Goal: Task Accomplishment & Management: Complete application form

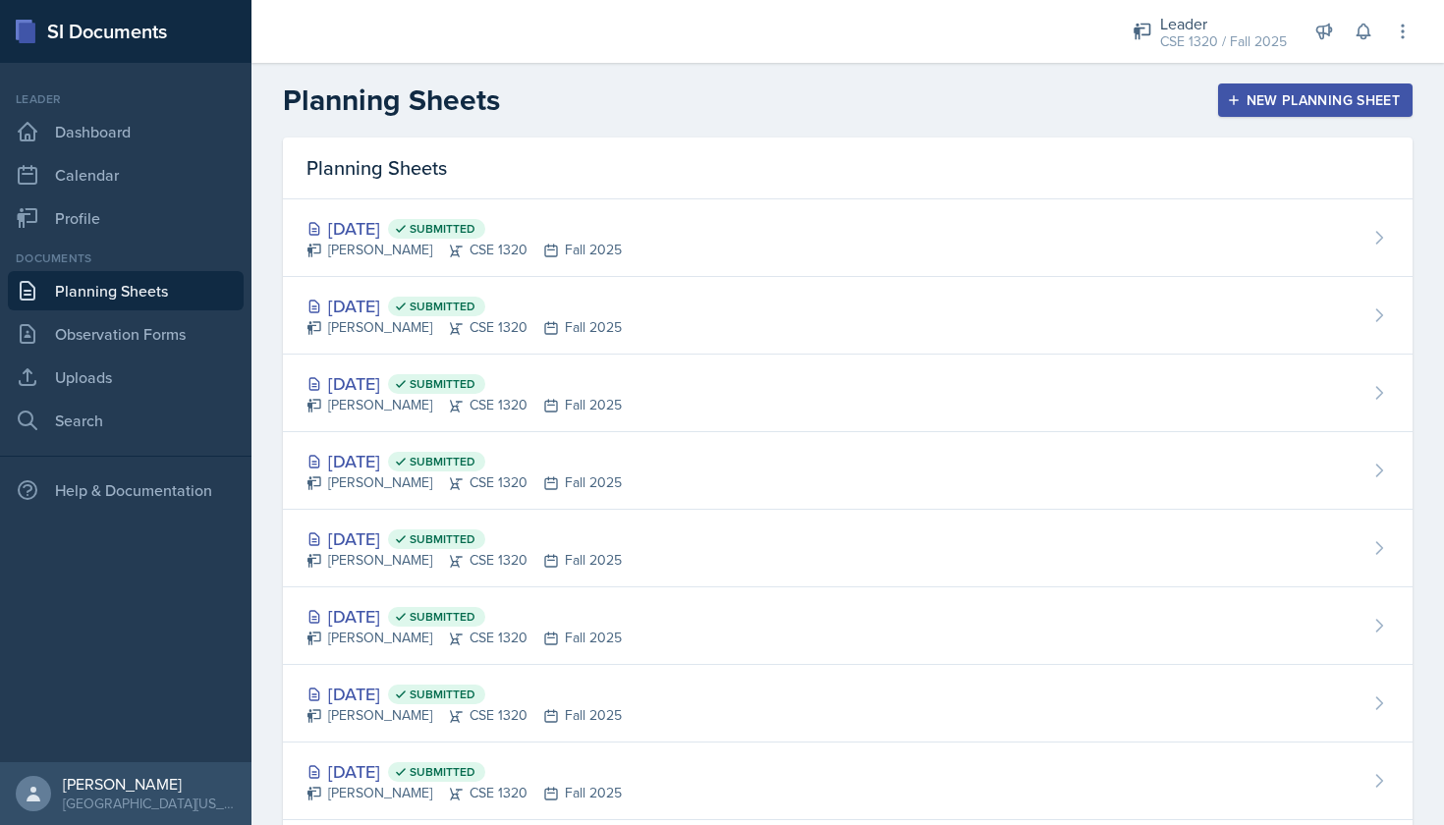
click at [88, 301] on link "Planning Sheets" at bounding box center [126, 290] width 236 height 39
click at [1366, 28] on icon at bounding box center [1364, 32] width 20 height 20
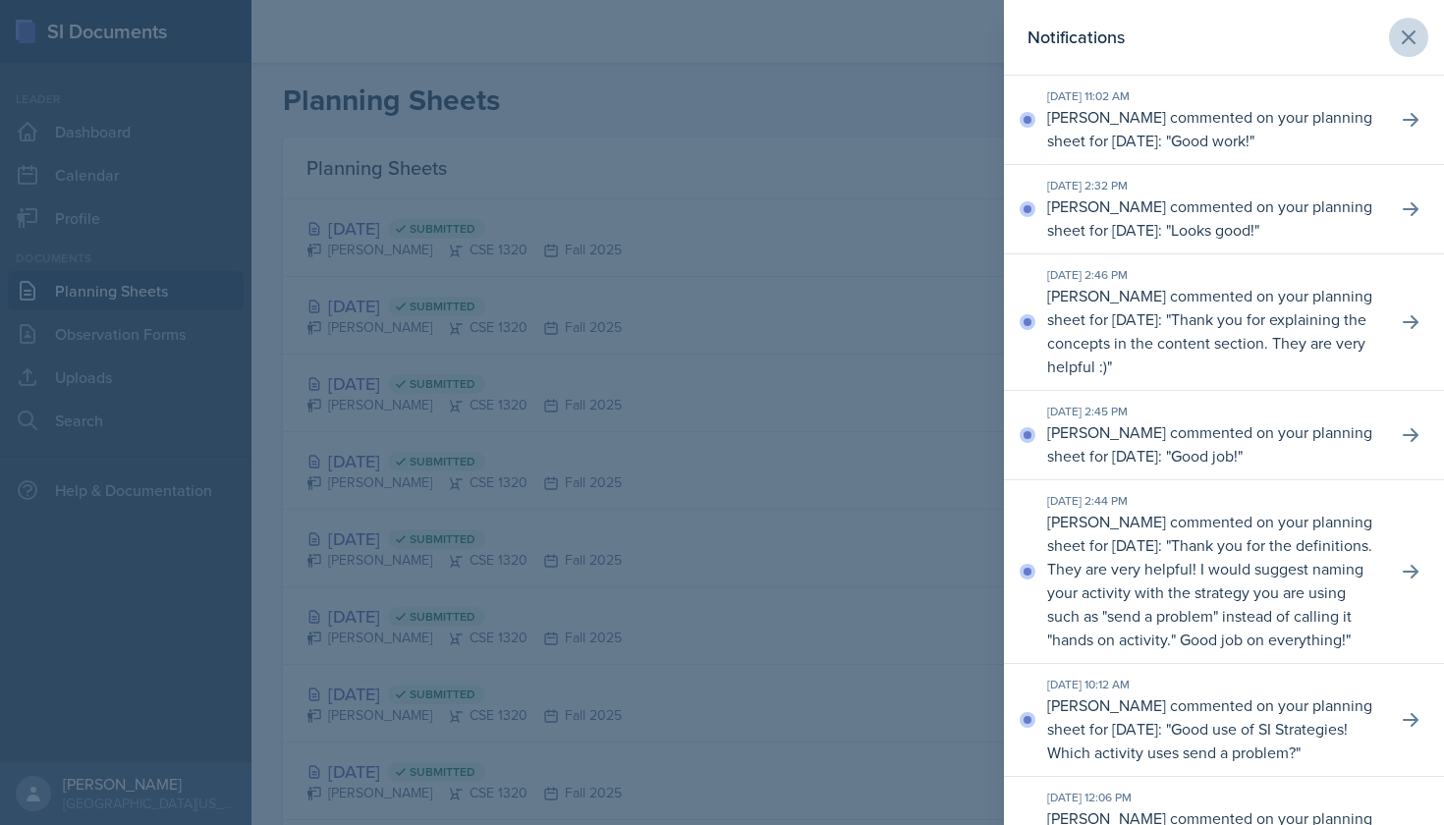
click at [1410, 40] on icon at bounding box center [1409, 38] width 24 height 24
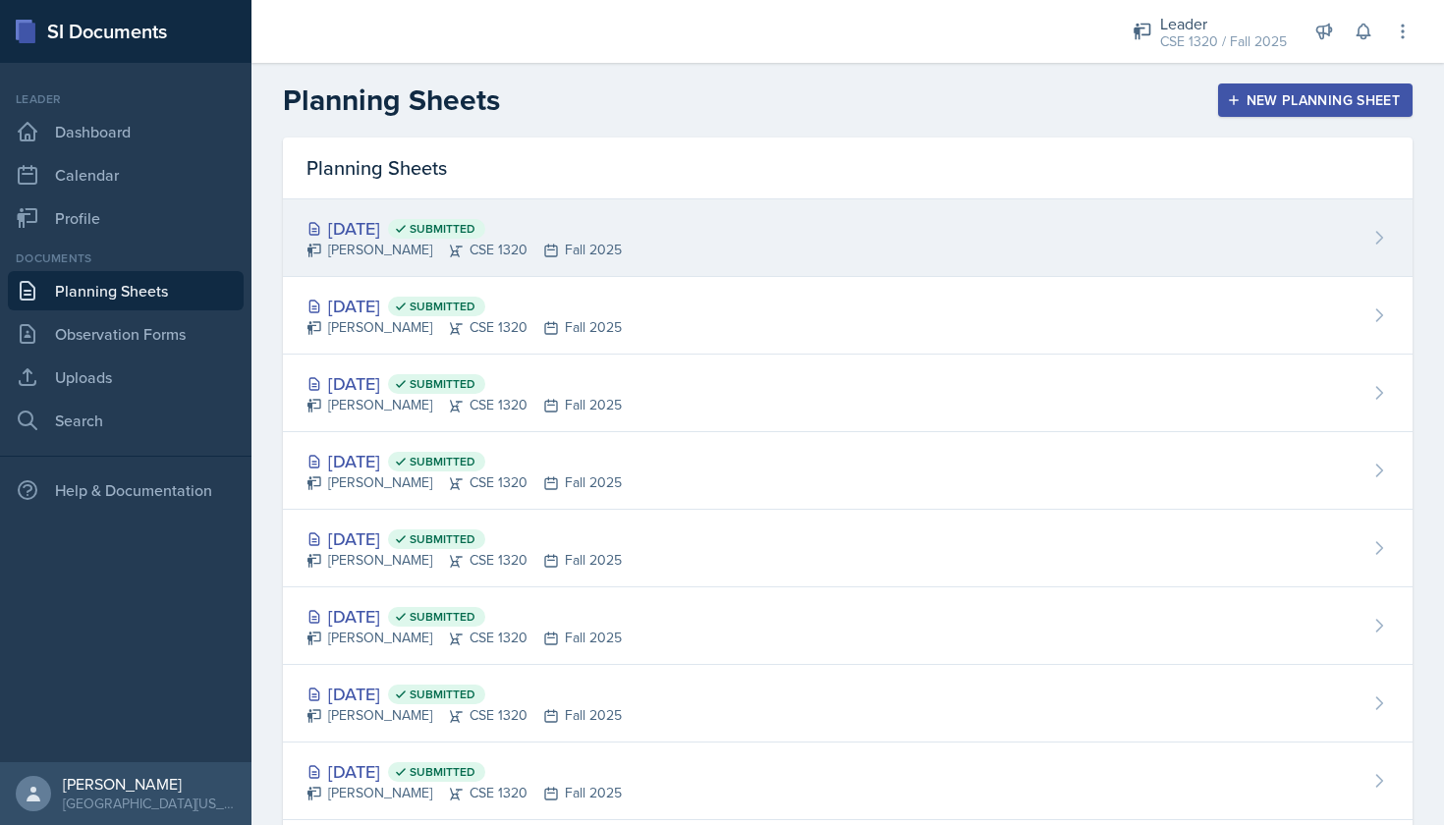
click at [701, 272] on div "[DATE] Submitted [PERSON_NAME] CSE 1320 Fall 2025" at bounding box center [848, 238] width 1130 height 78
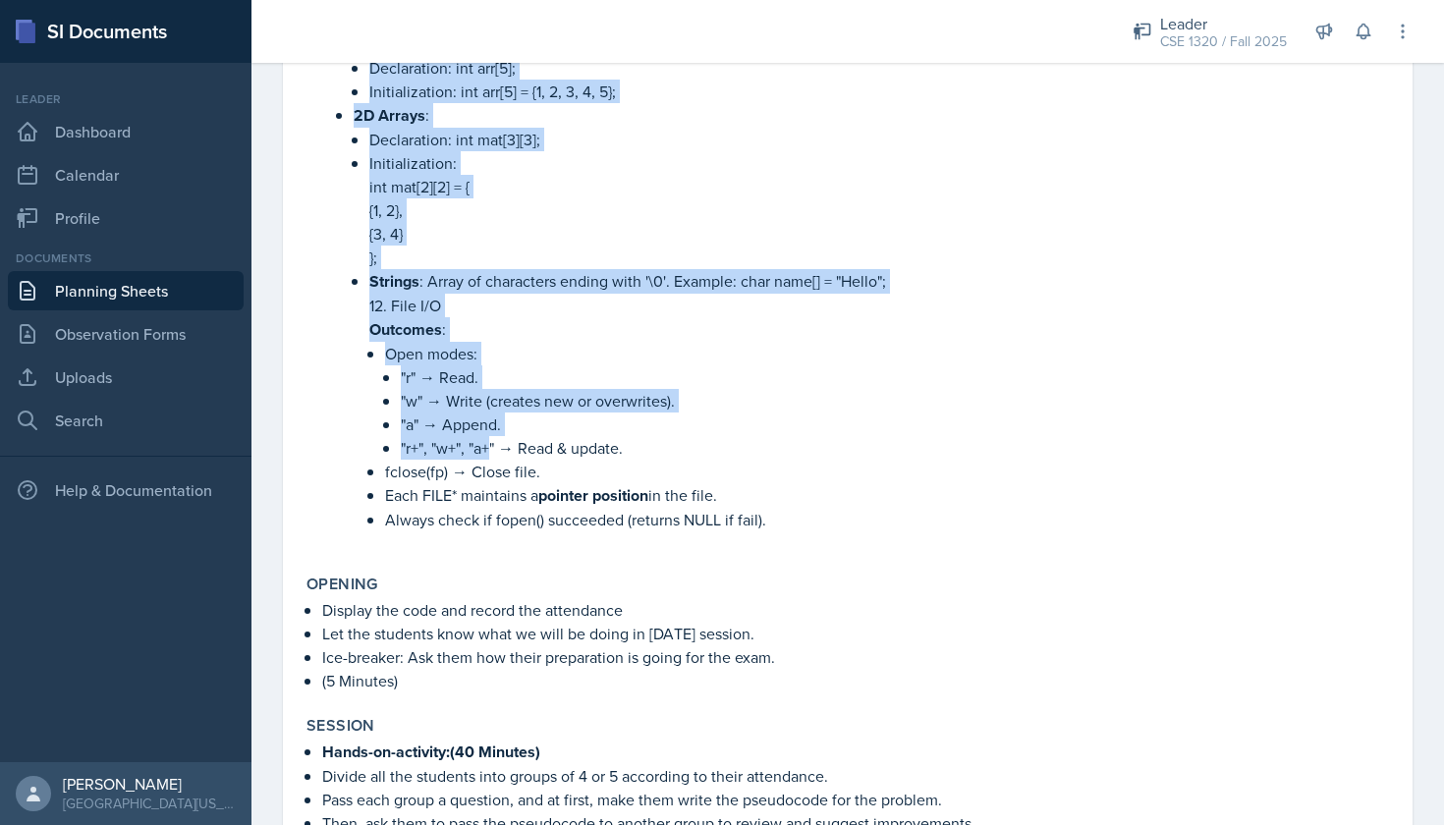
scroll to position [1955, 0]
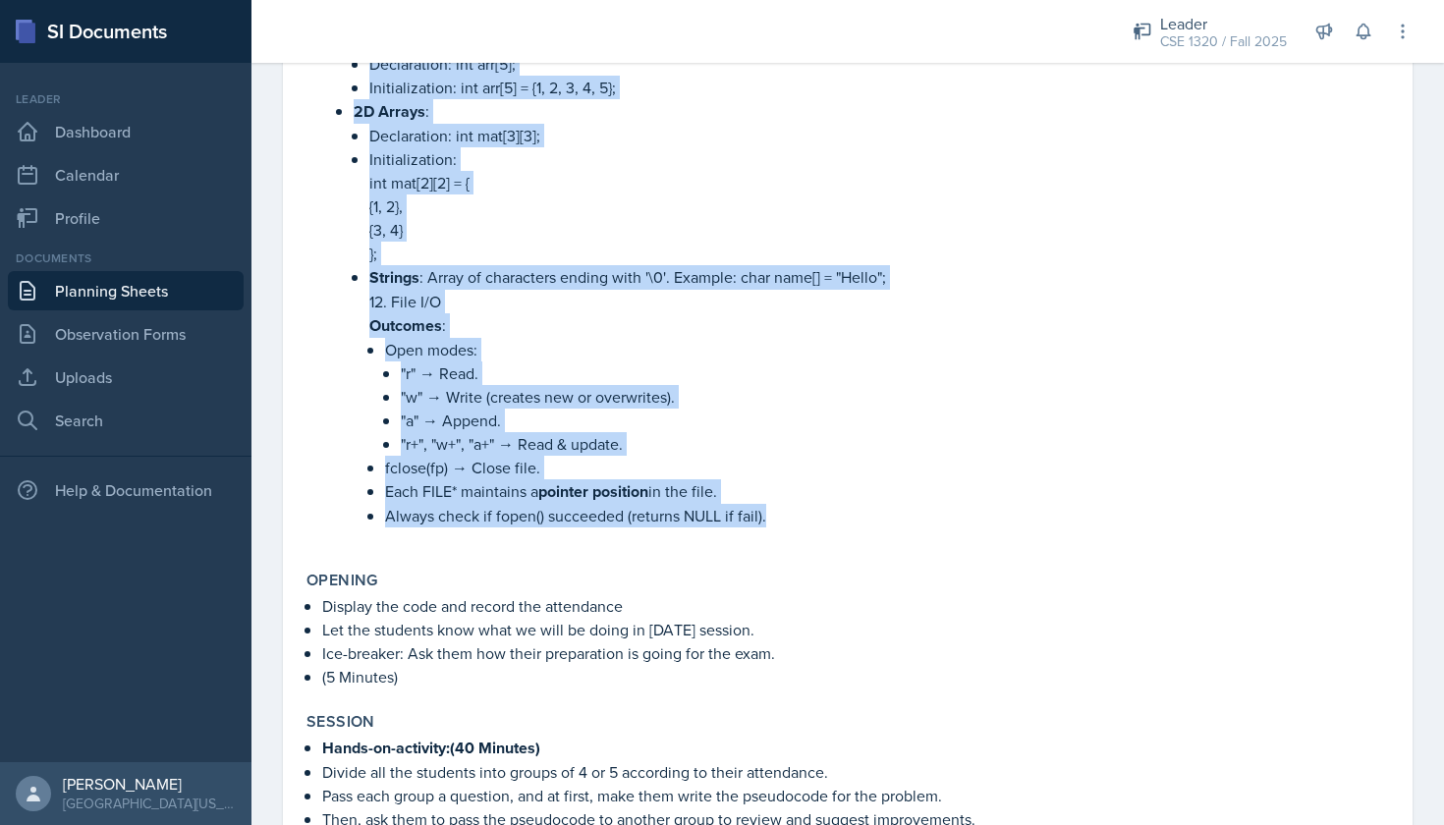
drag, startPoint x: 322, startPoint y: 313, endPoint x: 795, endPoint y: 535, distance: 522.0
copy li "1. ASCII ASCII (American Standard Code for Information Interchange) assigns num…"
click at [156, 289] on link "Planning Sheets" at bounding box center [126, 290] width 236 height 39
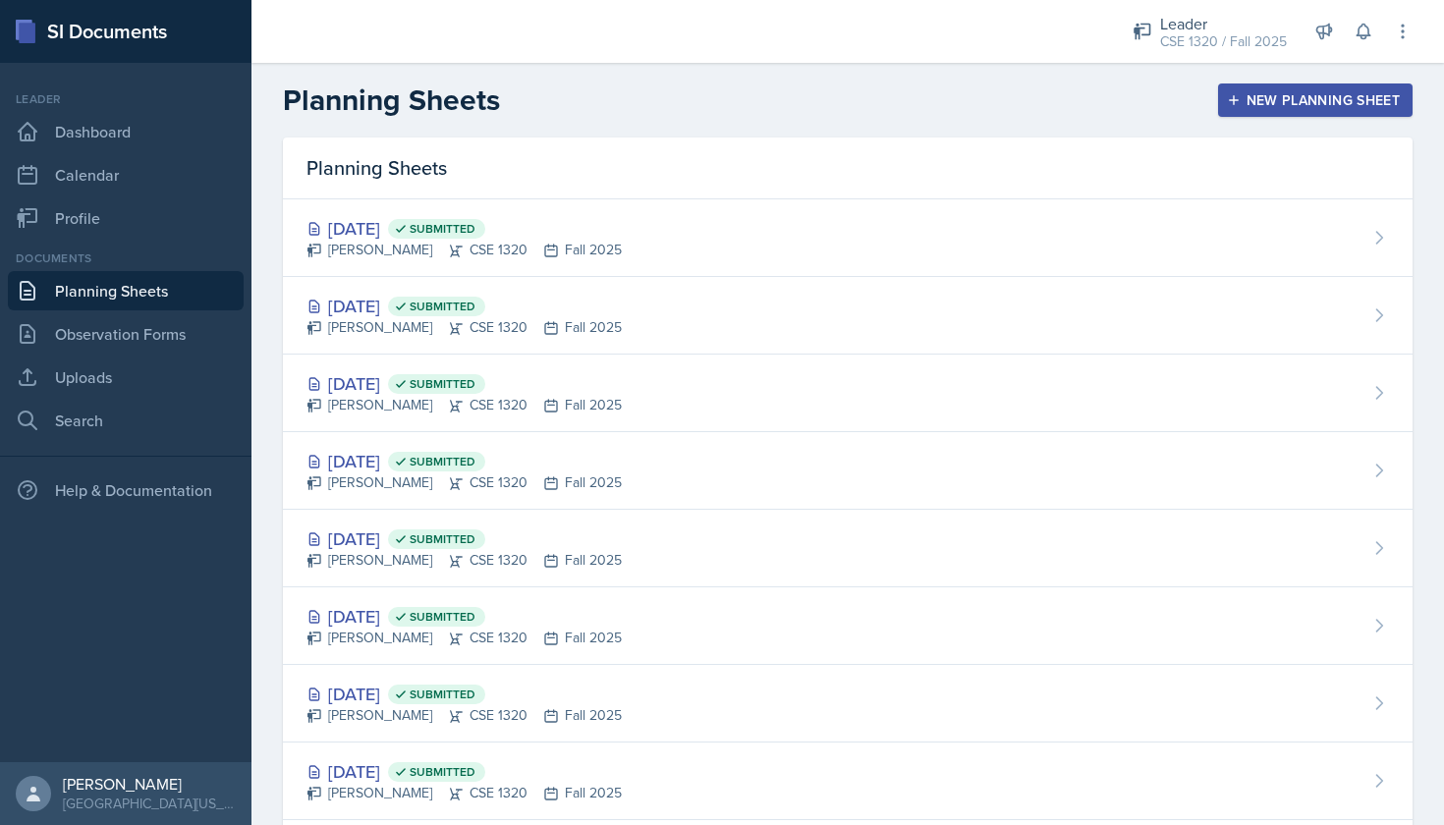
click at [1270, 88] on button "New Planning Sheet" at bounding box center [1315, 99] width 194 height 33
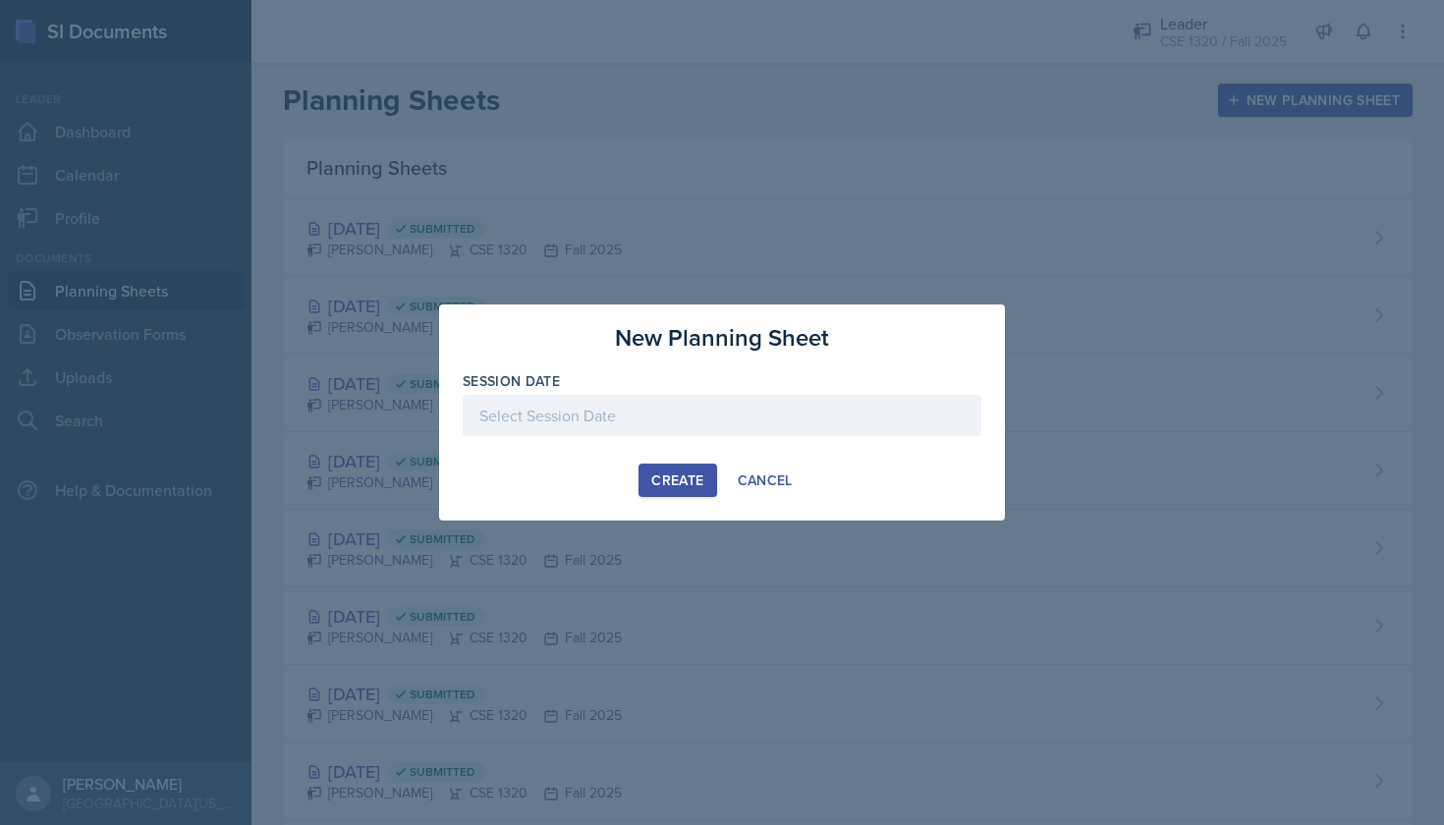
click at [702, 405] on div at bounding box center [722, 415] width 519 height 41
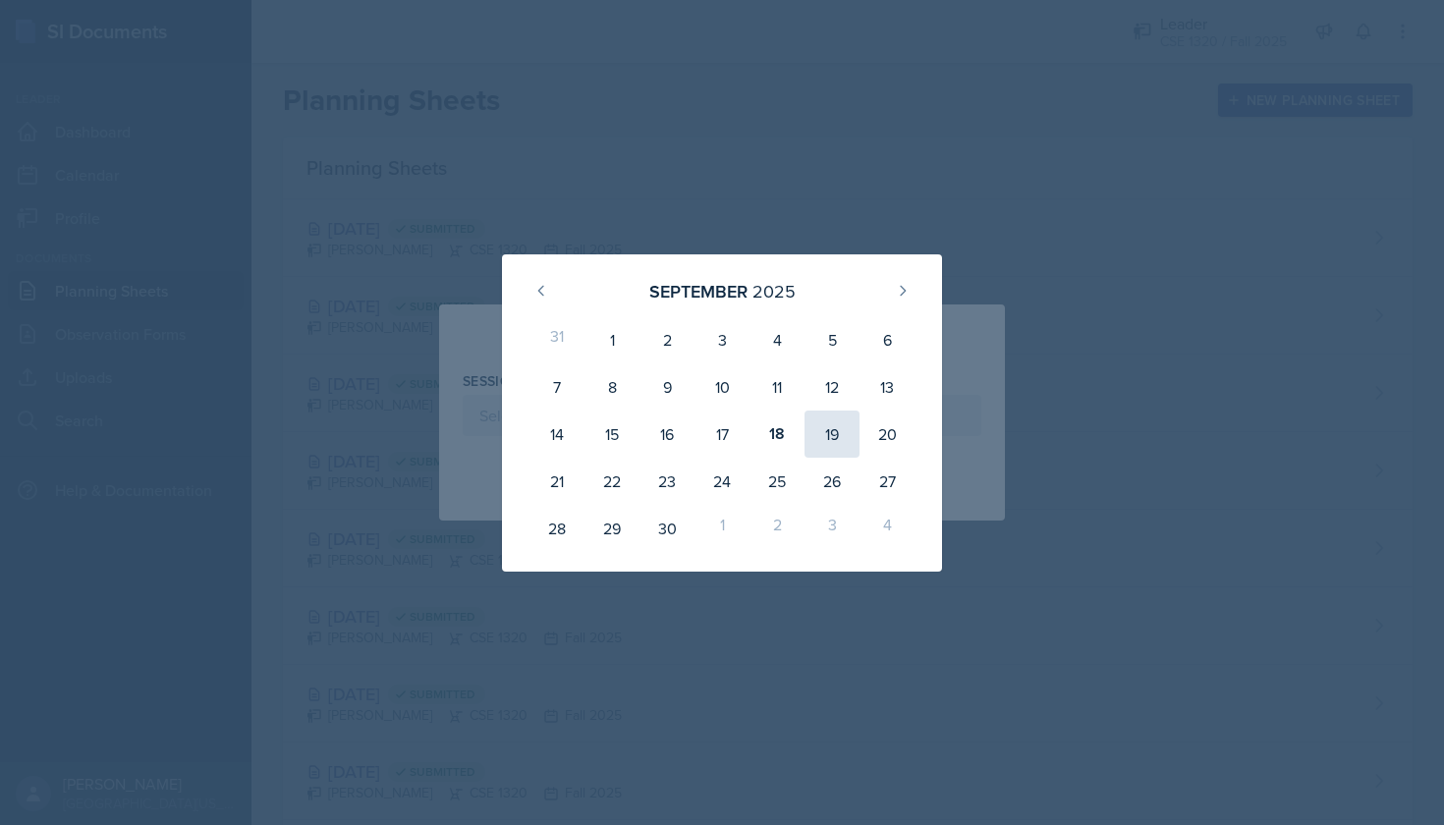
click at [843, 430] on div "19" at bounding box center [832, 434] width 55 height 47
type input "September 19th, 2025"
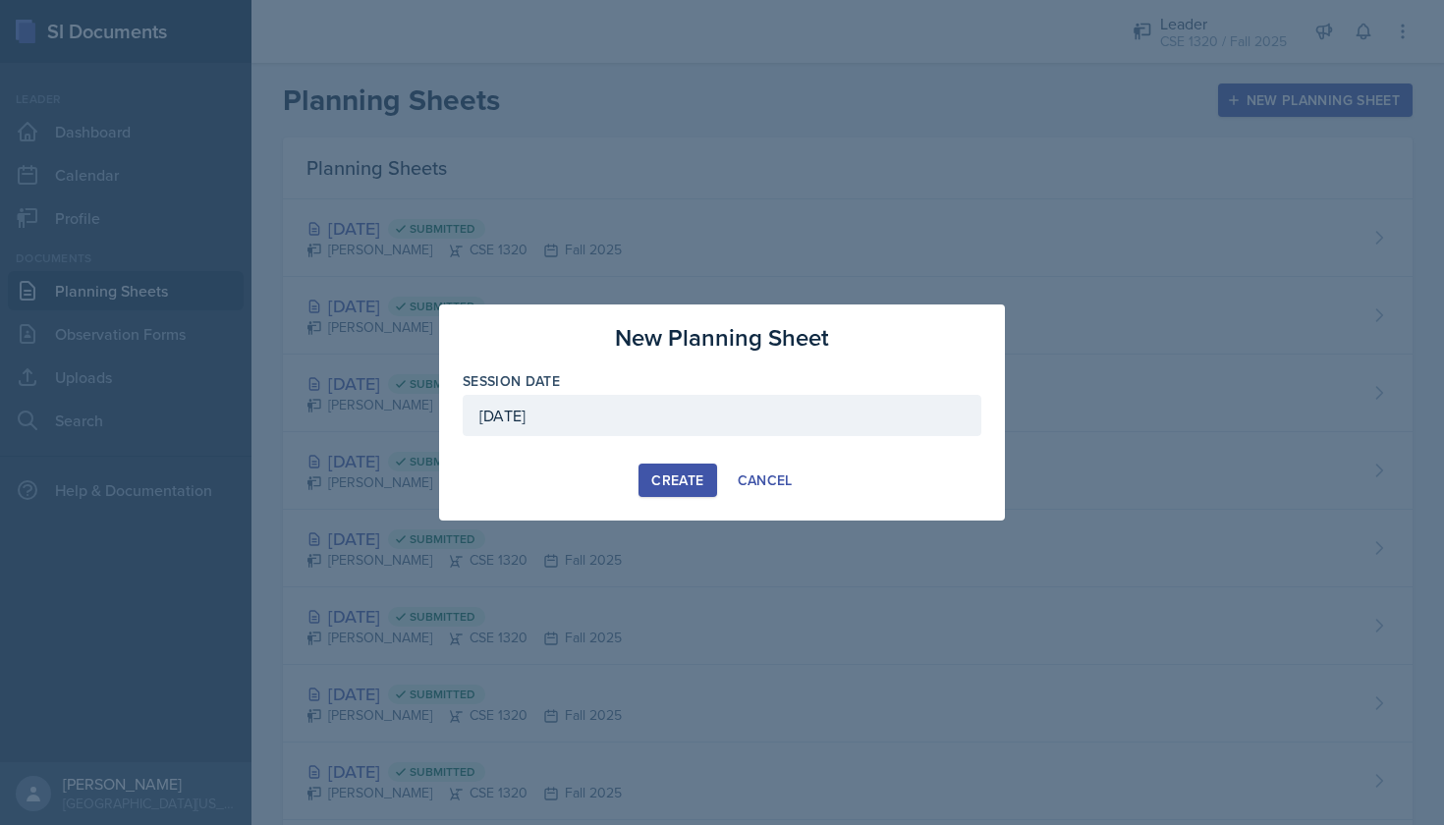
click at [676, 486] on div "Create" at bounding box center [677, 480] width 52 height 16
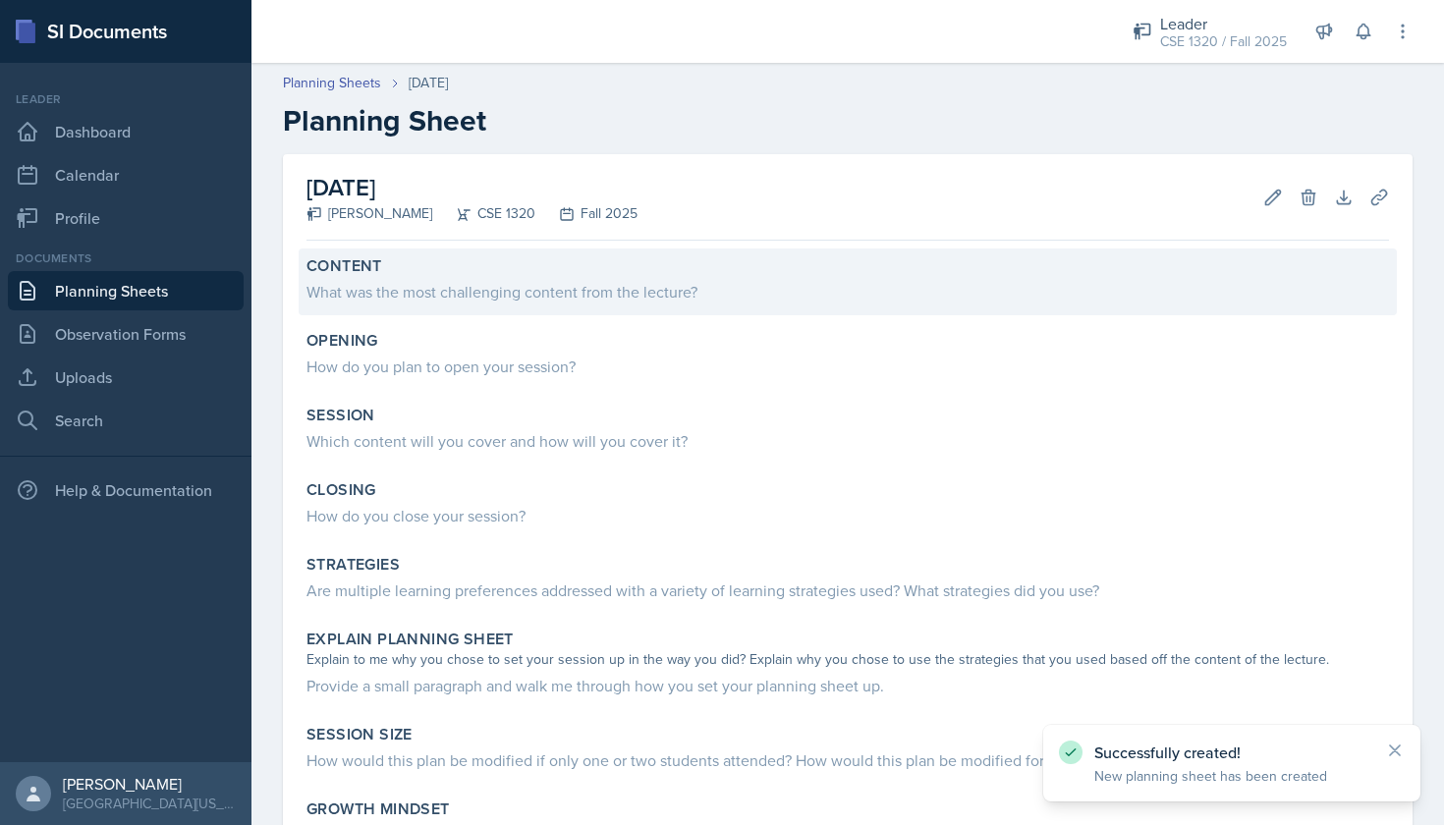
click at [553, 299] on div "What was the most challenging content from the lecture?" at bounding box center [847, 292] width 1083 height 24
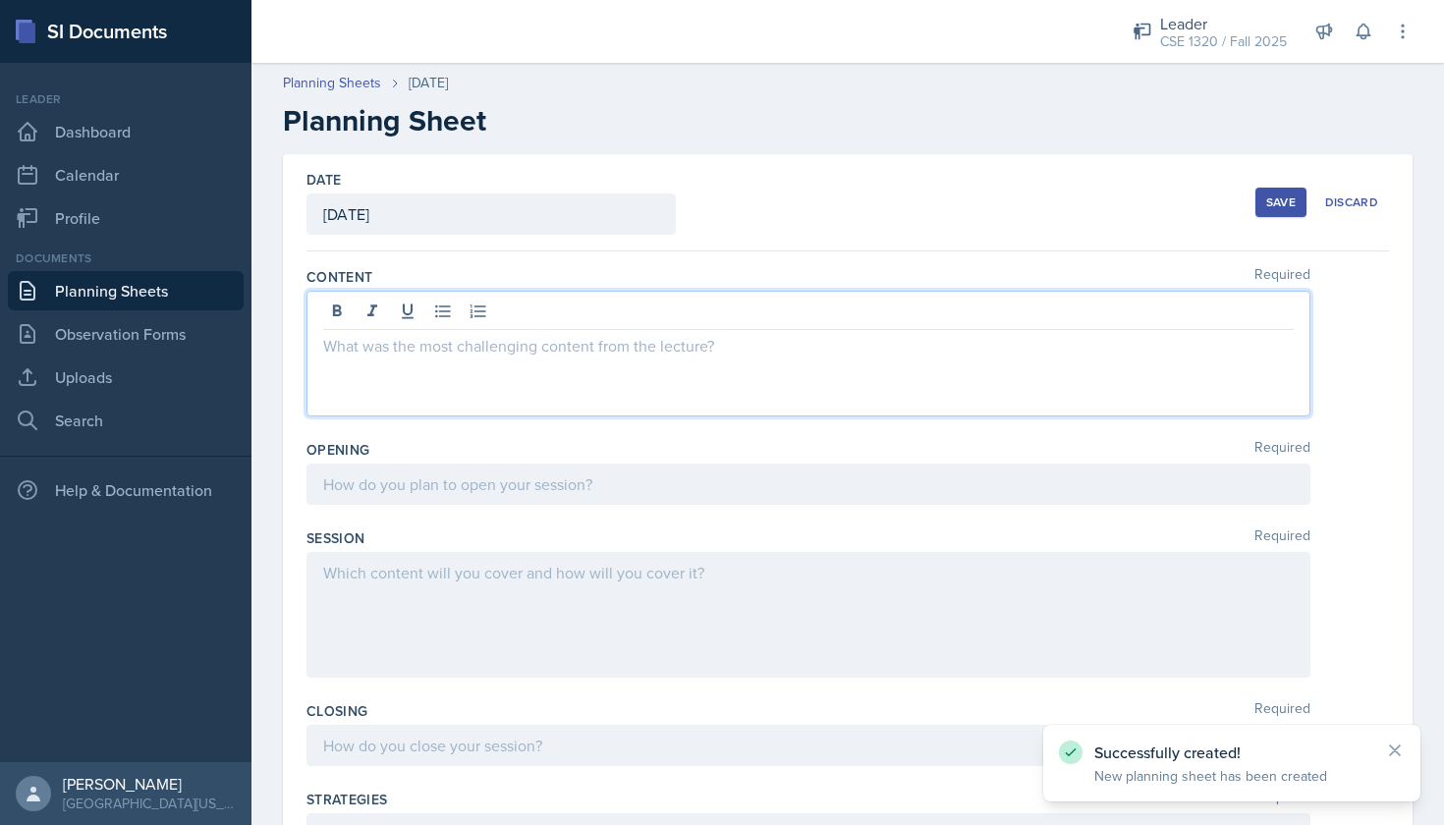
click at [480, 311] on div at bounding box center [808, 354] width 1004 height 126
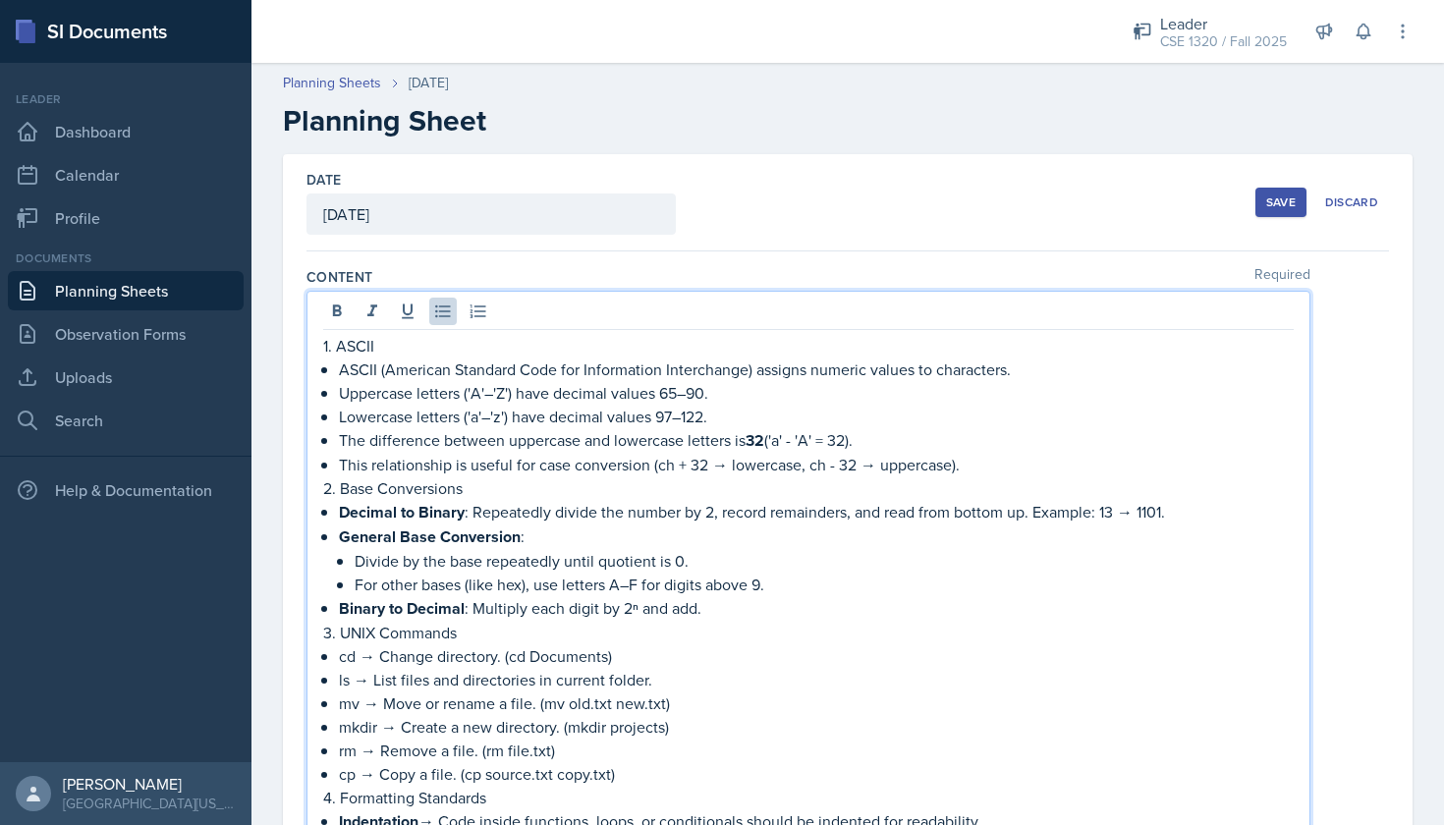
click at [324, 345] on p "1. ASCII" at bounding box center [808, 346] width 971 height 24
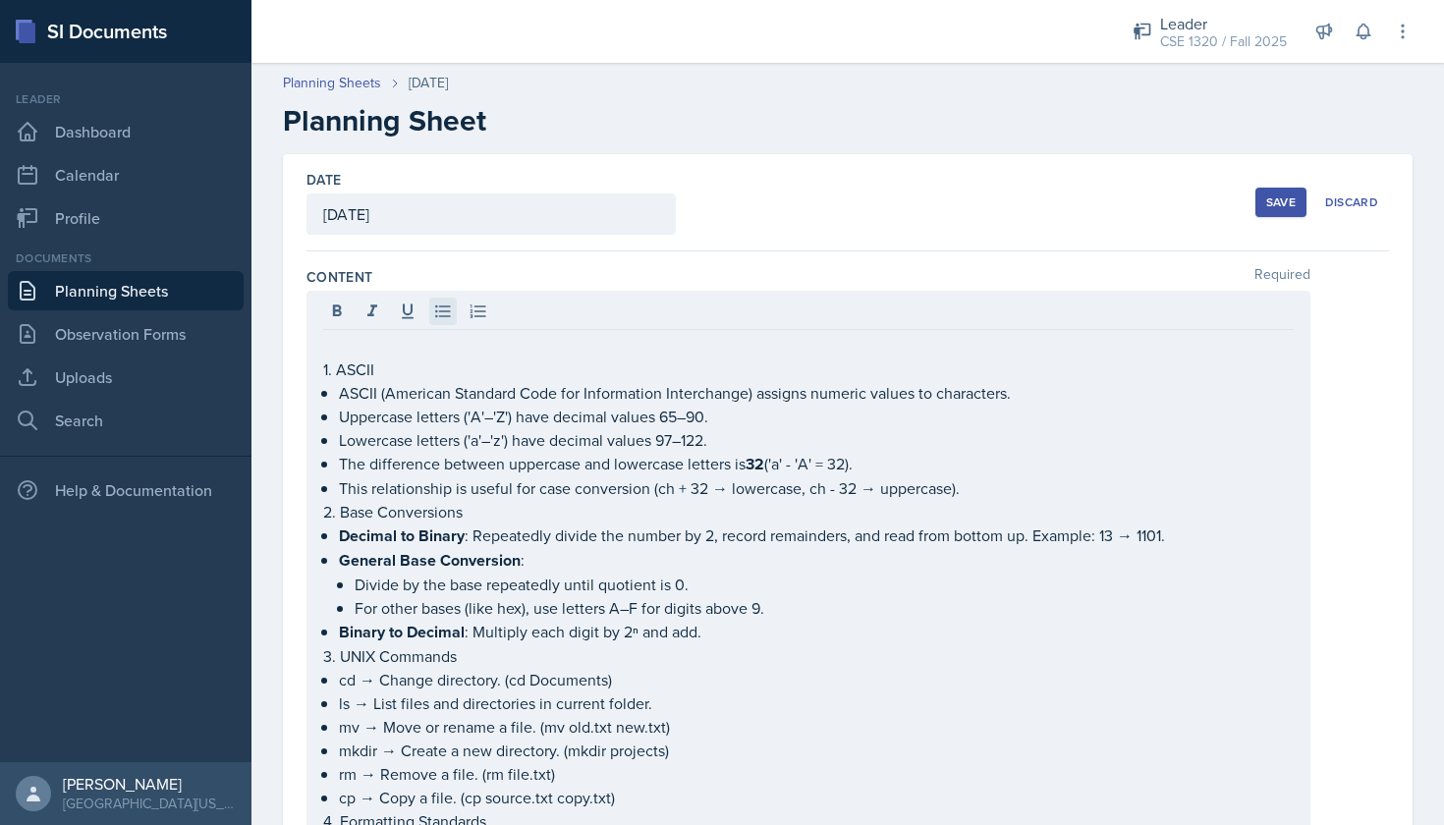
click at [434, 302] on icon at bounding box center [443, 312] width 20 height 20
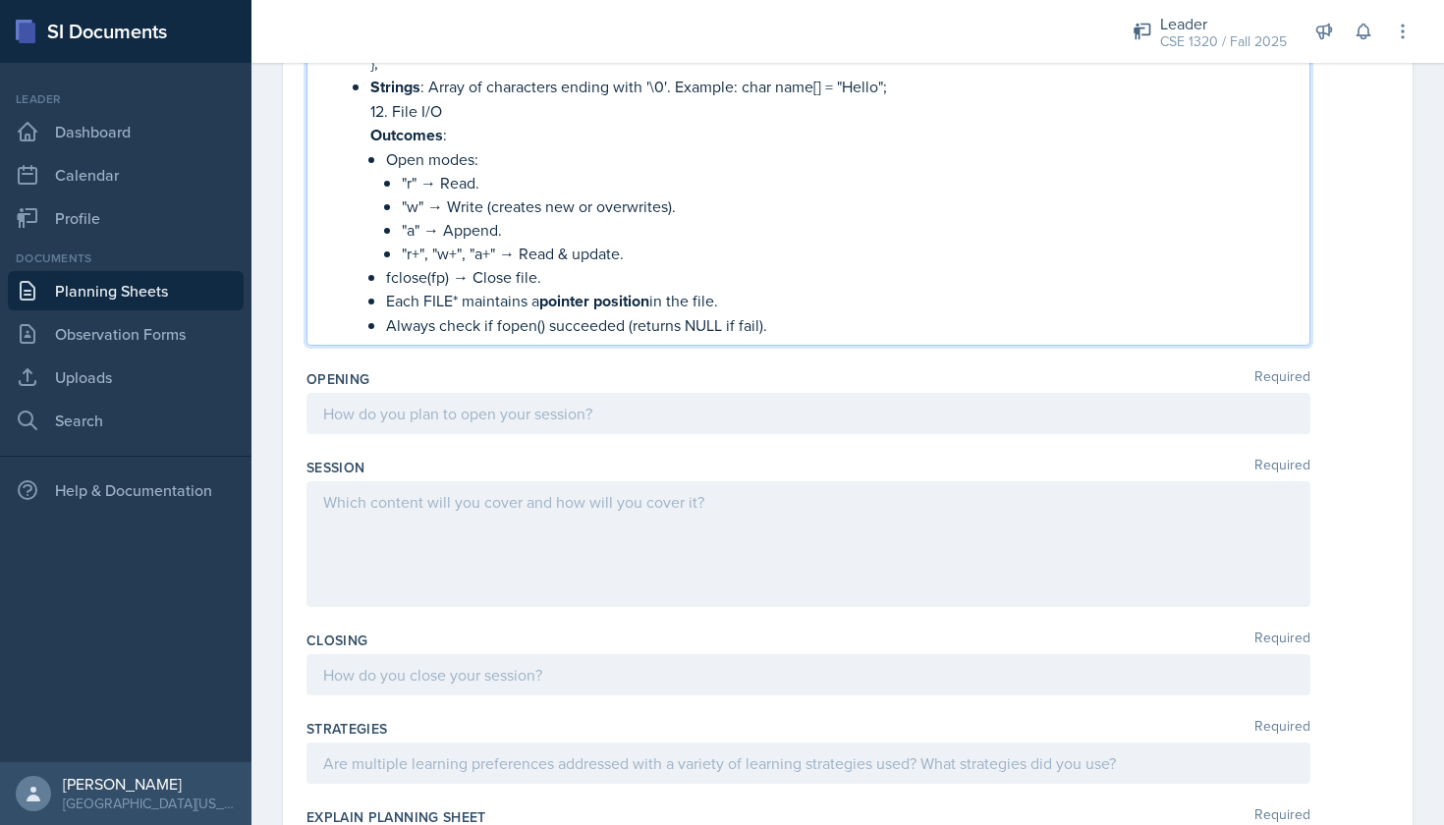
scroll to position [2370, 0]
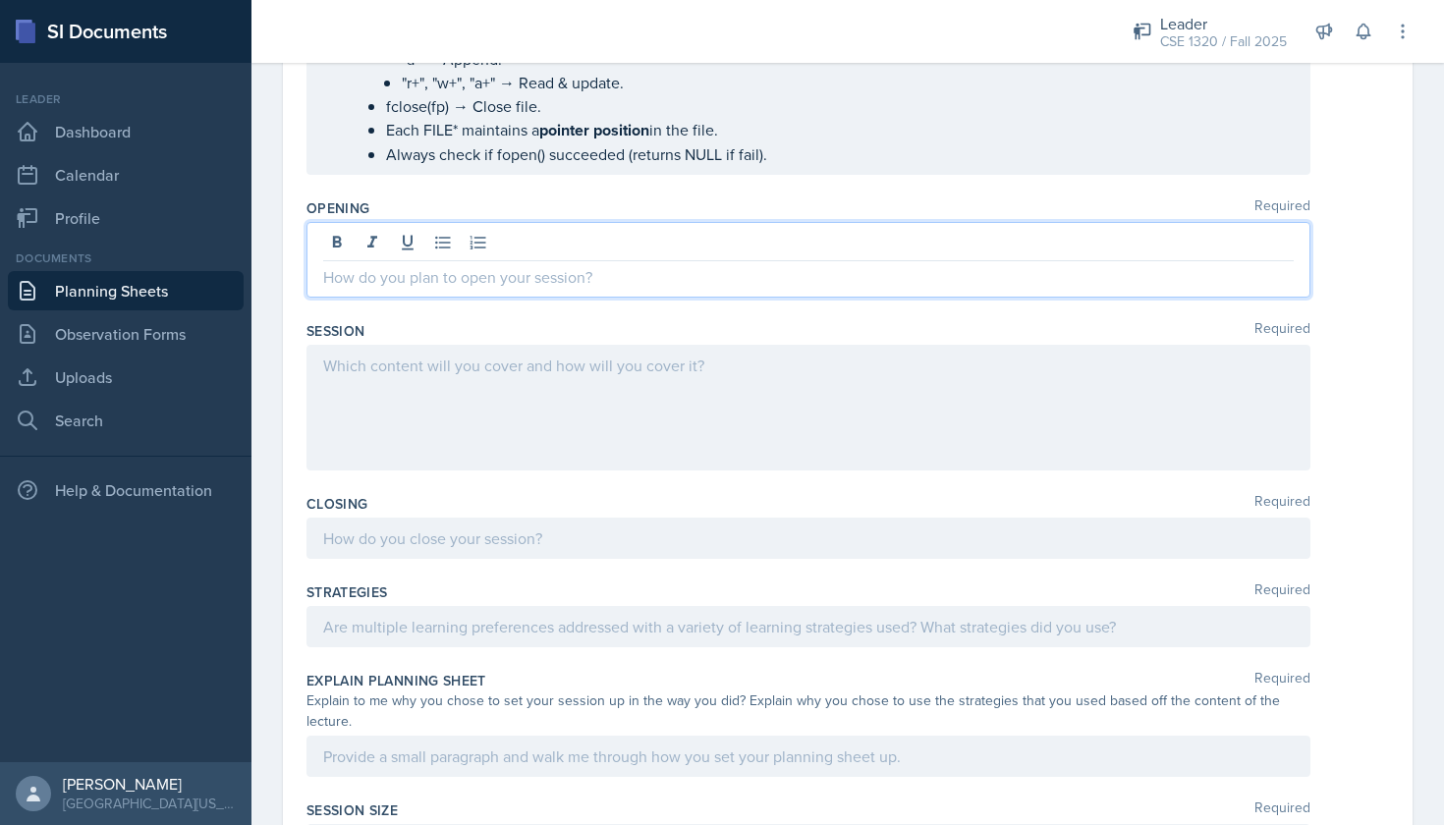
click at [630, 246] on div at bounding box center [808, 260] width 1004 height 76
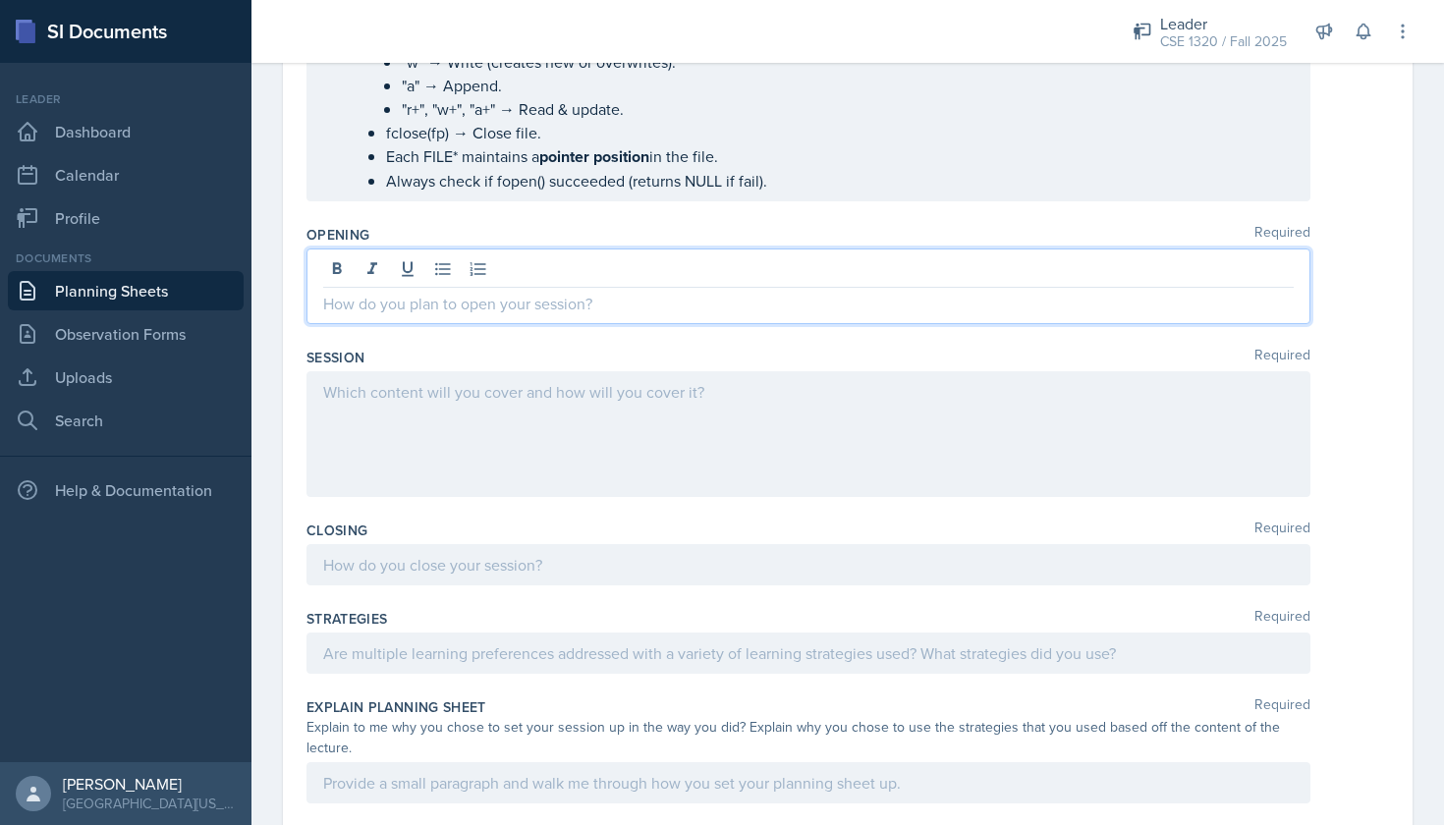
scroll to position [2386, 0]
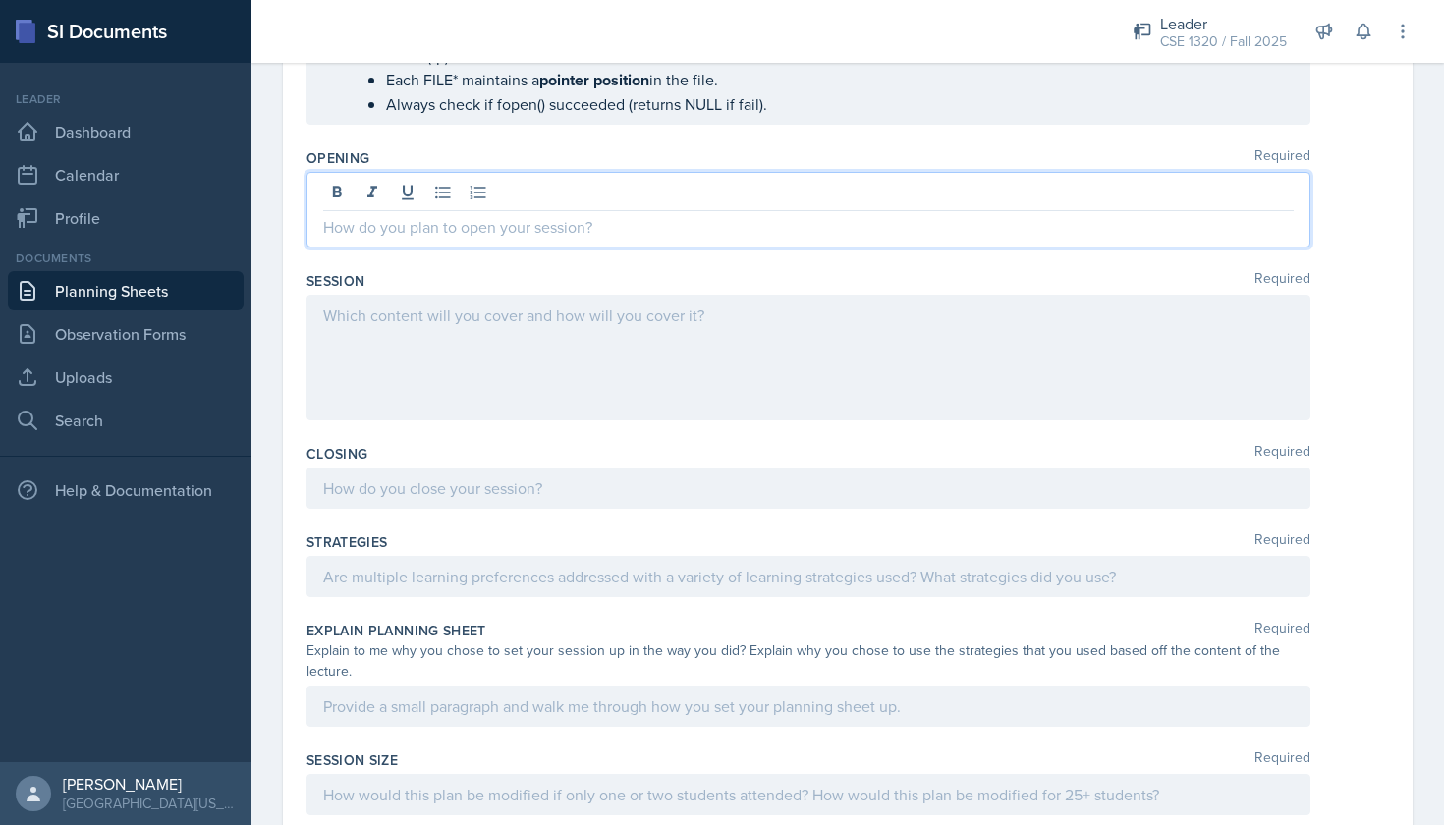
click at [456, 234] on p at bounding box center [808, 227] width 971 height 24
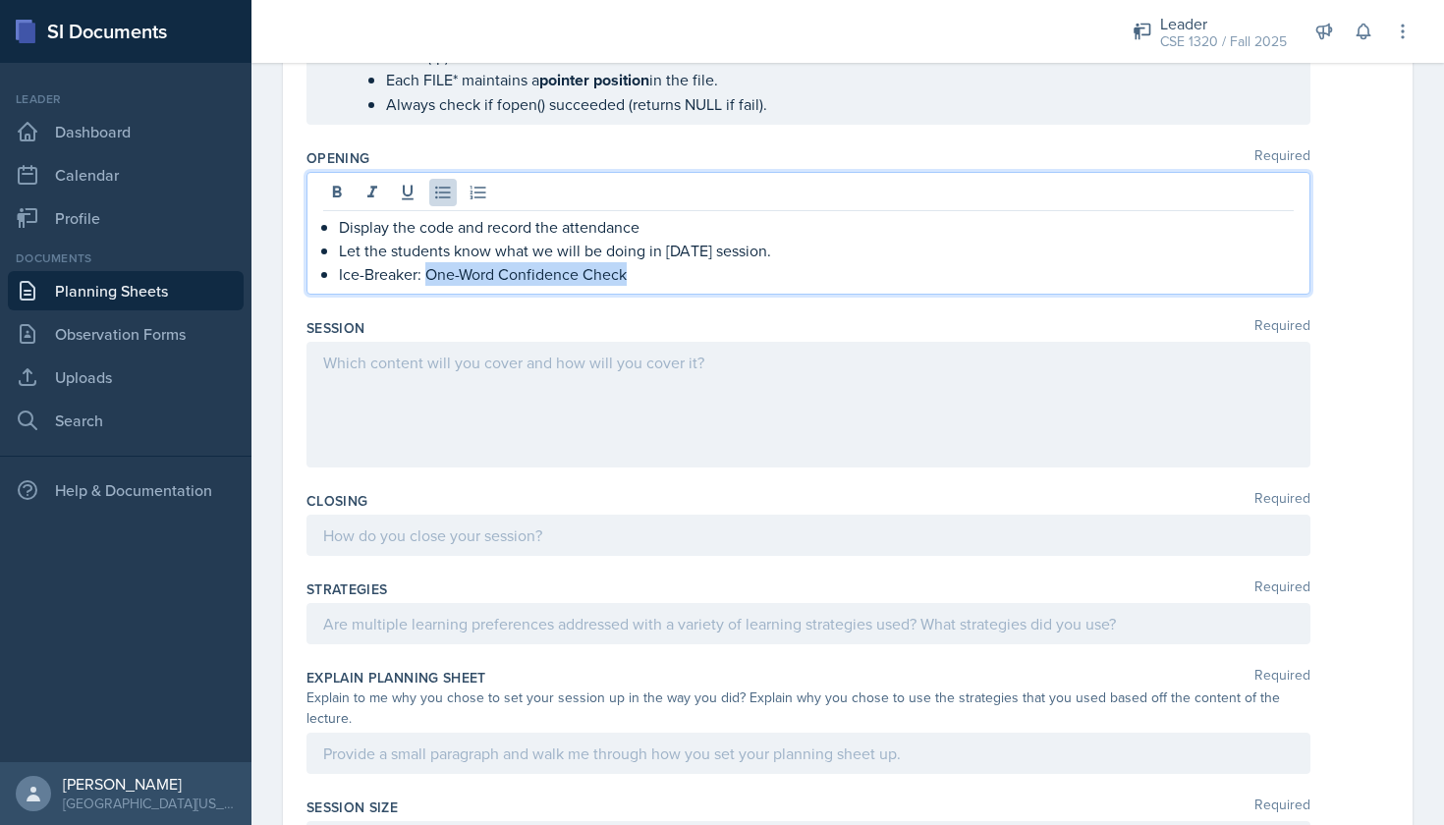
drag, startPoint x: 631, startPoint y: 279, endPoint x: 424, endPoint y: 278, distance: 206.3
click at [424, 278] on p "Ice-Breaker: One-Word Confidence Check" at bounding box center [816, 274] width 955 height 24
click at [331, 188] on icon at bounding box center [337, 193] width 20 height 20
click at [644, 280] on p "Ice-Breaker: One-Word Confidence Check" at bounding box center [816, 274] width 955 height 25
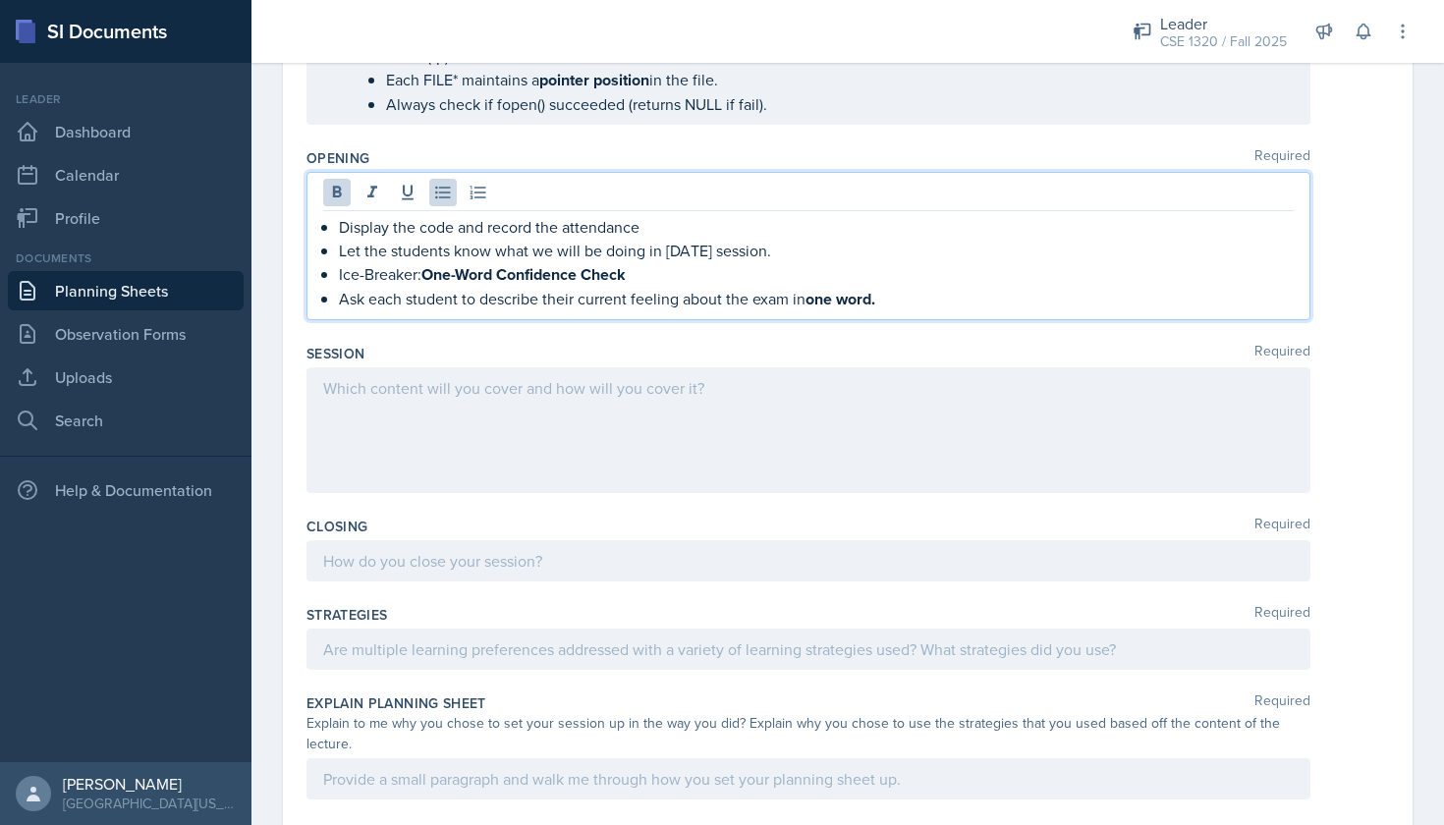
drag, startPoint x: 884, startPoint y: 295, endPoint x: 811, endPoint y: 294, distance: 72.7
click at [811, 294] on p "Ask each student to describe their current feeling about the exam in one word." at bounding box center [816, 299] width 955 height 25
click at [336, 192] on icon at bounding box center [337, 192] width 9 height 12
click at [640, 274] on p "Ice-Breaker: One-Word Confidence Check" at bounding box center [816, 274] width 955 height 25
click at [879, 299] on p "Ask each student to describe their current feeling about the exam in one word." at bounding box center [816, 299] width 955 height 24
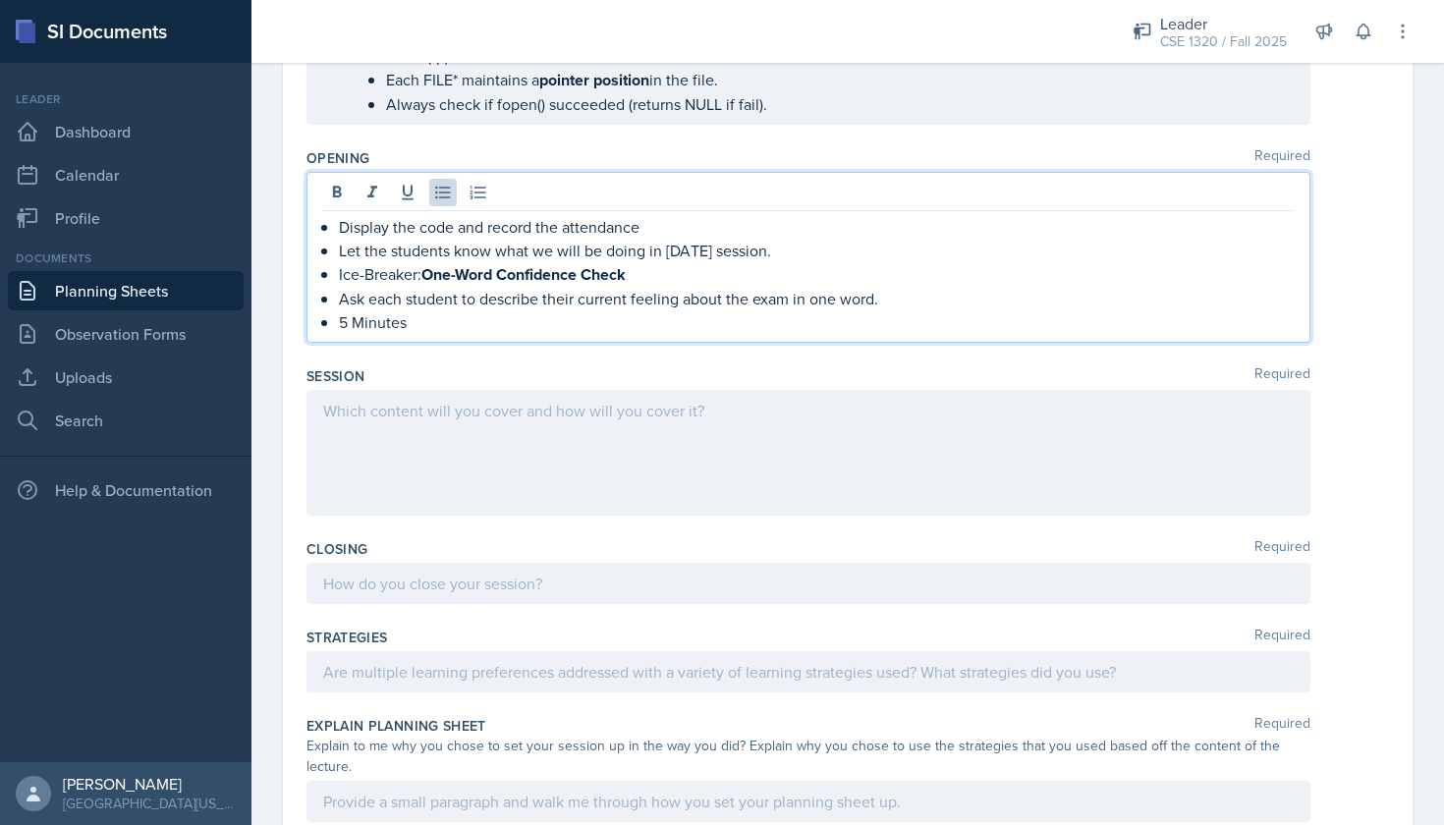
click at [872, 421] on div at bounding box center [808, 453] width 1004 height 126
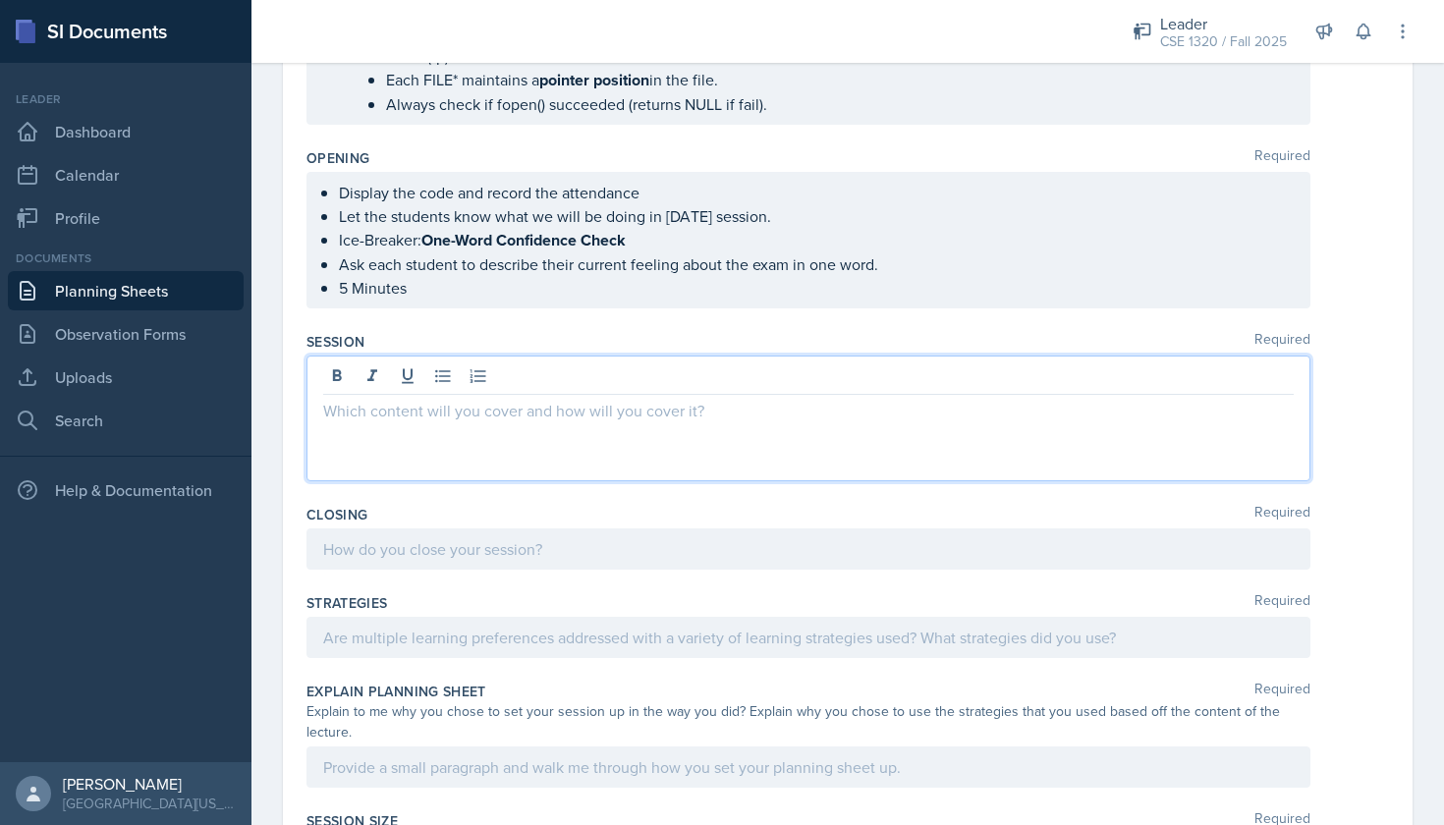
scroll to position [2341, 0]
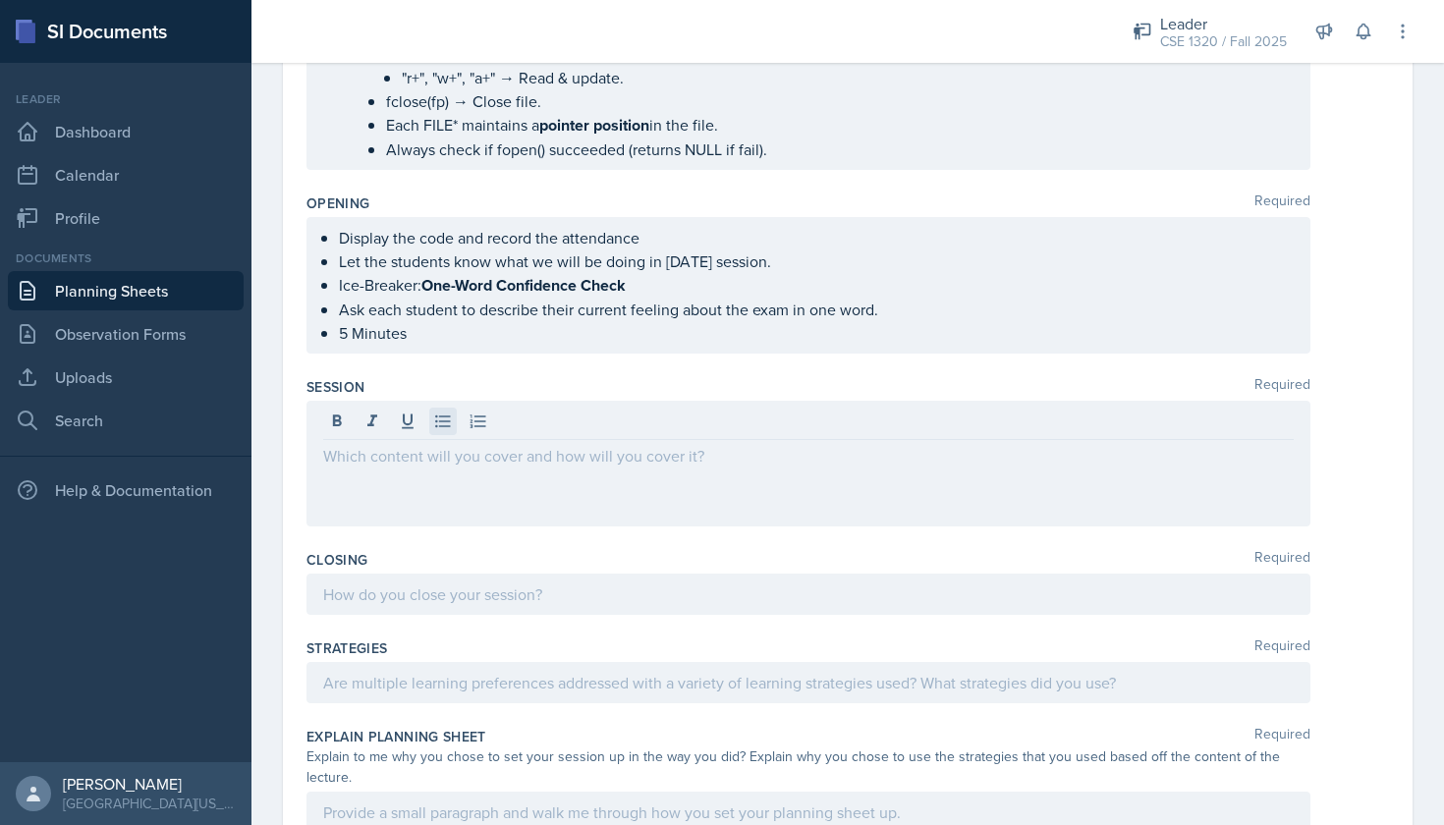
click at [445, 428] on icon at bounding box center [443, 422] width 20 height 20
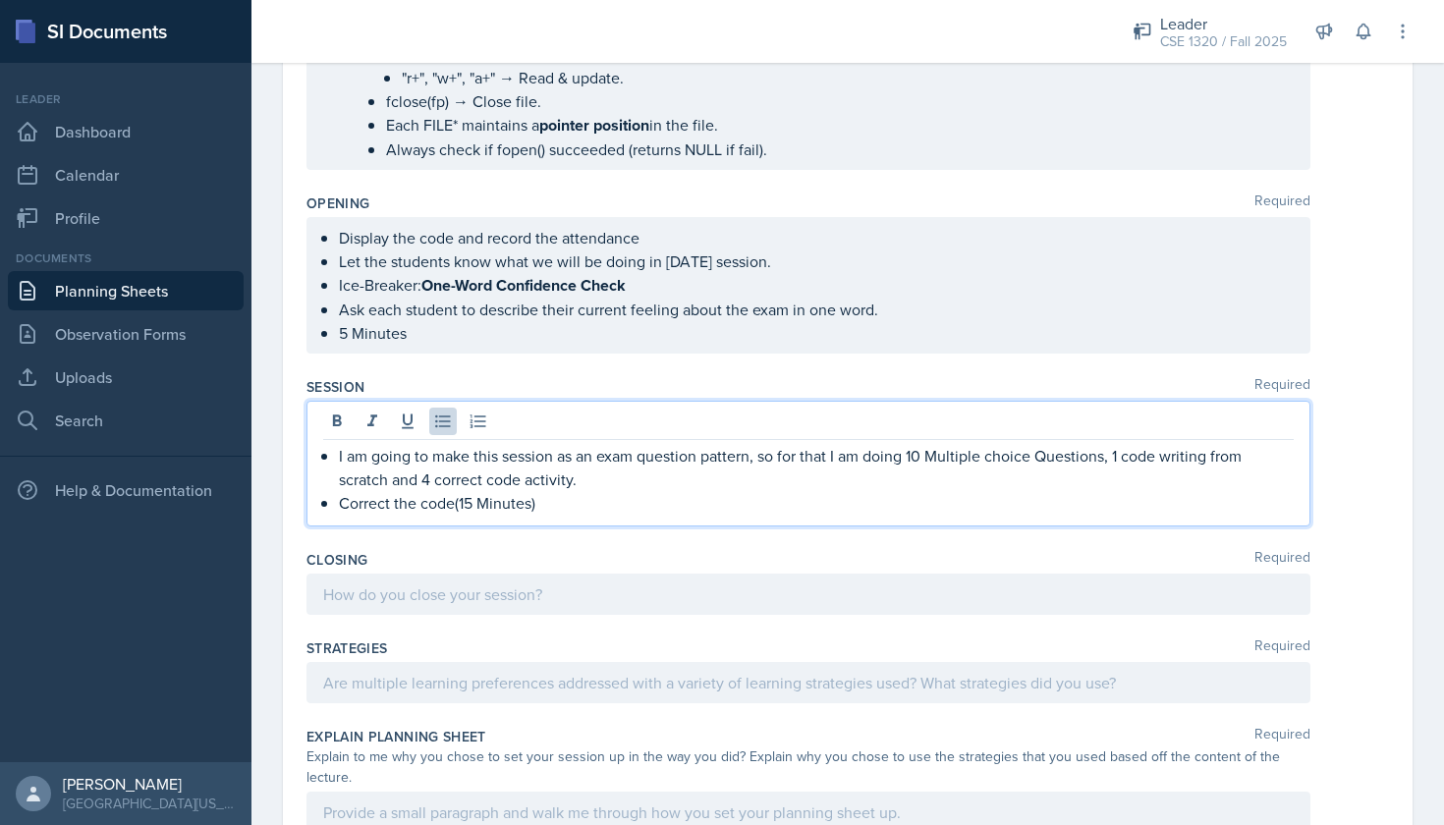
click at [485, 479] on p "I am going to make this session as an exam question pattern, so for that I am d…" at bounding box center [816, 467] width 955 height 47
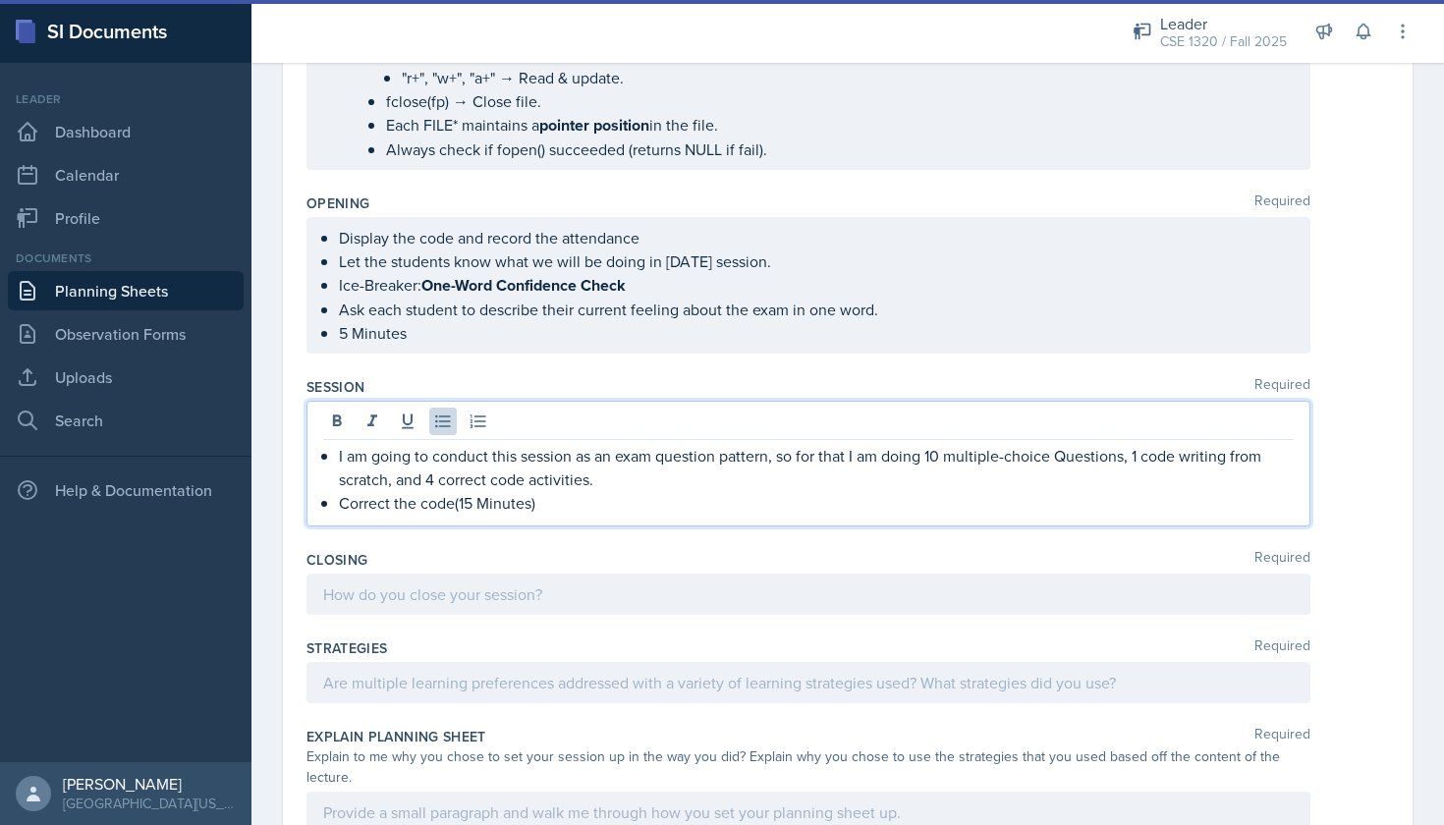
click at [434, 479] on p "I am going to conduct this session as an exam question pattern, so for that I a…" at bounding box center [816, 467] width 955 height 47
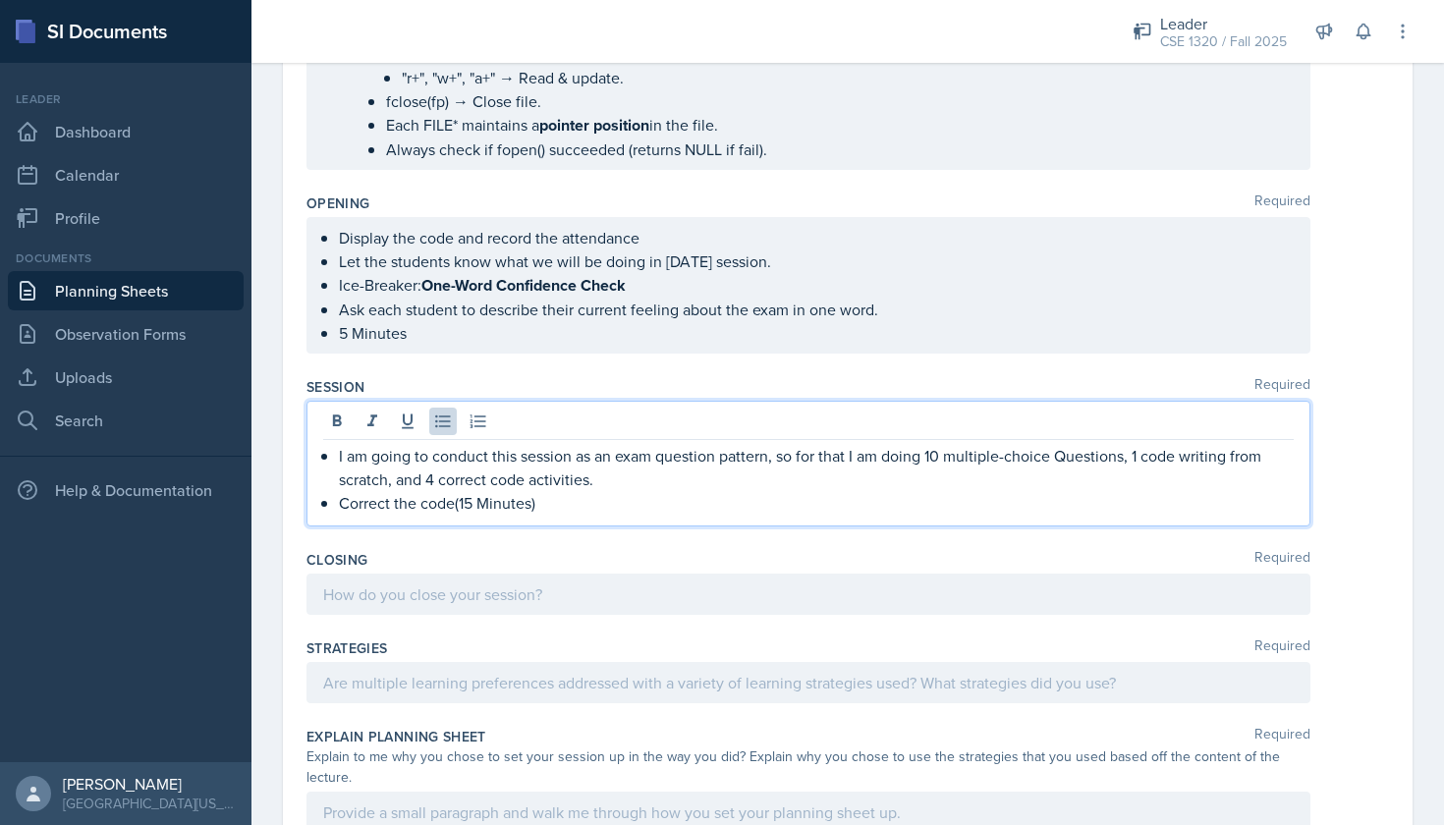
drag, startPoint x: 611, startPoint y: 483, endPoint x: 337, endPoint y: 460, distance: 275.1
click at [337, 460] on div "I am going to conduct this session as an exam question pattern, so for that I a…" at bounding box center [808, 479] width 971 height 71
copy p "I am going to conduct this session as an exam question pattern, so for that I a…"
click at [539, 503] on p "Correct the code(15 Minutes)" at bounding box center [816, 503] width 955 height 24
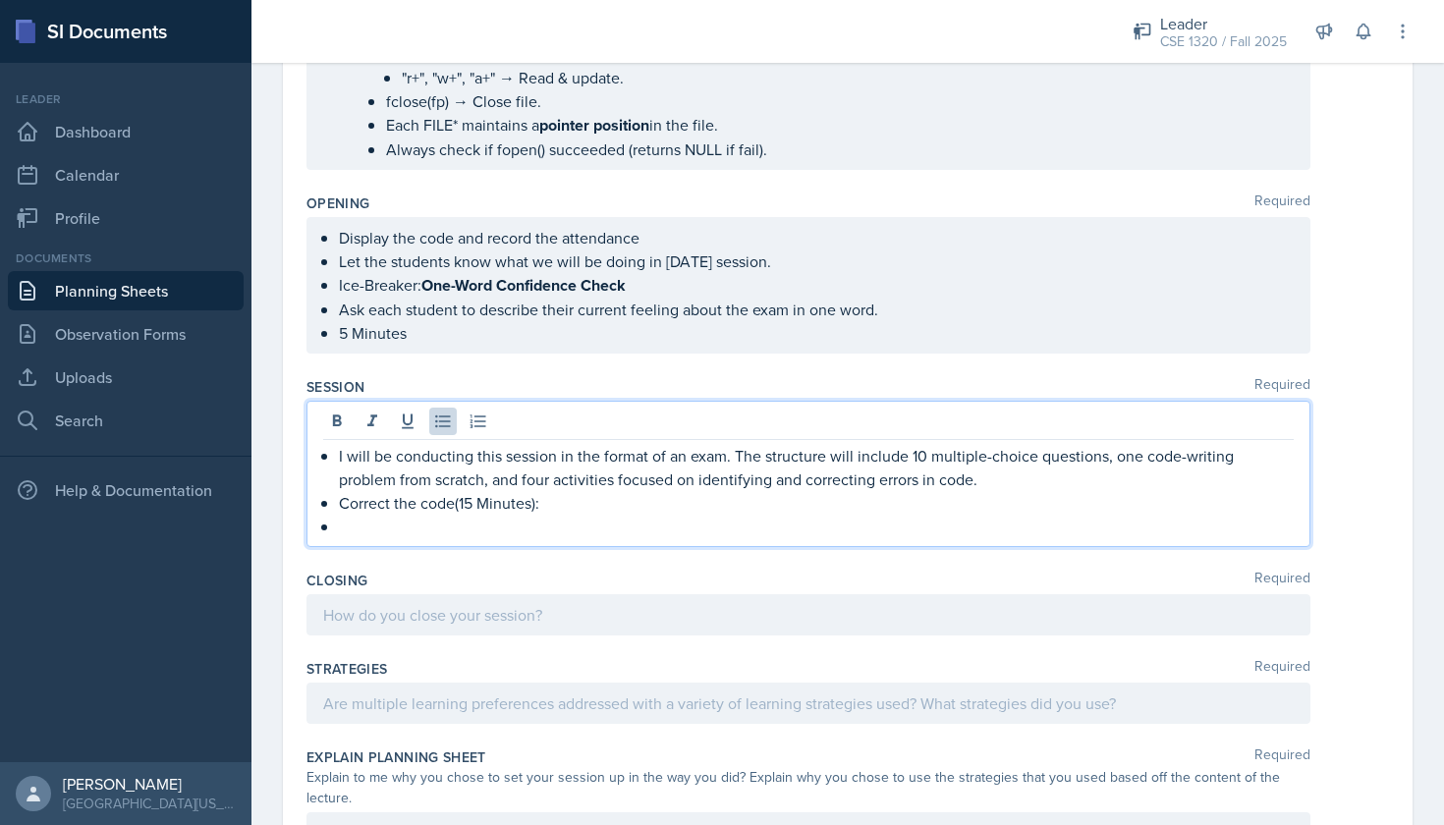
drag, startPoint x: 547, startPoint y: 502, endPoint x: 337, endPoint y: 459, distance: 214.6
click at [337, 459] on div "I will be conducting this session in the format of an exam. The structure will …" at bounding box center [808, 491] width 971 height 94
copy ul "I will be conducting this session in the format of an exam. The structure will …"
click at [482, 539] on div "I will be conducting this session in the format of an exam. The structure will …" at bounding box center [808, 474] width 1004 height 146
click at [342, 531] on p at bounding box center [816, 527] width 955 height 24
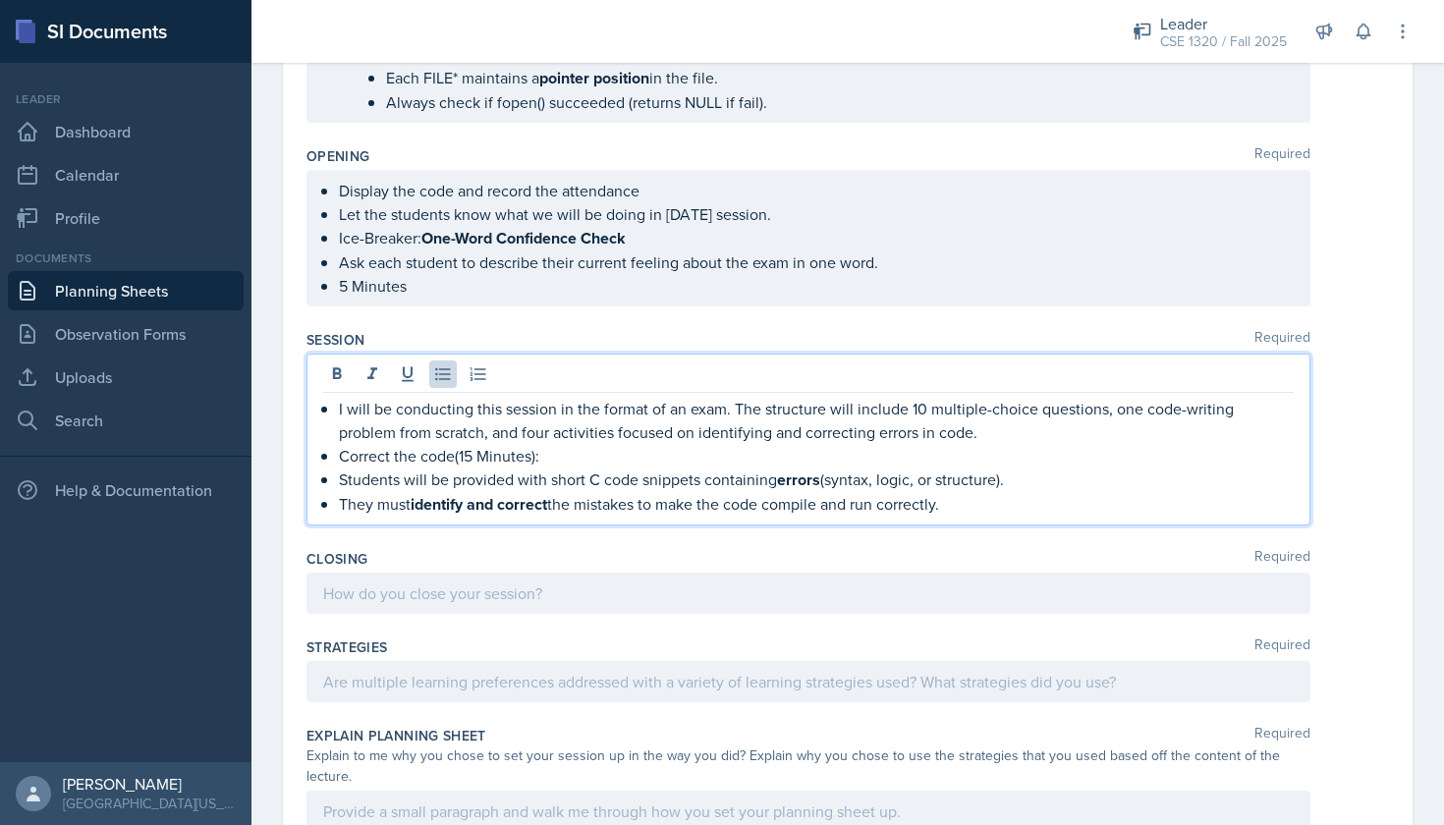
scroll to position [2391, 0]
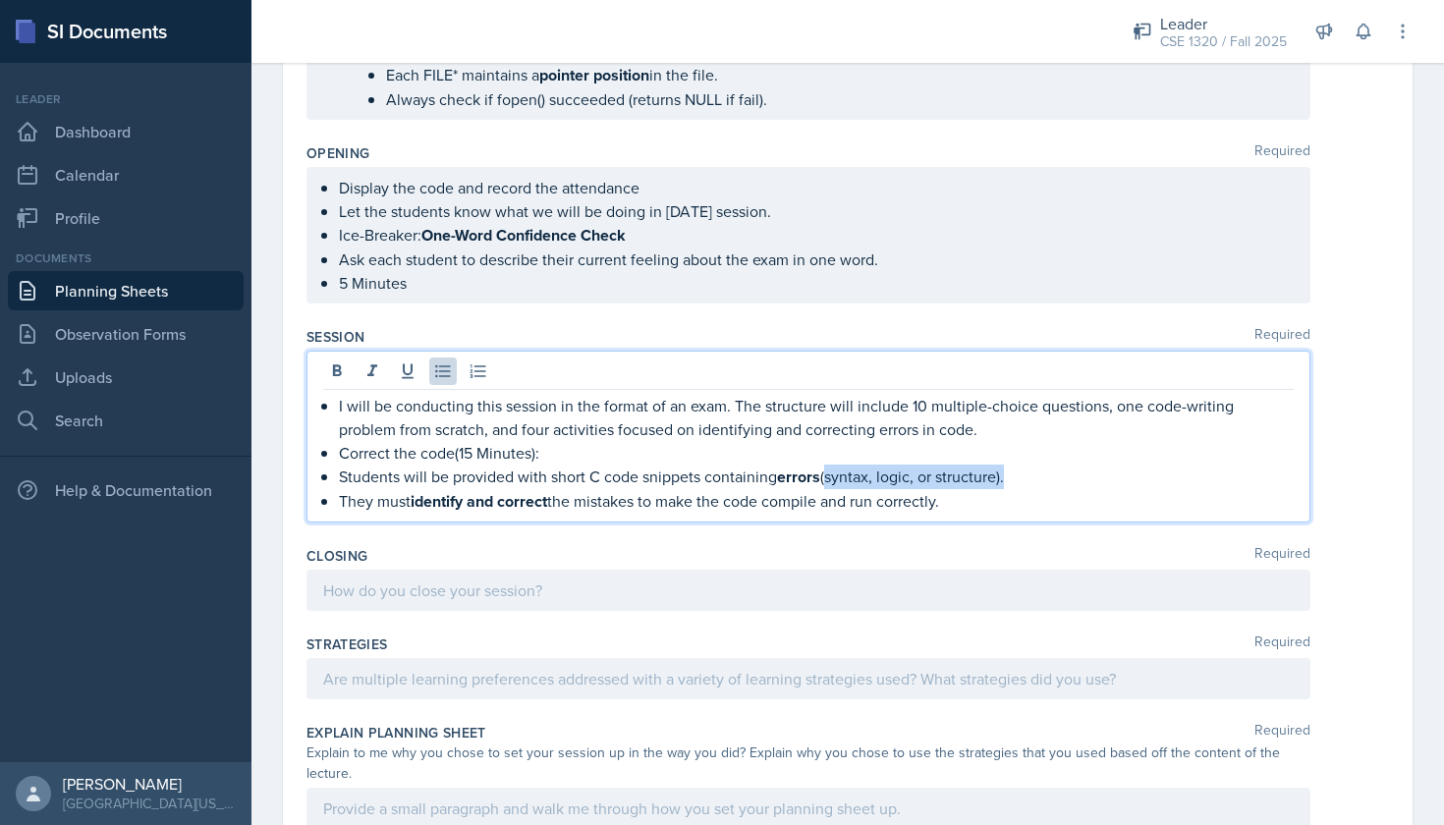
drag, startPoint x: 1004, startPoint y: 478, endPoint x: 826, endPoint y: 480, distance: 177.8
click at [826, 480] on p "Students will be provided with short C code snippets containing errors (syntax,…" at bounding box center [816, 477] width 955 height 25
click at [1025, 509] on p "They must identify and correct the mistakes to make the code compile and run co…" at bounding box center [816, 501] width 955 height 25
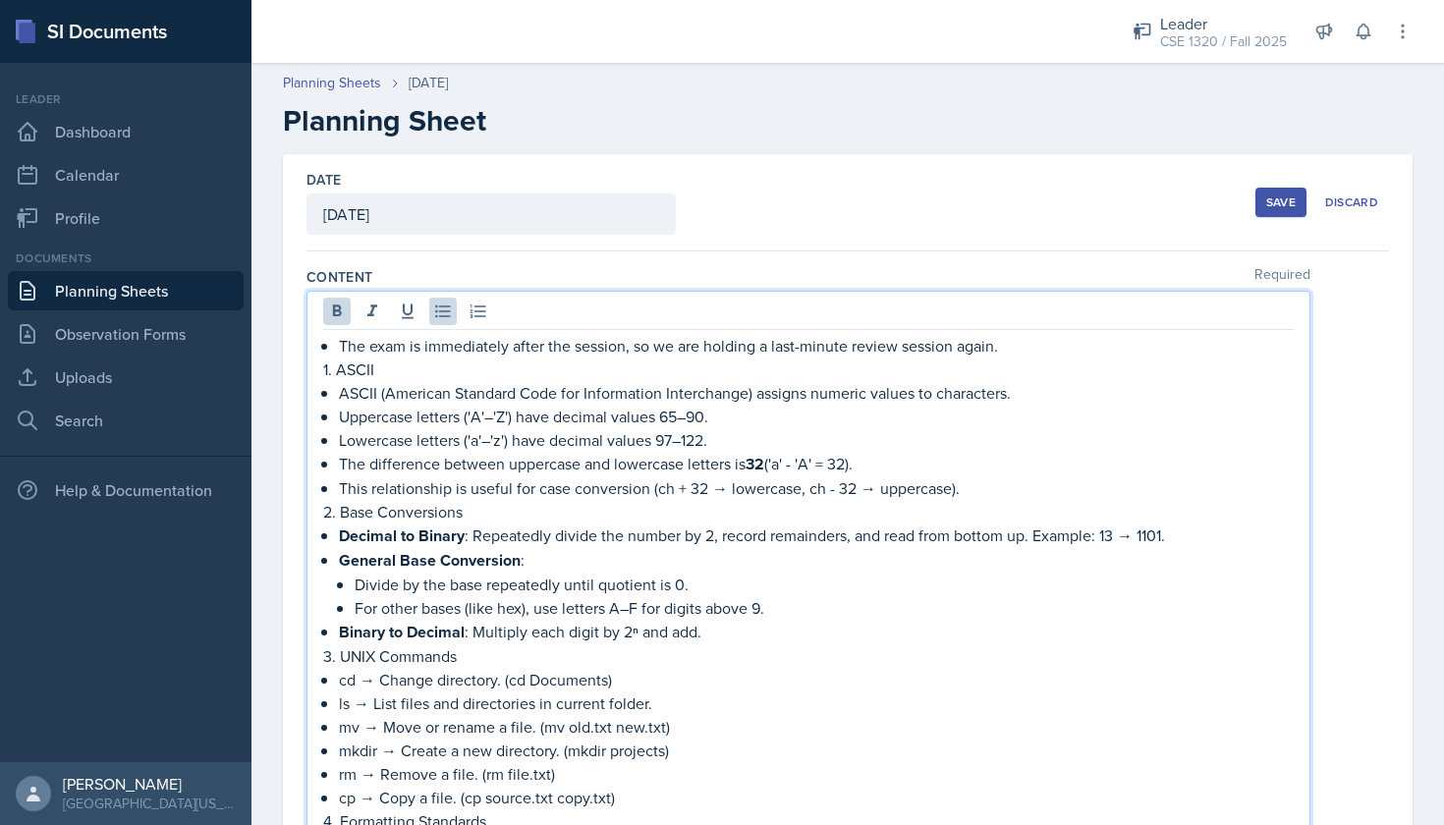
scroll to position [0, 0]
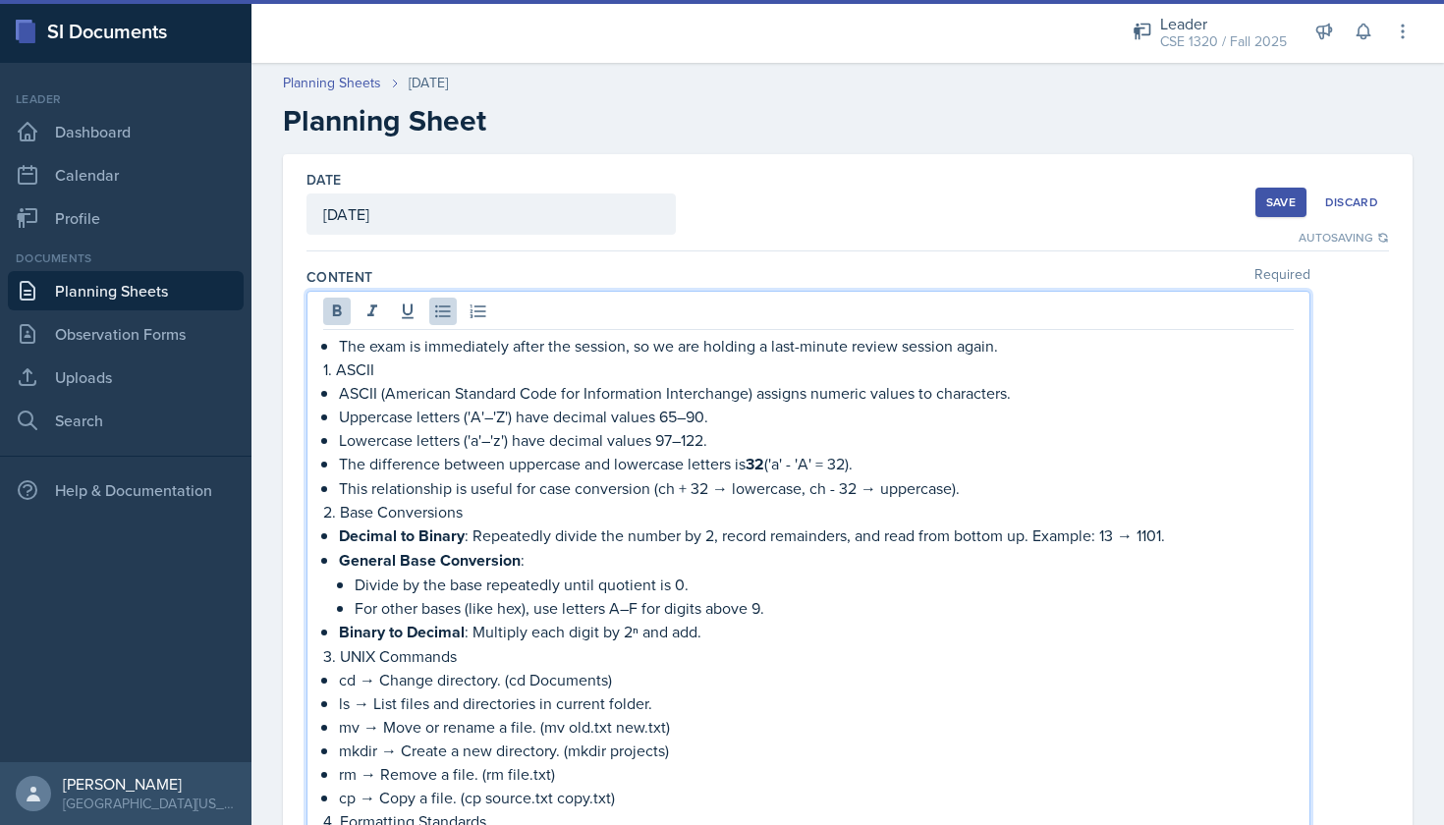
drag, startPoint x: 781, startPoint y: 567, endPoint x: 339, endPoint y: 344, distance: 495.1
copy div "The exam is immediately after the session, so we are holding a last-minute revi…"
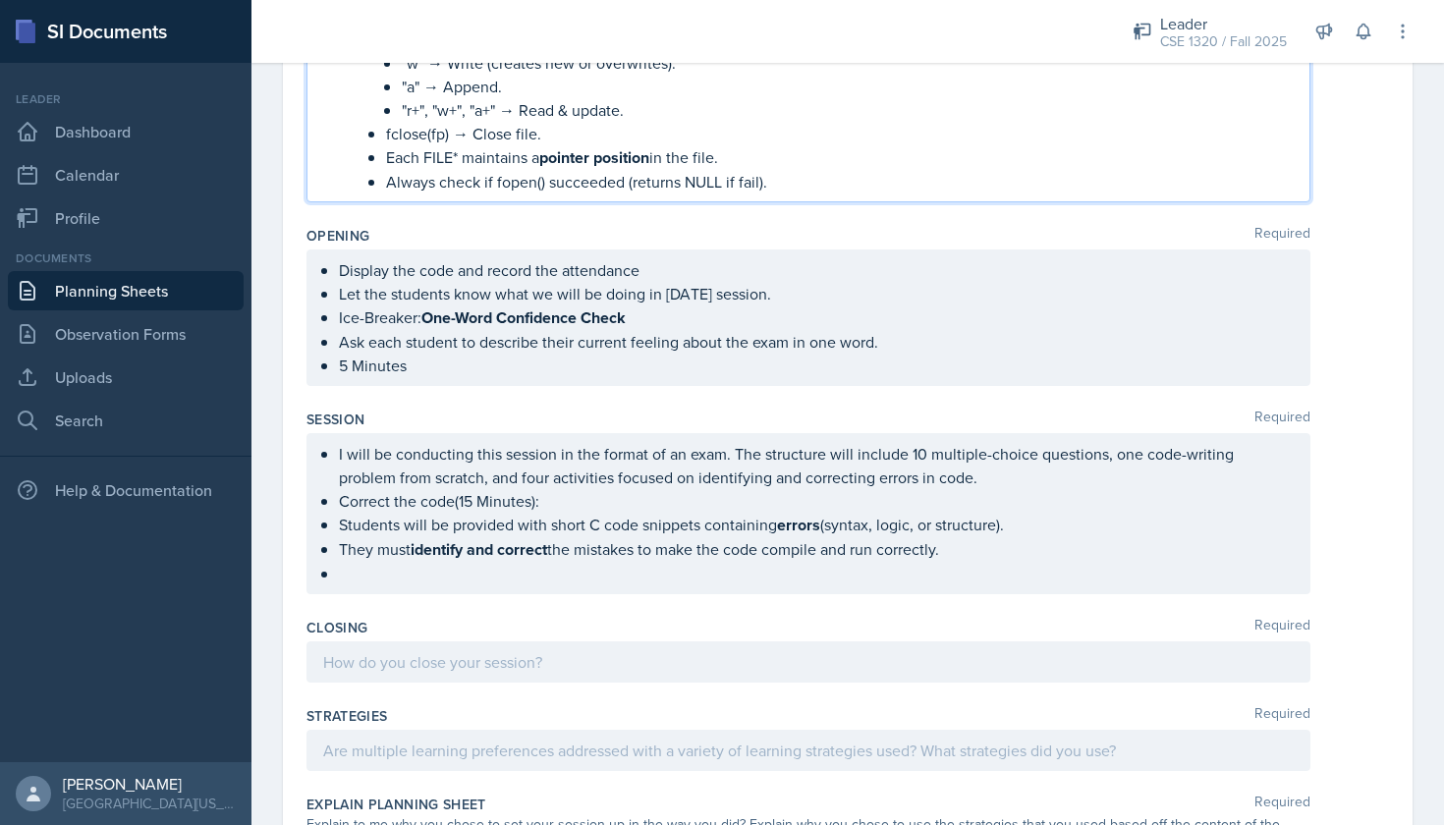
scroll to position [2343, 0]
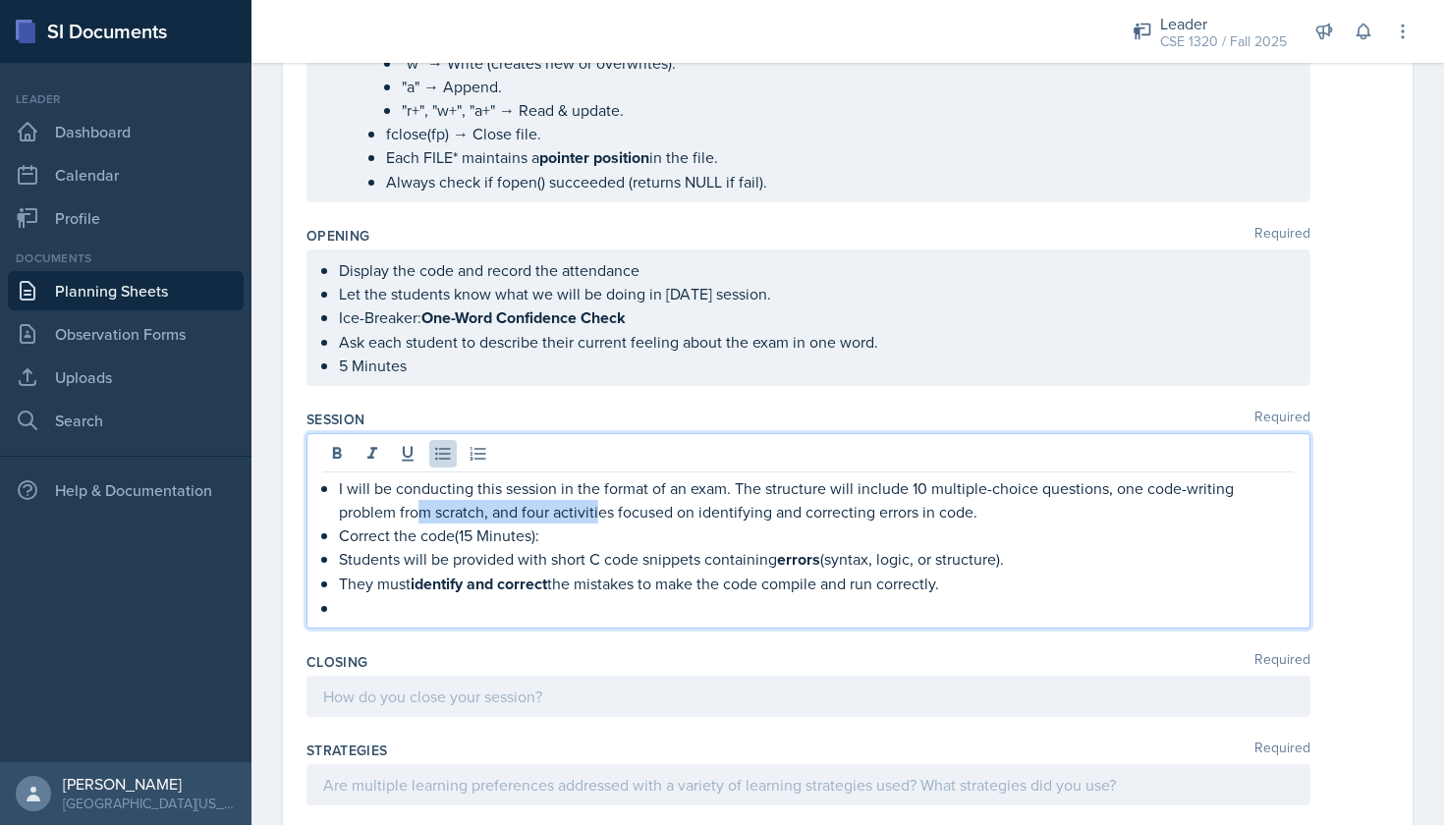
drag, startPoint x: 538, startPoint y: 504, endPoint x: 357, endPoint y: 509, distance: 181.8
click at [357, 509] on ul "I will be conducting this session in the format of an exam. The structure will …" at bounding box center [816, 547] width 955 height 143
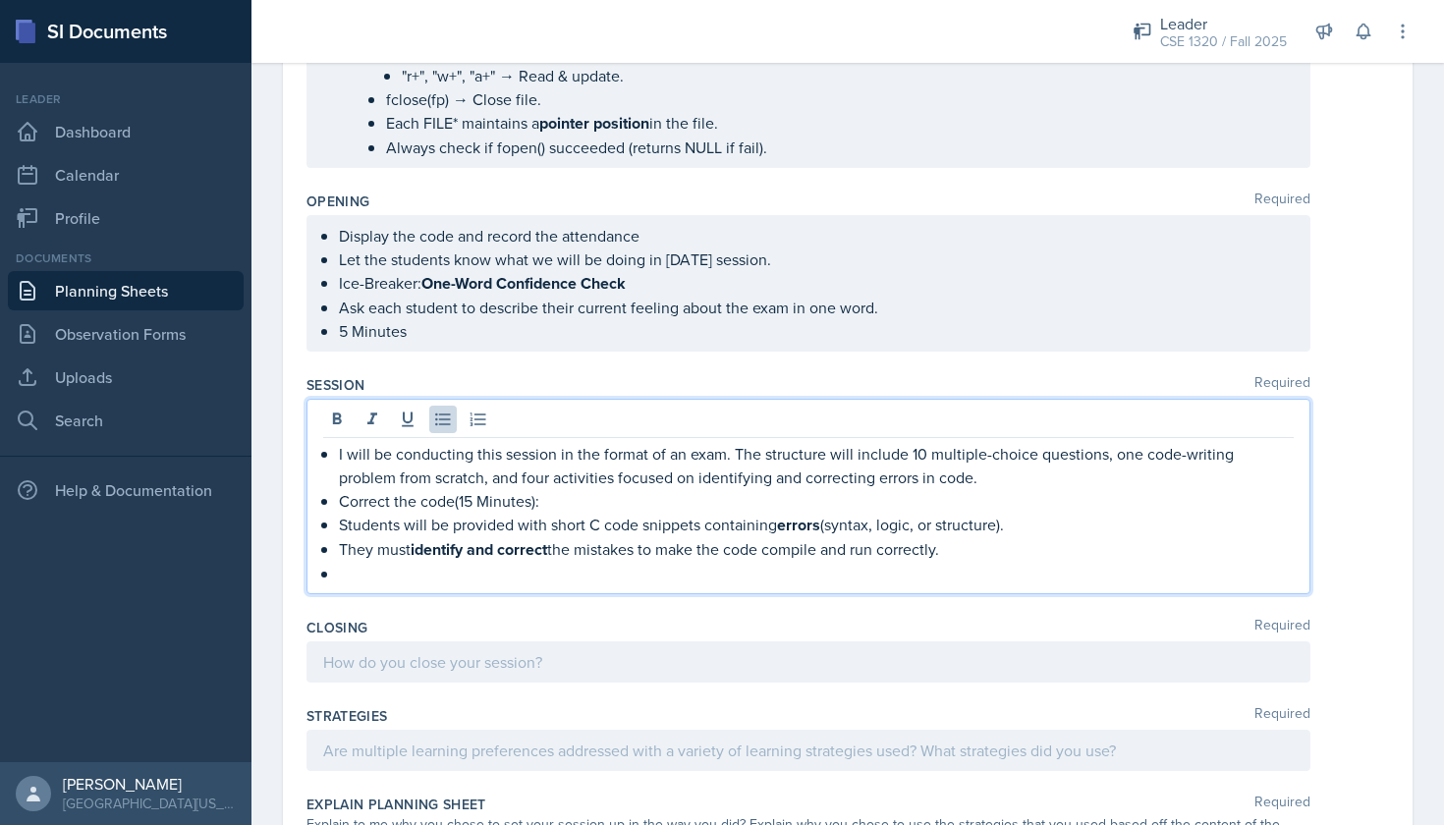
click at [557, 508] on p "Correct the code(15 Minutes):" at bounding box center [816, 501] width 955 height 24
drag, startPoint x: 539, startPoint y: 504, endPoint x: 340, endPoint y: 509, distance: 199.5
click at [340, 509] on p "Correct the code(15 Minutes):" at bounding box center [816, 501] width 955 height 24
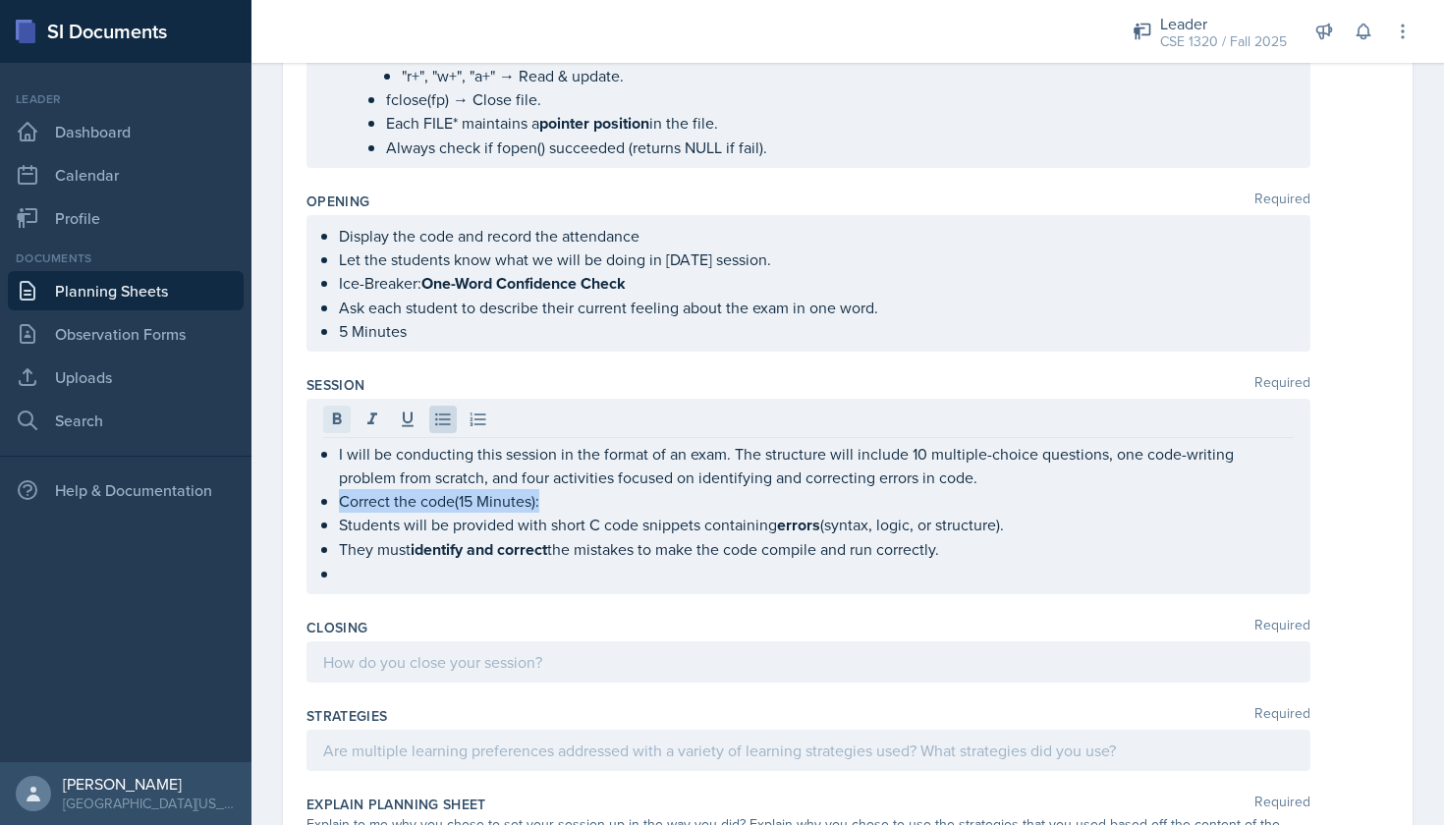
click at [334, 421] on icon at bounding box center [337, 419] width 9 height 12
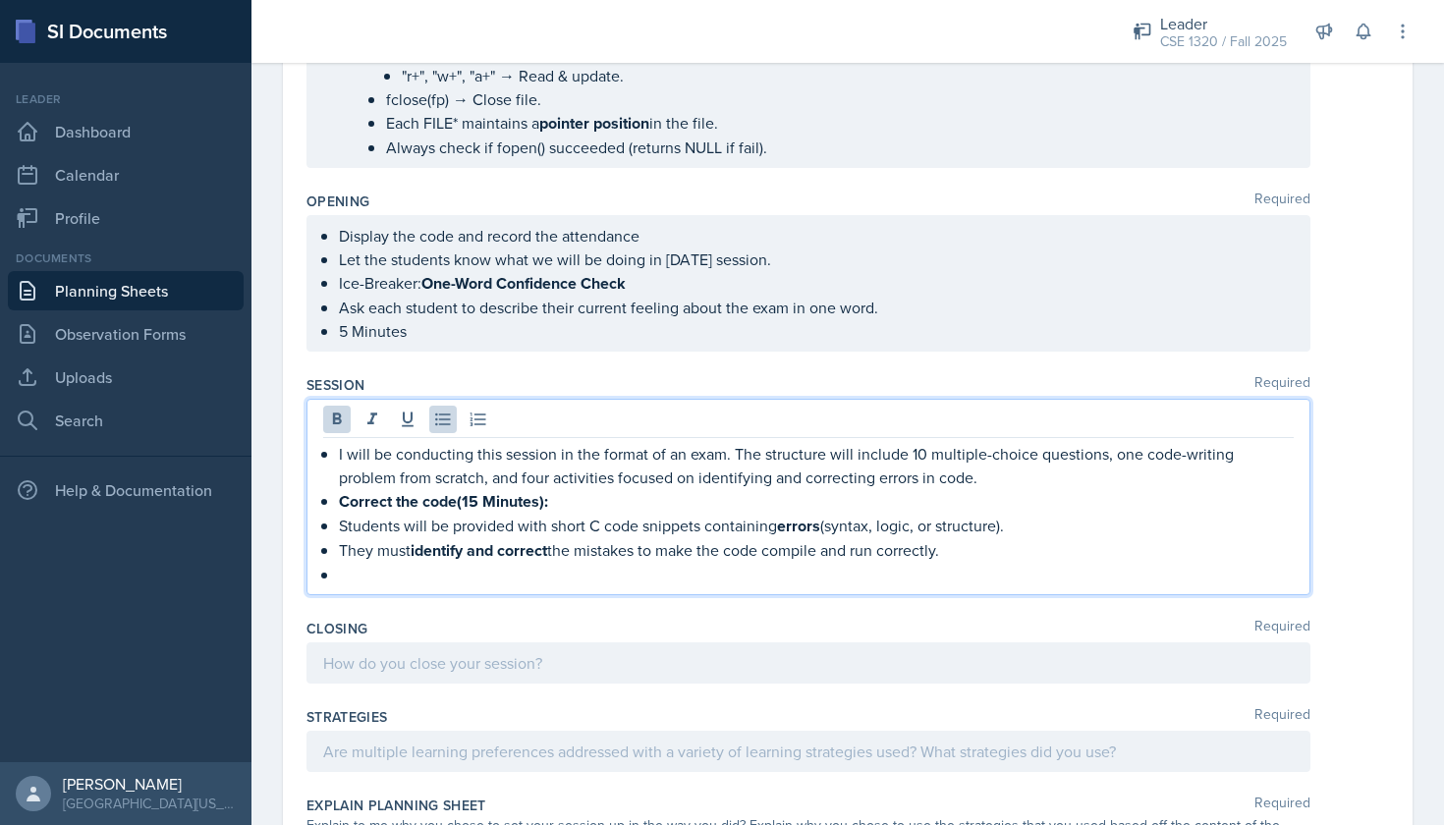
click at [349, 579] on p at bounding box center [816, 575] width 955 height 24
drag, startPoint x: 549, startPoint y: 574, endPoint x: 342, endPoint y: 573, distance: 207.3
click at [342, 573] on p "Hands-On-Activity(15 Minutes):" at bounding box center [816, 575] width 955 height 24
click at [340, 422] on icon at bounding box center [337, 419] width 9 height 12
click at [580, 586] on p "Hands-On-Activity(15 Minutes):" at bounding box center [816, 575] width 955 height 25
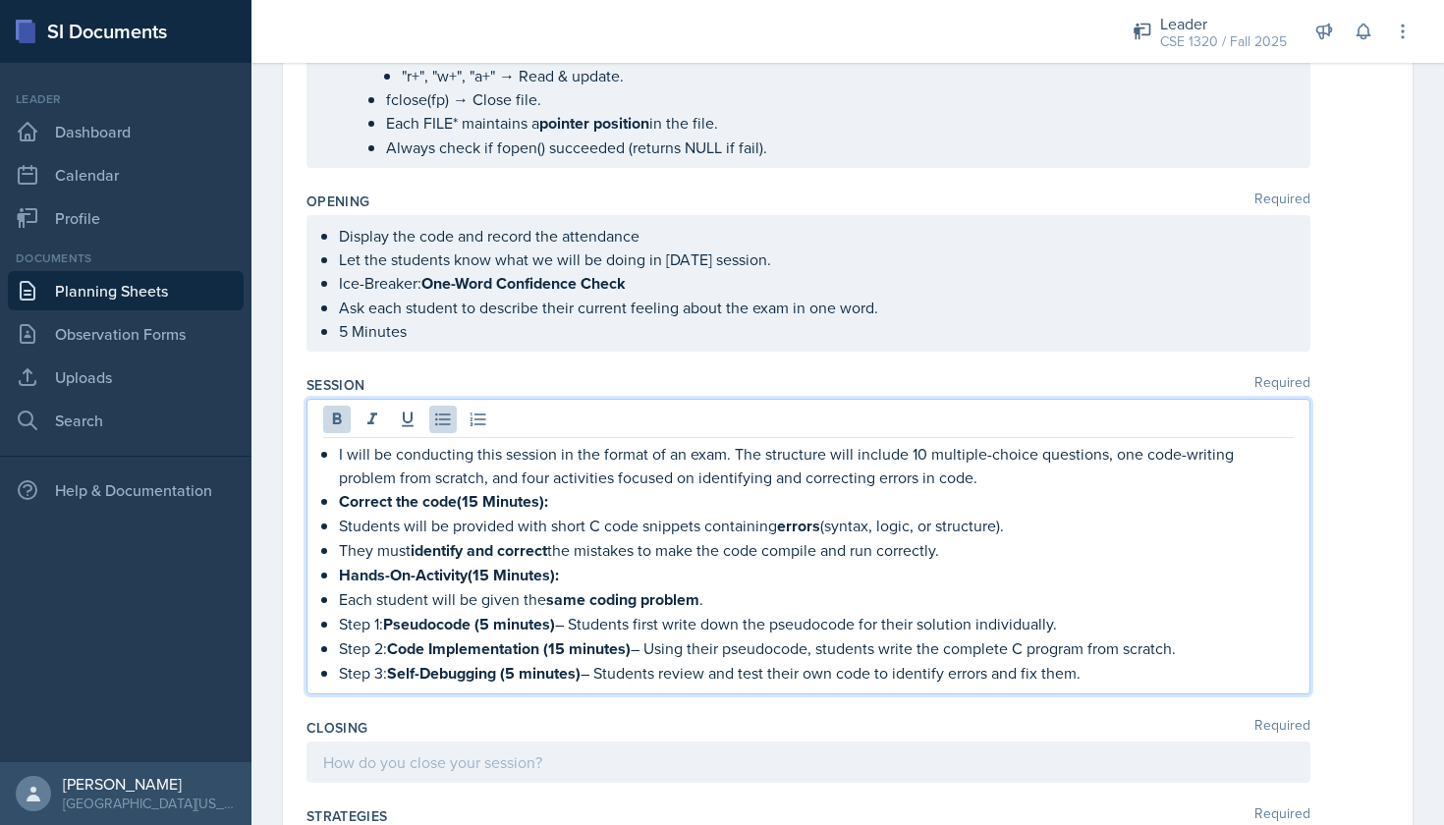
drag, startPoint x: 548, startPoint y: 598, endPoint x: 704, endPoint y: 601, distance: 156.2
click at [704, 601] on p "Each student will be given the same coding problem ." at bounding box center [816, 599] width 955 height 25
click at [341, 423] on icon at bounding box center [337, 420] width 20 height 20
drag, startPoint x: 571, startPoint y: 627, endPoint x: 338, endPoint y: 626, distance: 232.8
click at [338, 626] on div "I will be conducting this session in the format of an exam. The structure will …" at bounding box center [808, 563] width 971 height 243
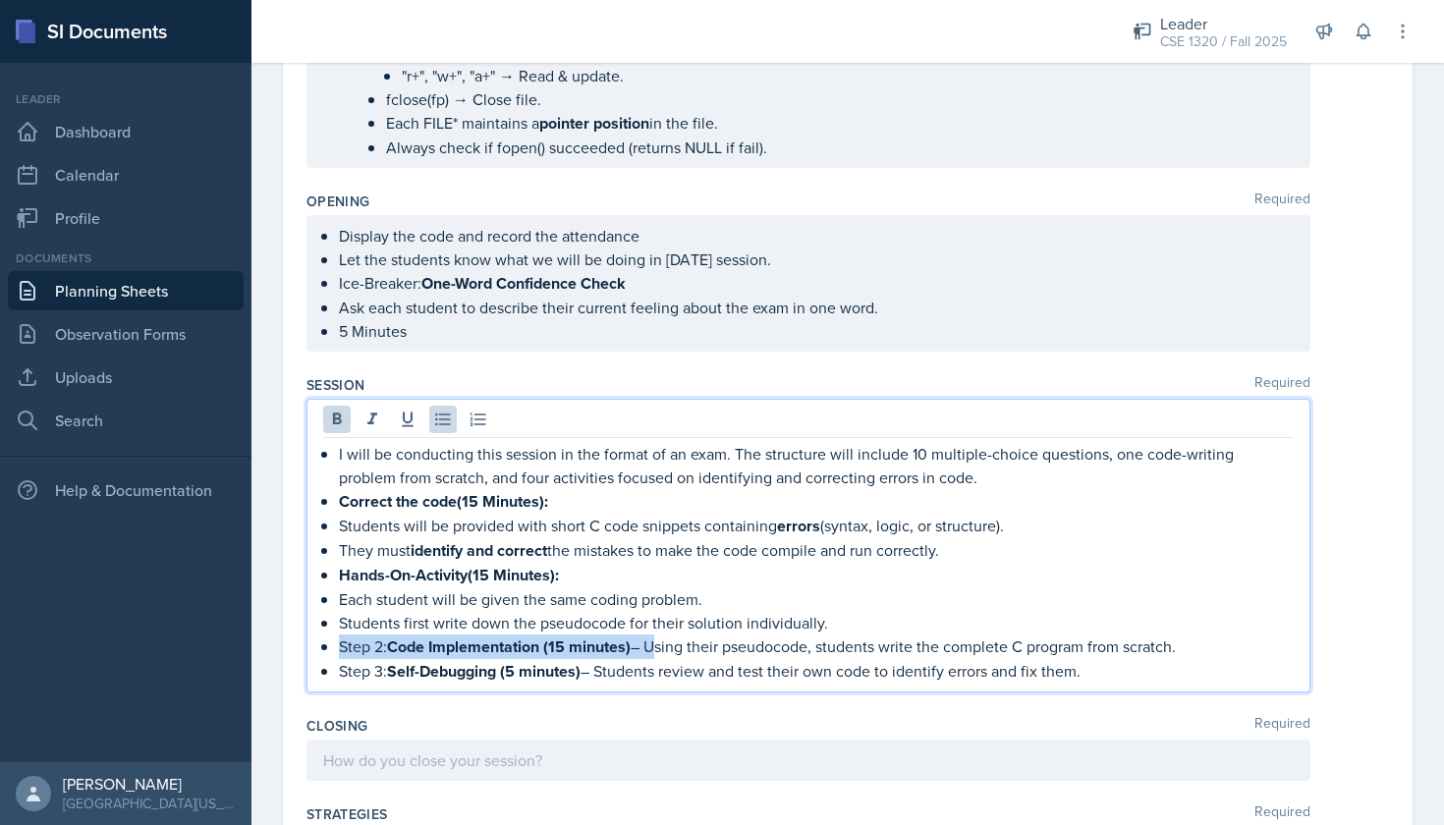
drag, startPoint x: 657, startPoint y: 649, endPoint x: 341, endPoint y: 642, distance: 316.4
click at [341, 642] on p "Step 2: Code Implementation (15 minutes) – Using their pseudocode, students wri…" at bounding box center [816, 647] width 955 height 25
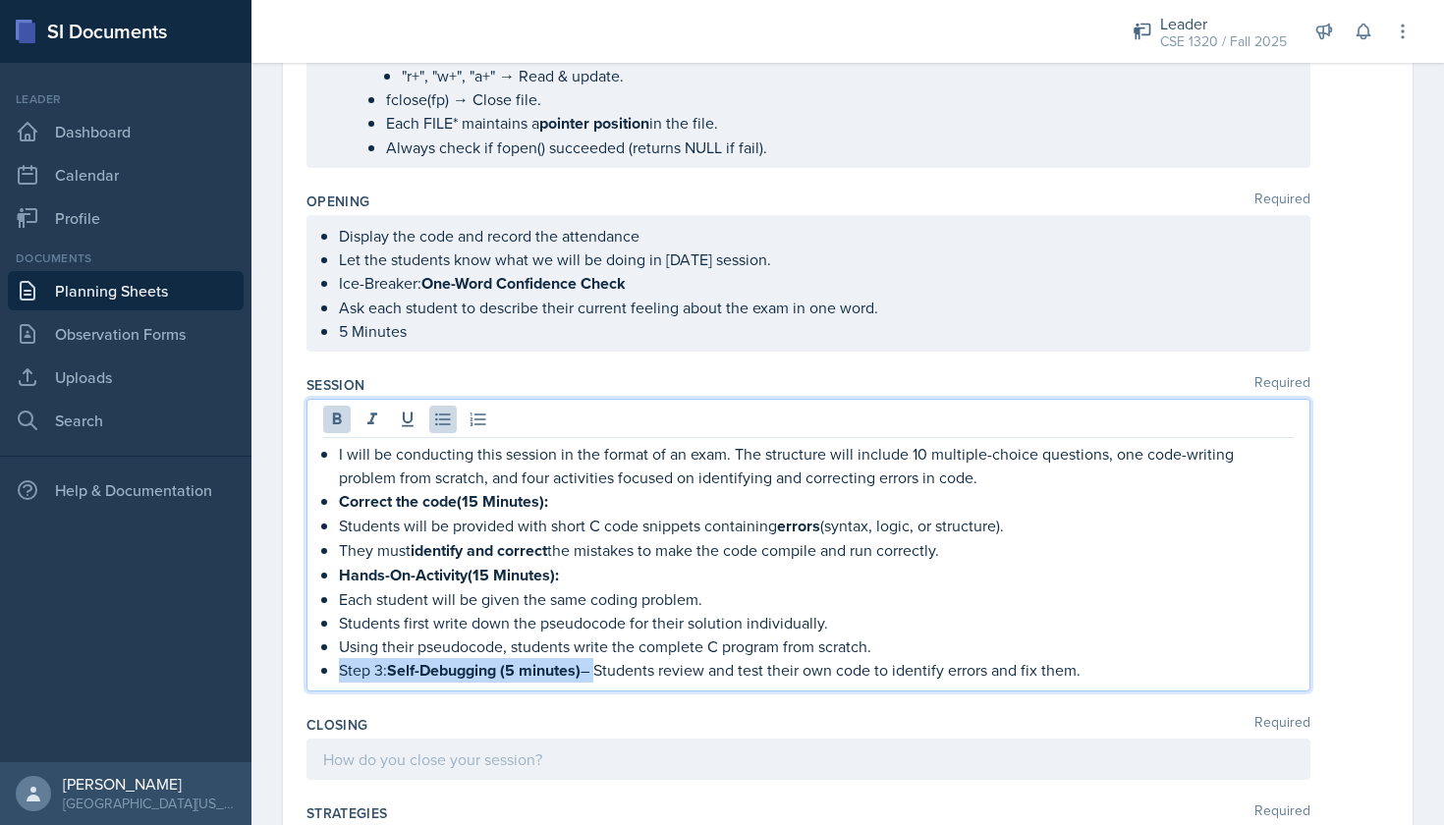
drag, startPoint x: 598, startPoint y: 671, endPoint x: 320, endPoint y: 676, distance: 278.0
click at [339, 676] on p "Step 3: Self-Debugging (5 minutes) – Students review and test their own code to…" at bounding box center [816, 670] width 955 height 25
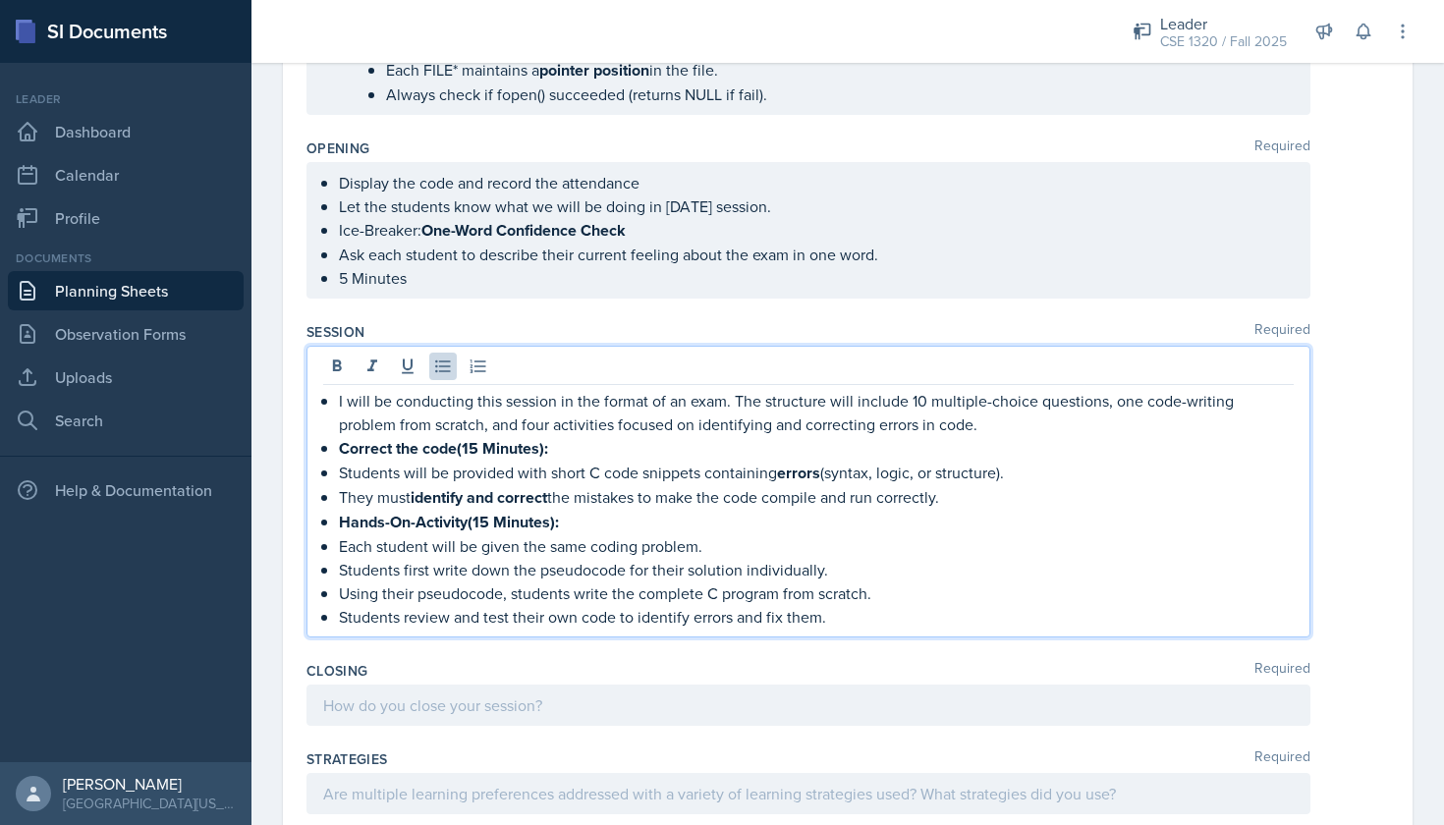
scroll to position [2421, 0]
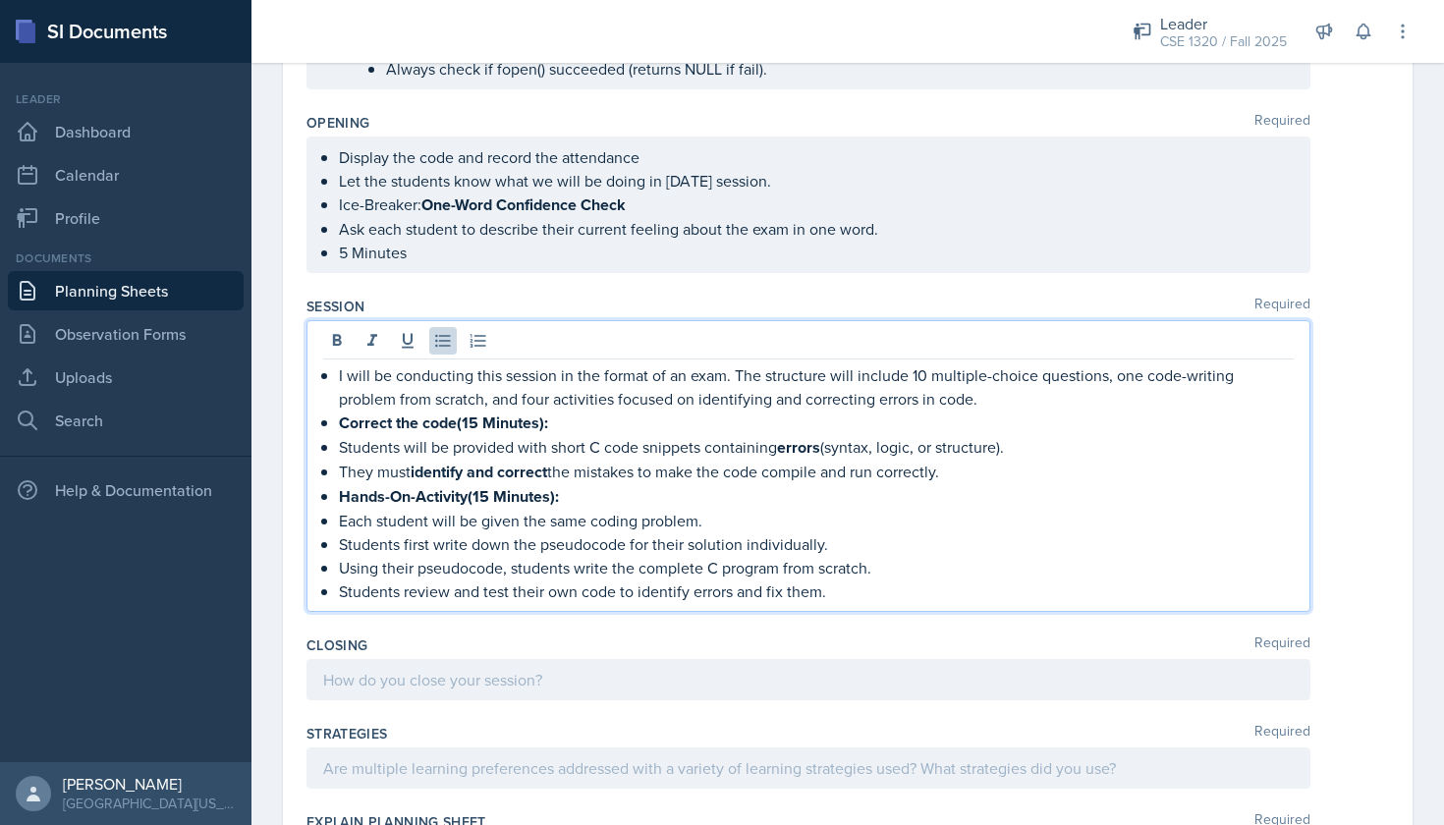
click at [840, 590] on p "Students review and test their own code to identify errors and fix them." at bounding box center [816, 592] width 955 height 24
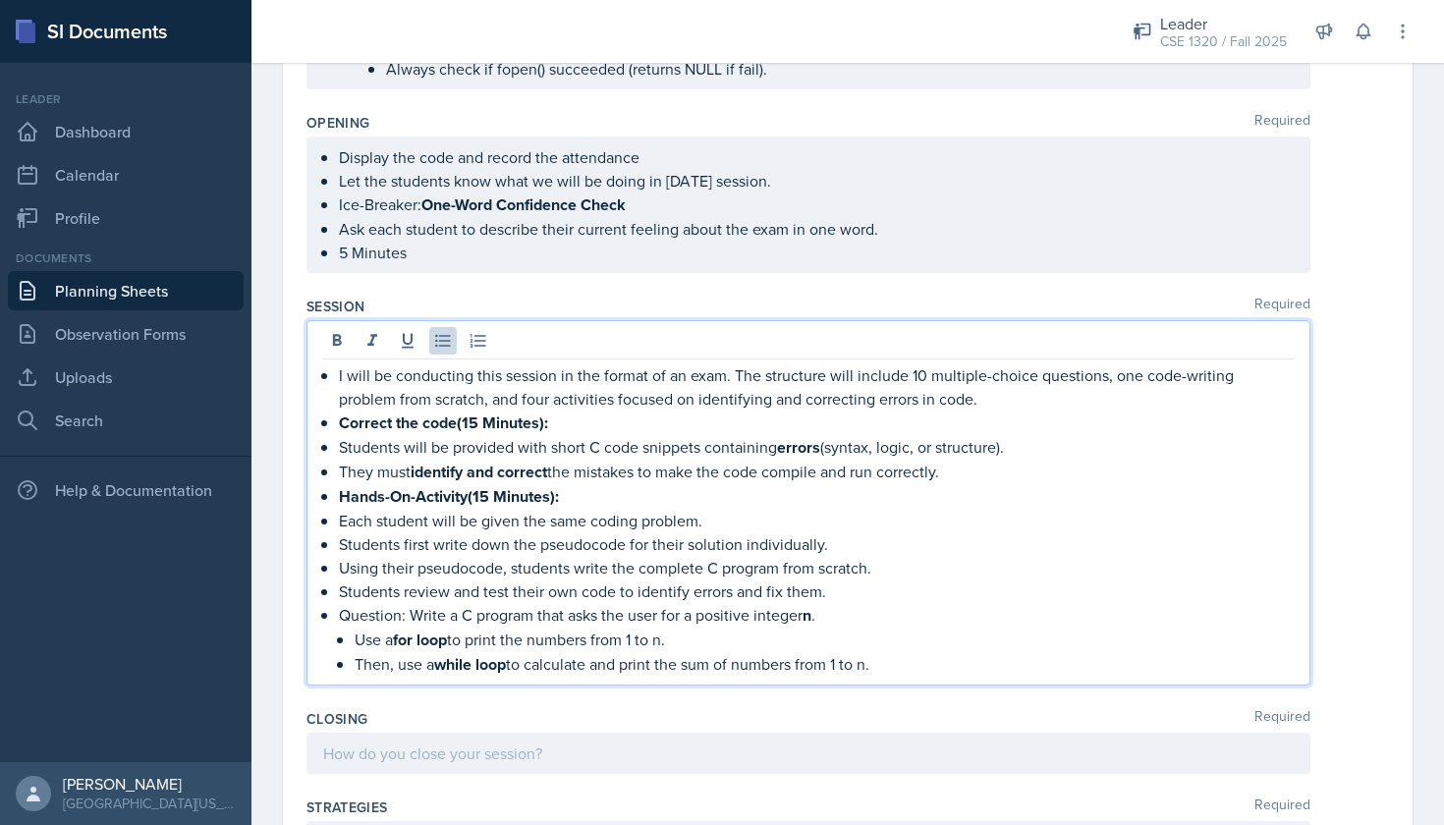
scroll to position [2451, 0]
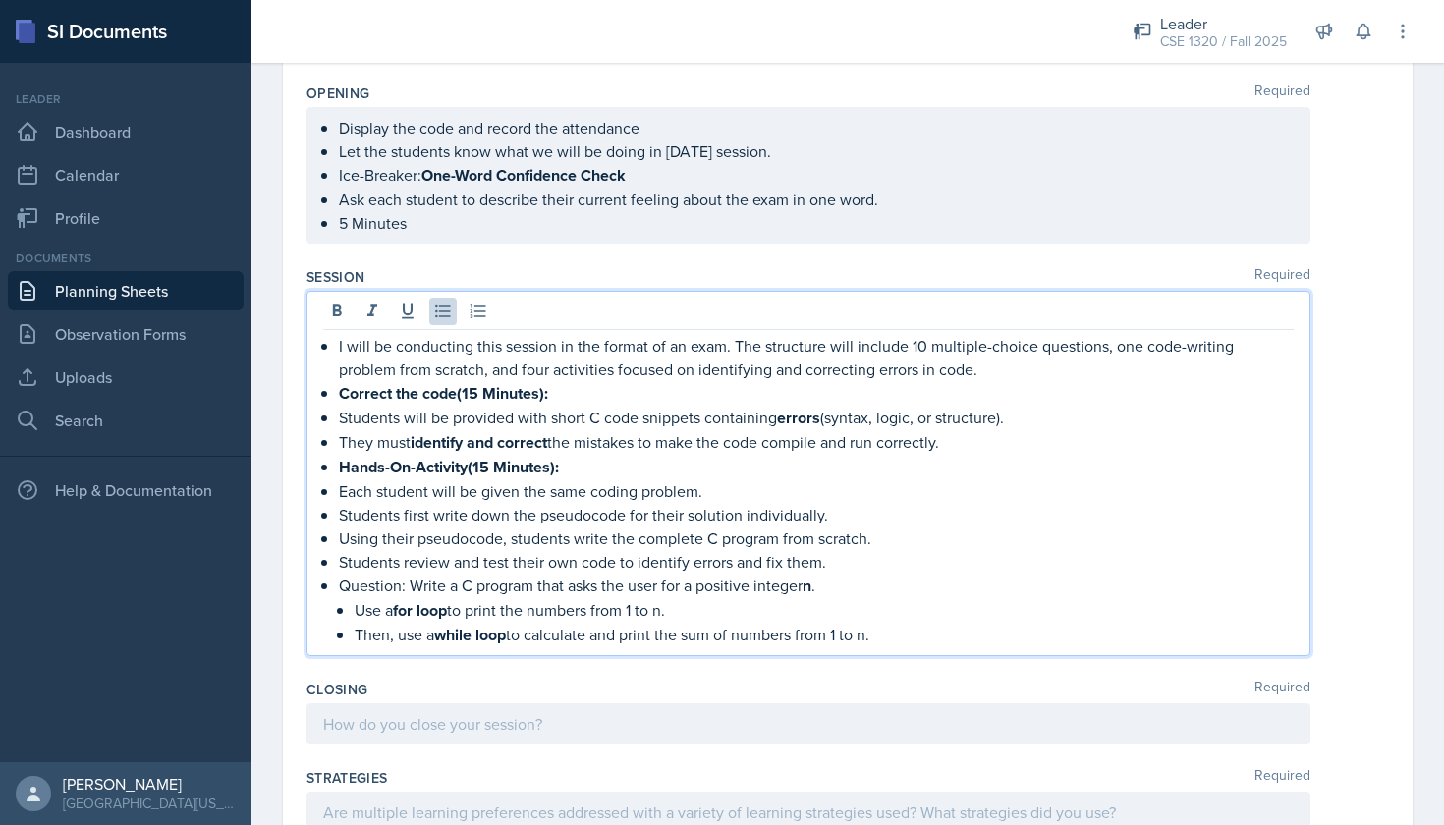
click at [352, 612] on li "Question: Write a C program that asks the user for a positive integer n . Use a…" at bounding box center [816, 611] width 955 height 74
click at [350, 637] on li "Question: Write a C program that asks the user for a positive integer n . Use a…" at bounding box center [816, 611] width 955 height 74
drag, startPoint x: 878, startPoint y: 638, endPoint x: 414, endPoint y: 594, distance: 466.7
click at [414, 594] on li "Question: Write a C program that asks the user for a positive integer n . Use a…" at bounding box center [816, 611] width 955 height 74
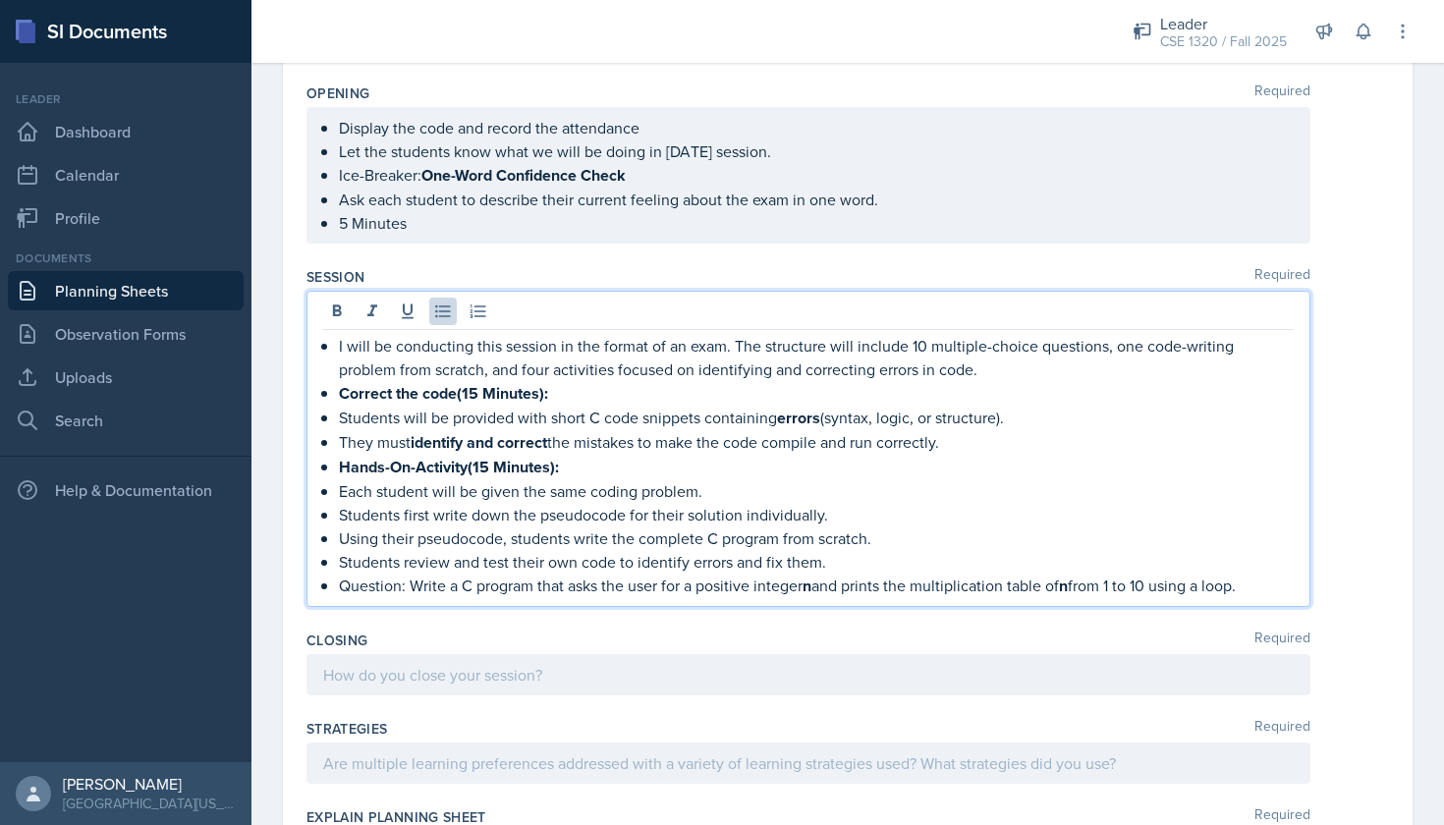
scroll to position [2457, 0]
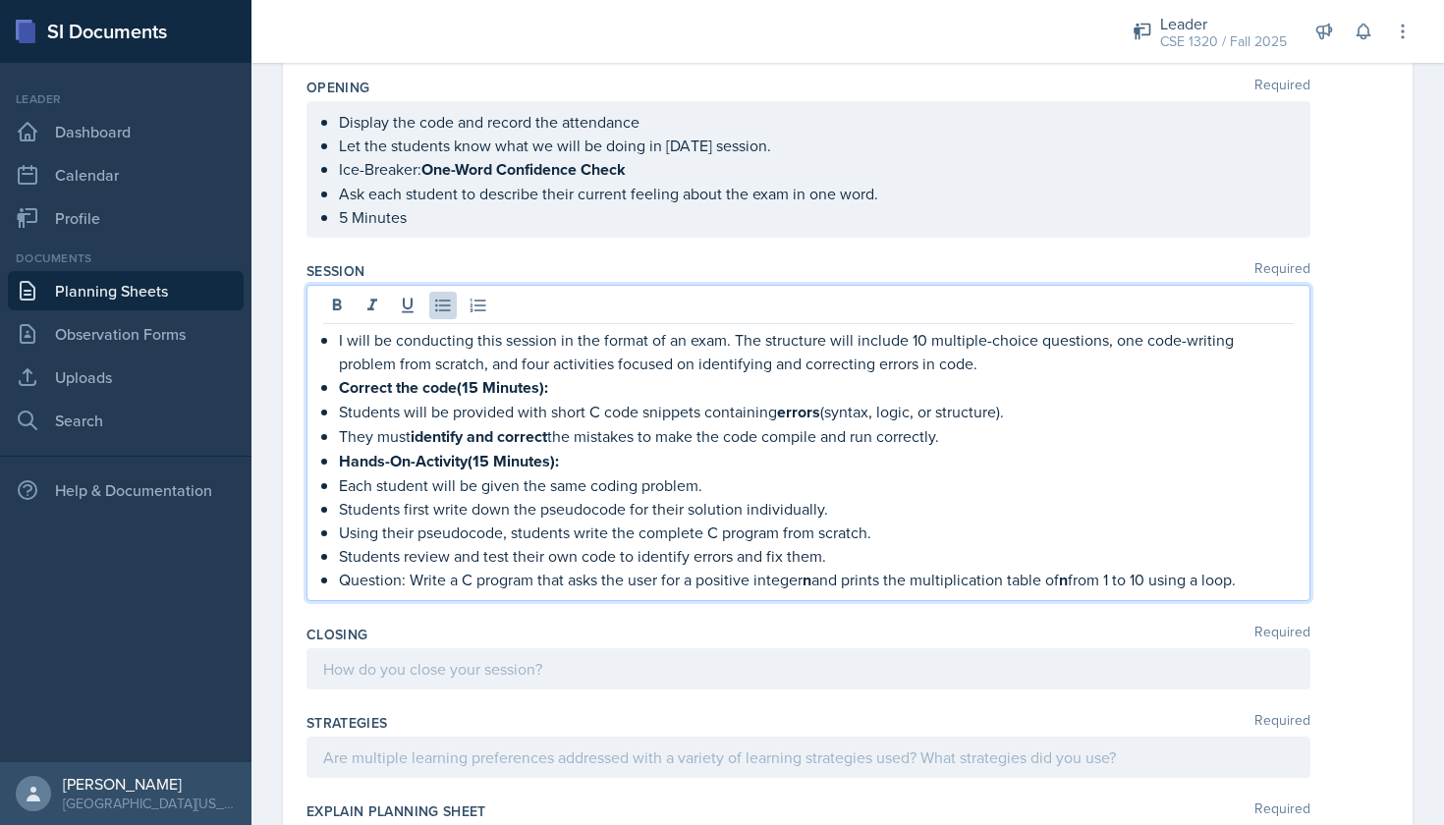
click at [819, 583] on p "Question: Write a C program that asks the user for a positive integer n and pri…" at bounding box center [816, 580] width 955 height 25
click at [1260, 581] on p "Question: Write a C program that asks the user for a positive integer n and pri…" at bounding box center [816, 580] width 955 height 25
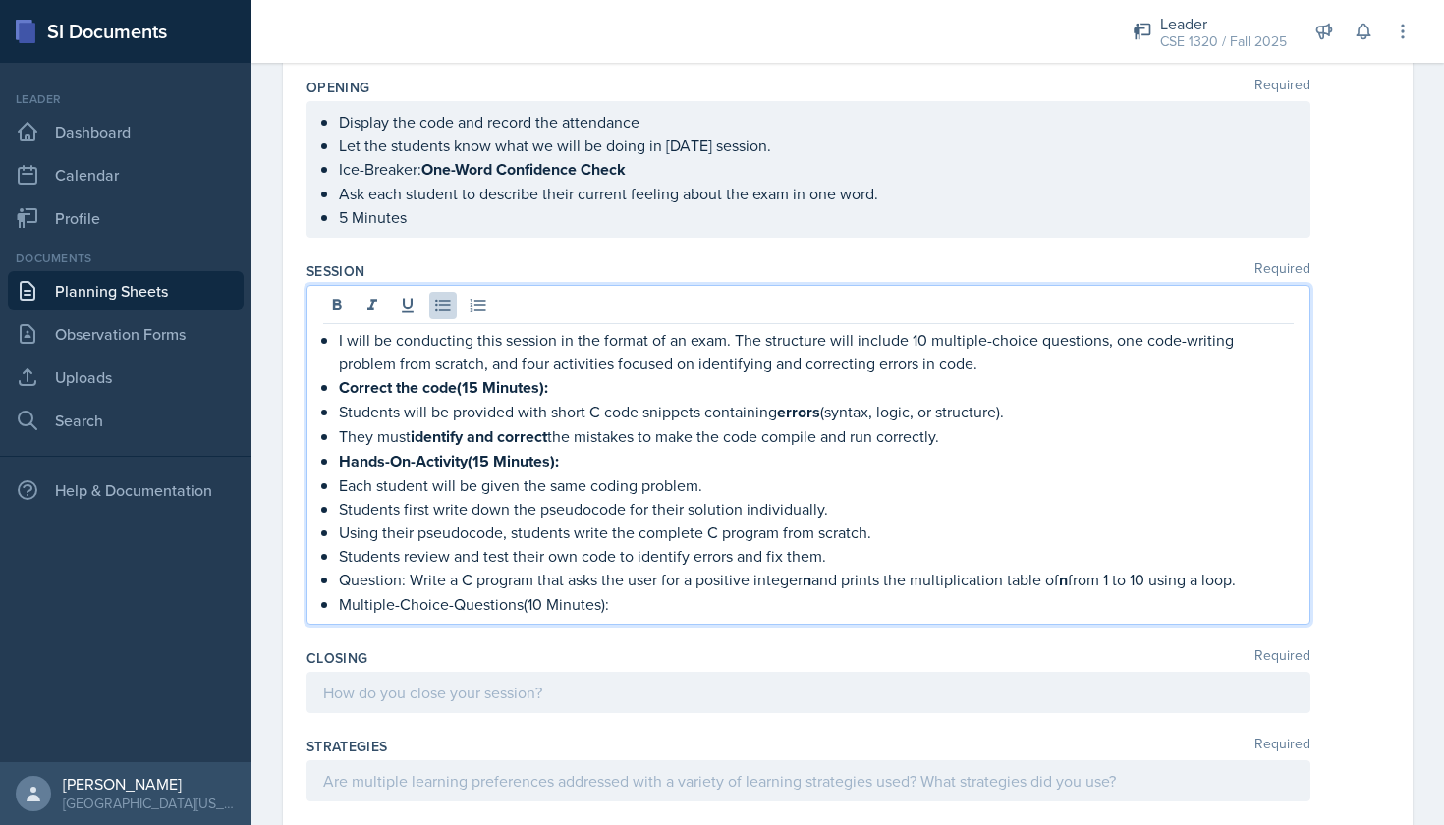
scroll to position [2481, 0]
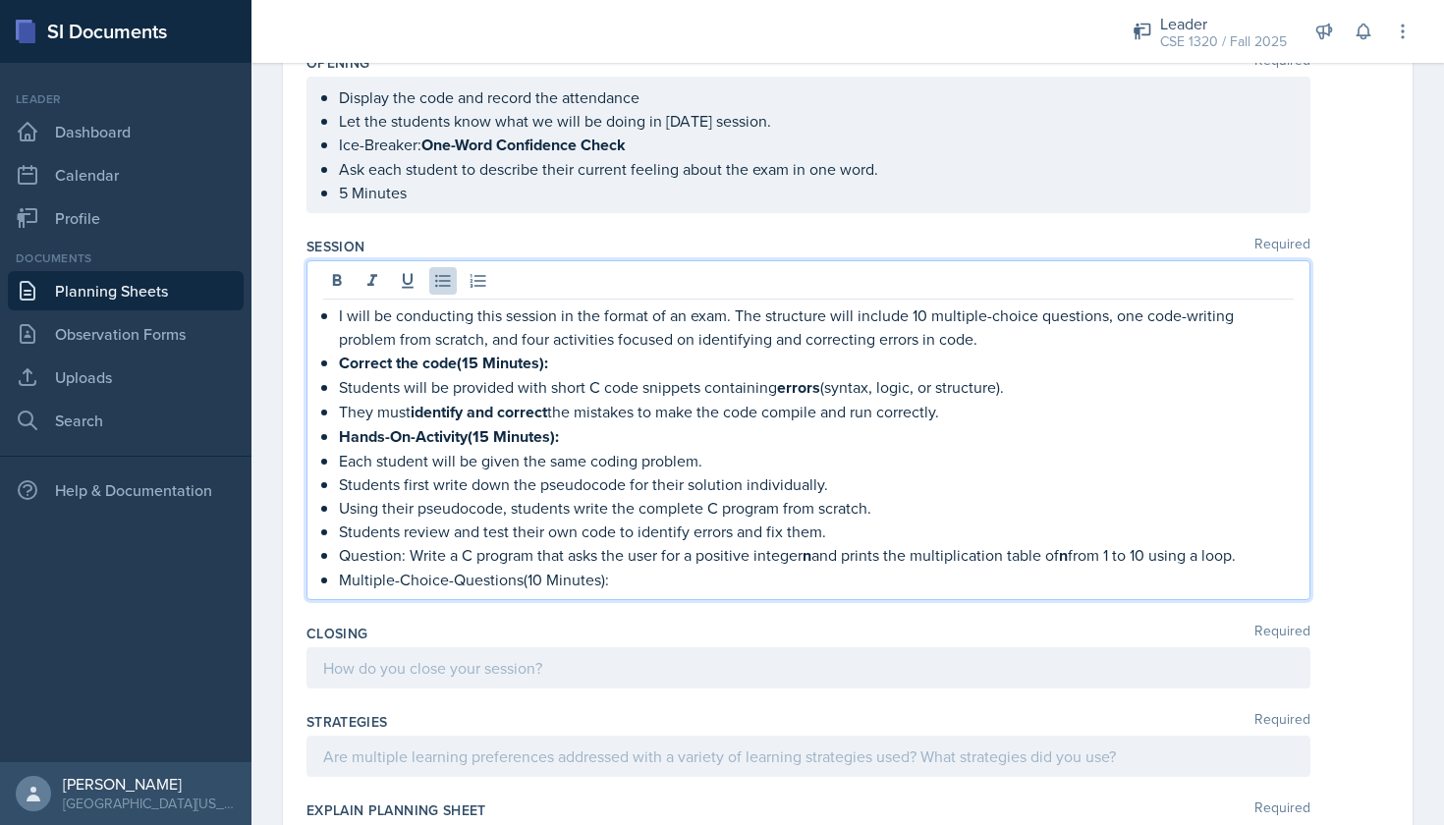
drag, startPoint x: 620, startPoint y: 584, endPoint x: 344, endPoint y: 580, distance: 276.1
click at [344, 580] on p "Multiple-Choice-Questions(10 Minutes):" at bounding box center [816, 580] width 955 height 24
click at [331, 281] on icon at bounding box center [337, 281] width 20 height 20
click at [658, 583] on p "Multiple-Choice-Questions(10 Minutes):" at bounding box center [816, 580] width 955 height 25
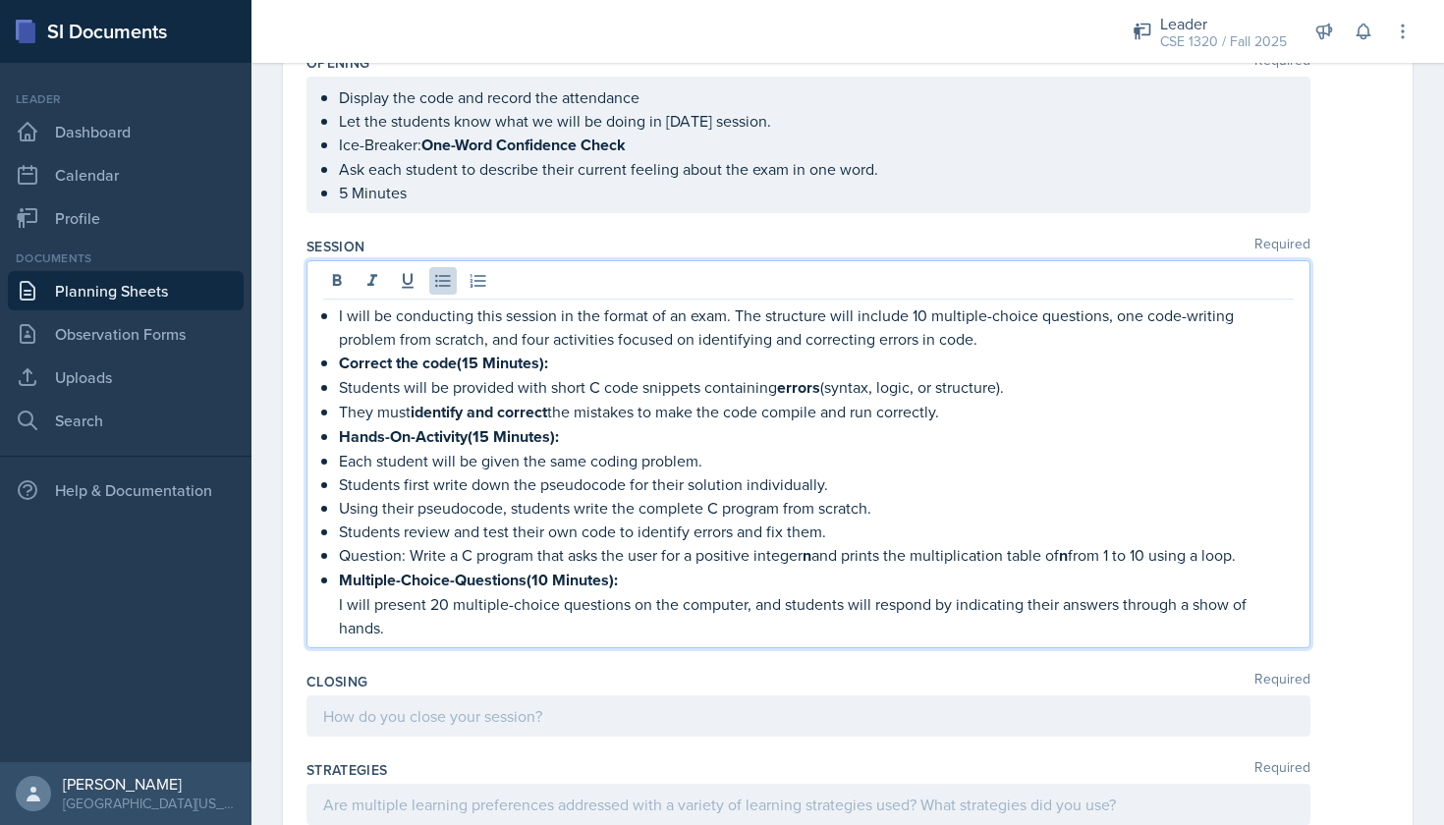
click at [446, 604] on p "I will present 20 multiple-choice questions on the computer, and students will …" at bounding box center [816, 615] width 955 height 47
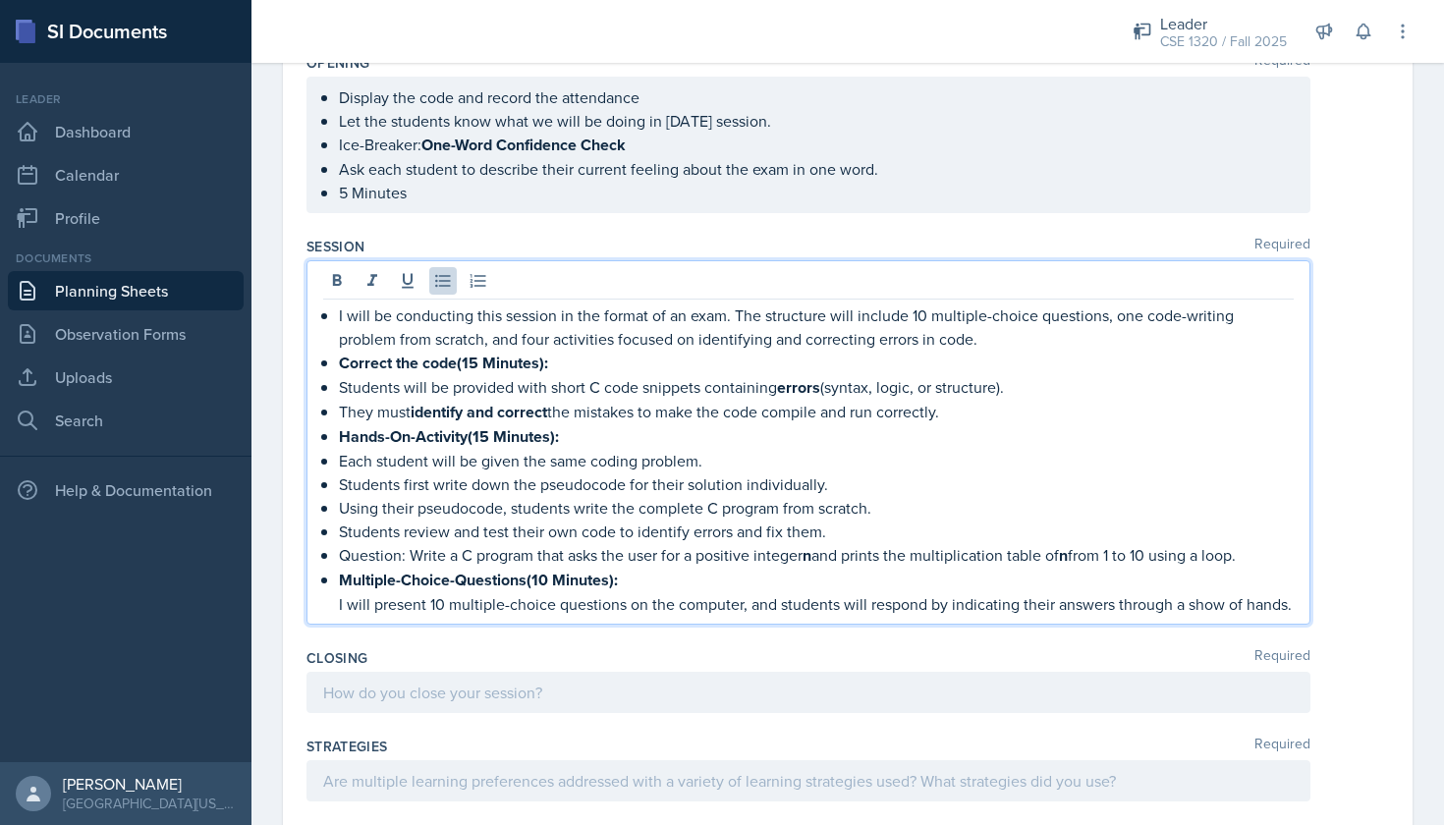
click at [332, 604] on div "I will be conducting this session in the format of an exam. The structure will …" at bounding box center [808, 460] width 971 height 312
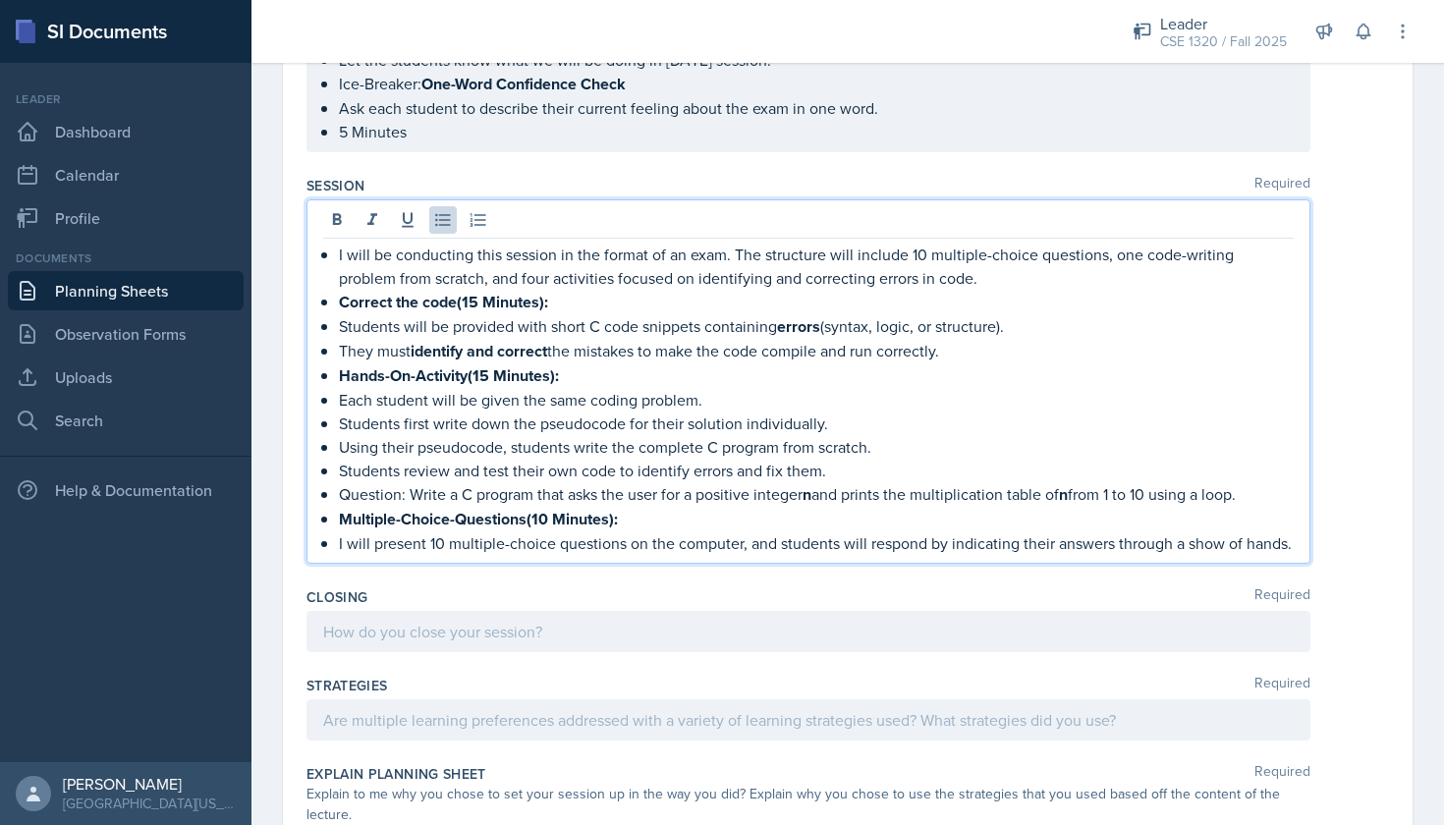
scroll to position [2565, 0]
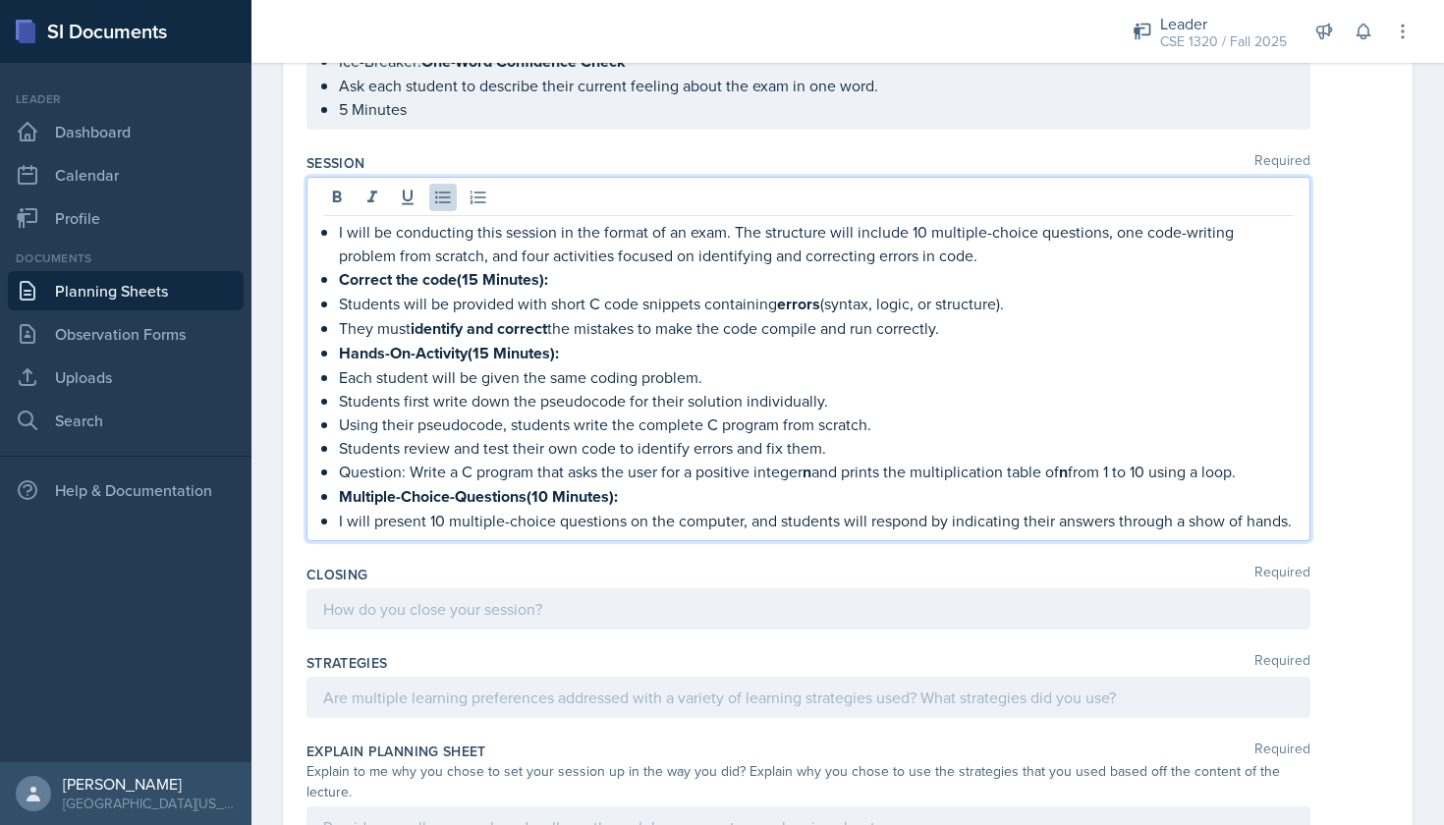
click at [709, 613] on div at bounding box center [808, 608] width 1004 height 41
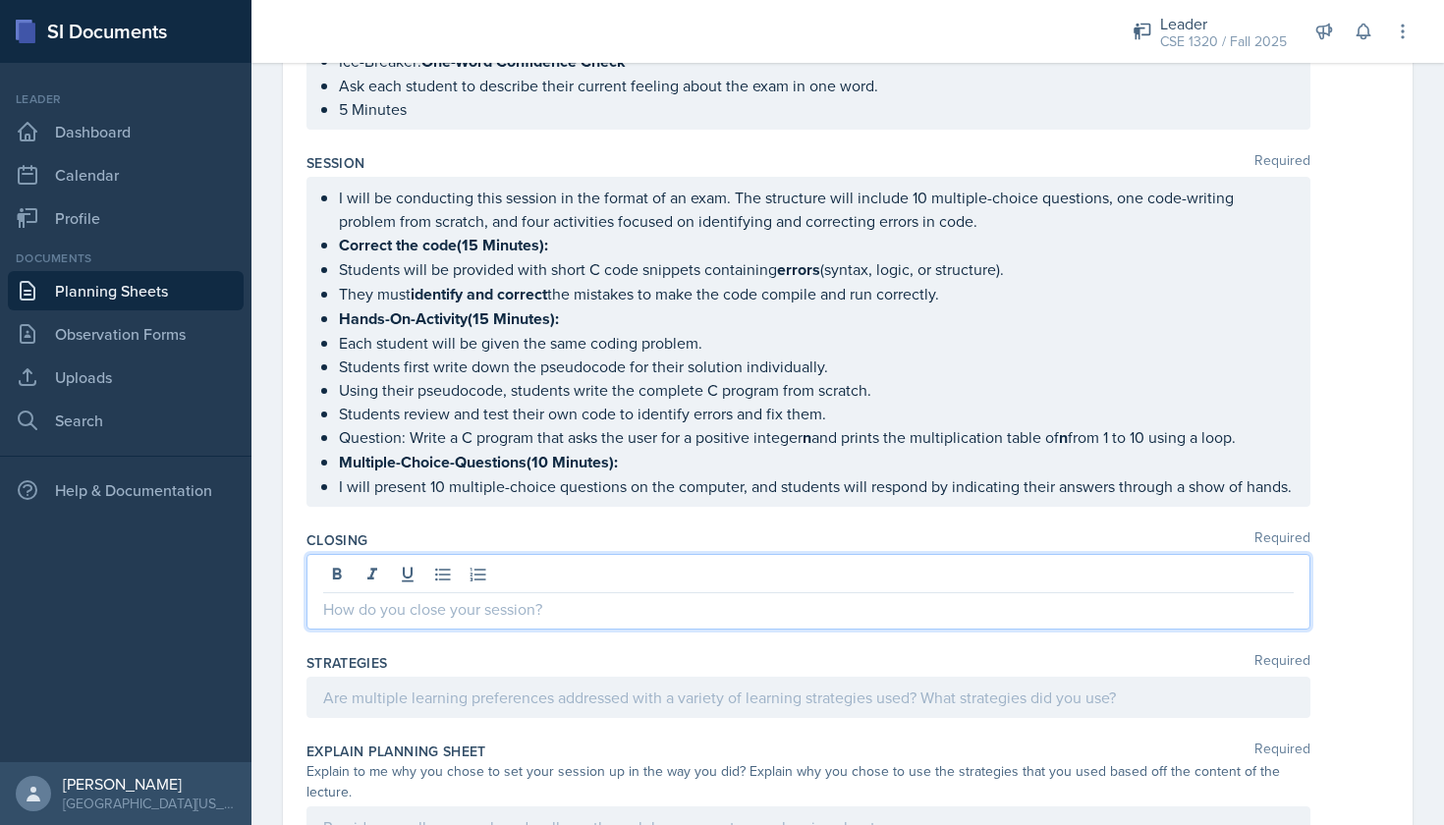
click at [478, 616] on p at bounding box center [808, 609] width 971 height 24
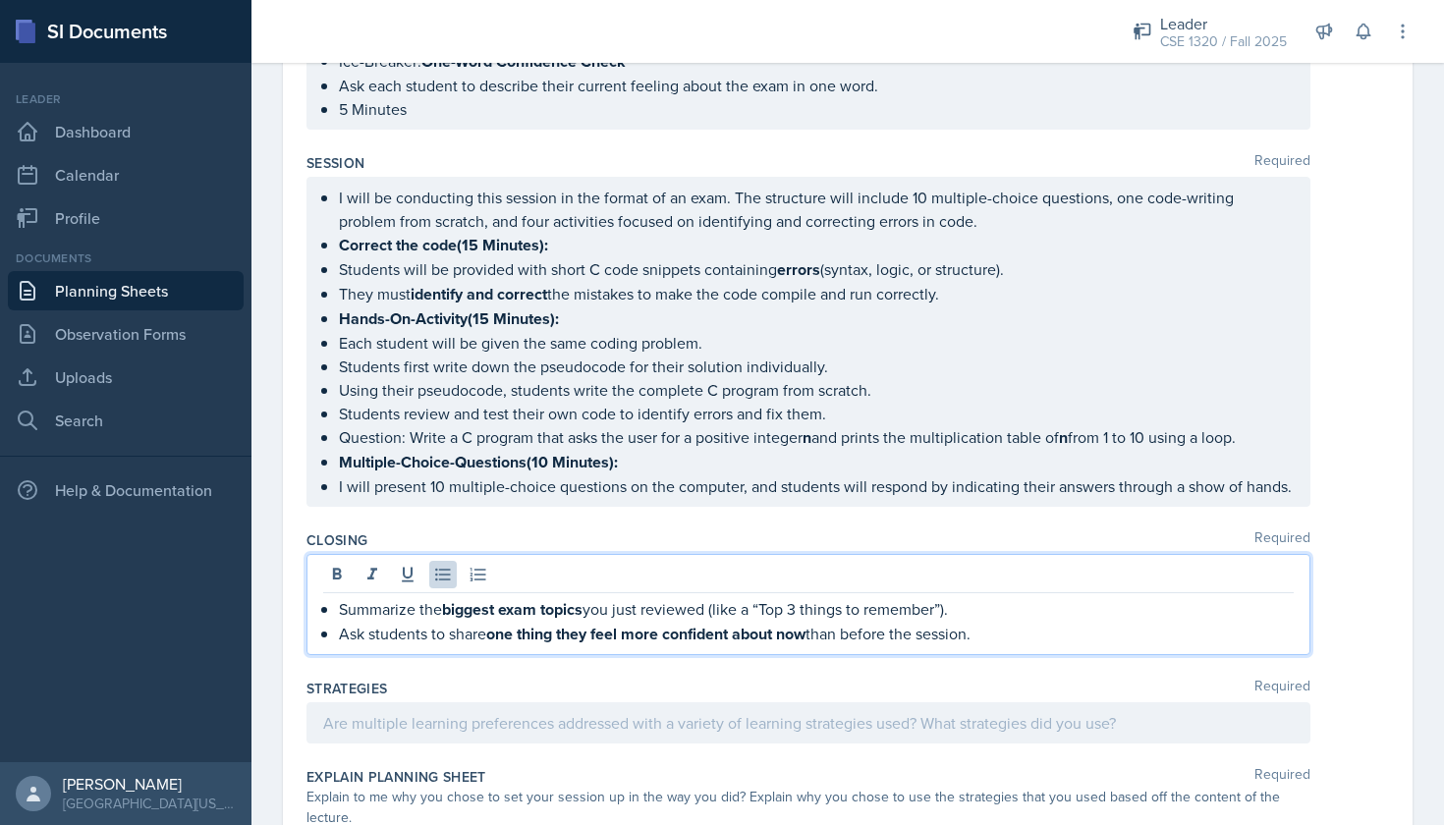
click at [497, 611] on strong "biggest exam topics" at bounding box center [512, 609] width 140 height 23
drag, startPoint x: 891, startPoint y: 612, endPoint x: 651, endPoint y: 614, distance: 239.7
click at [651, 614] on p "Summarize the exam topics we just reviewed (like a “Top 3 things to remember”)." at bounding box center [816, 609] width 955 height 25
drag, startPoint x: 1003, startPoint y: 636, endPoint x: 337, endPoint y: 609, distance: 666.5
click at [337, 609] on div "Summarize the exam topics we just reviewed. Ask students to share one thing the…" at bounding box center [808, 621] width 971 height 49
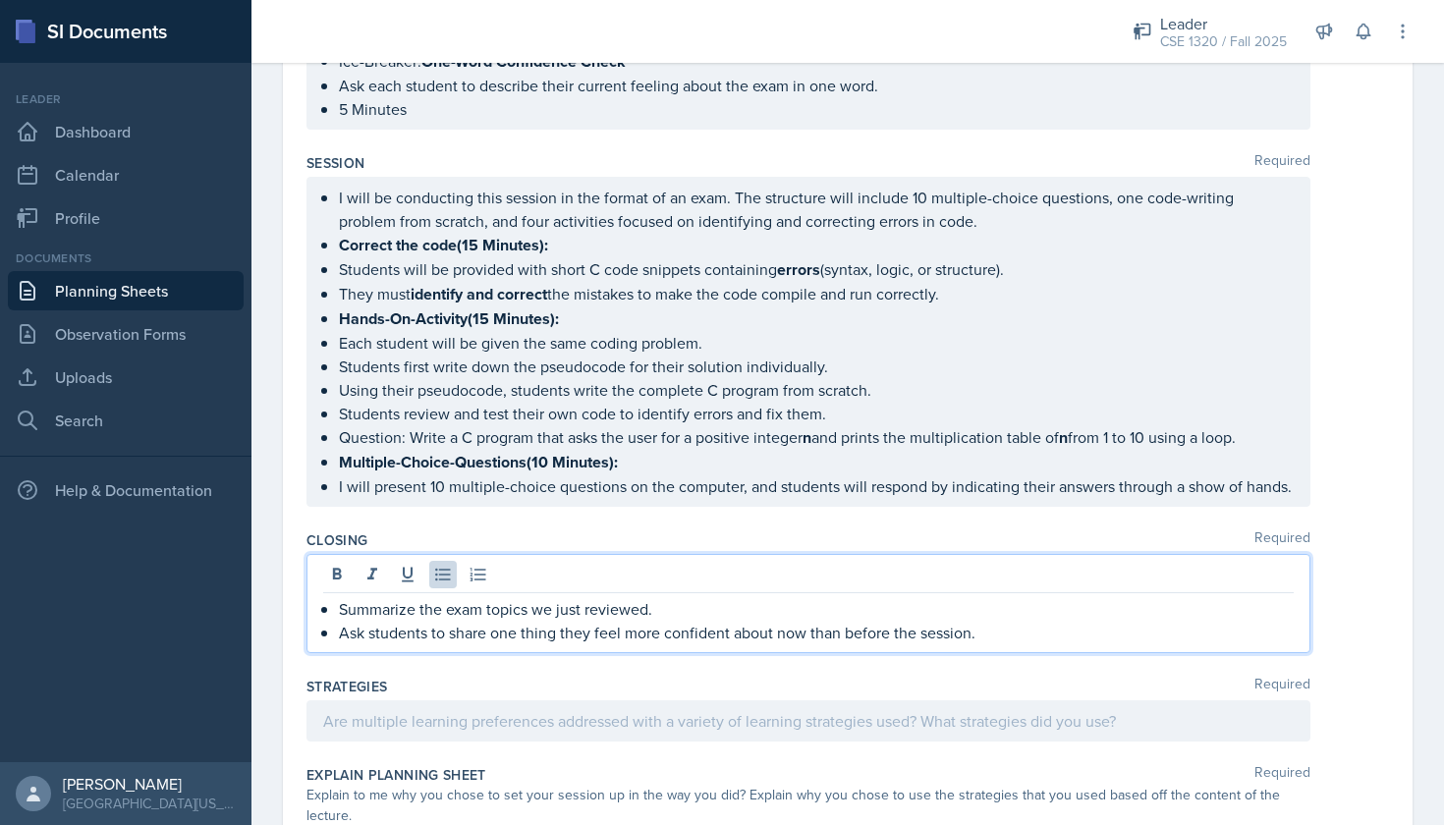
click at [793, 607] on p "Summarize the exam topics we just reviewed." at bounding box center [816, 609] width 955 height 24
click at [977, 633] on p "Ask students to share one thing they feel more confident about now than before …" at bounding box center [816, 633] width 955 height 24
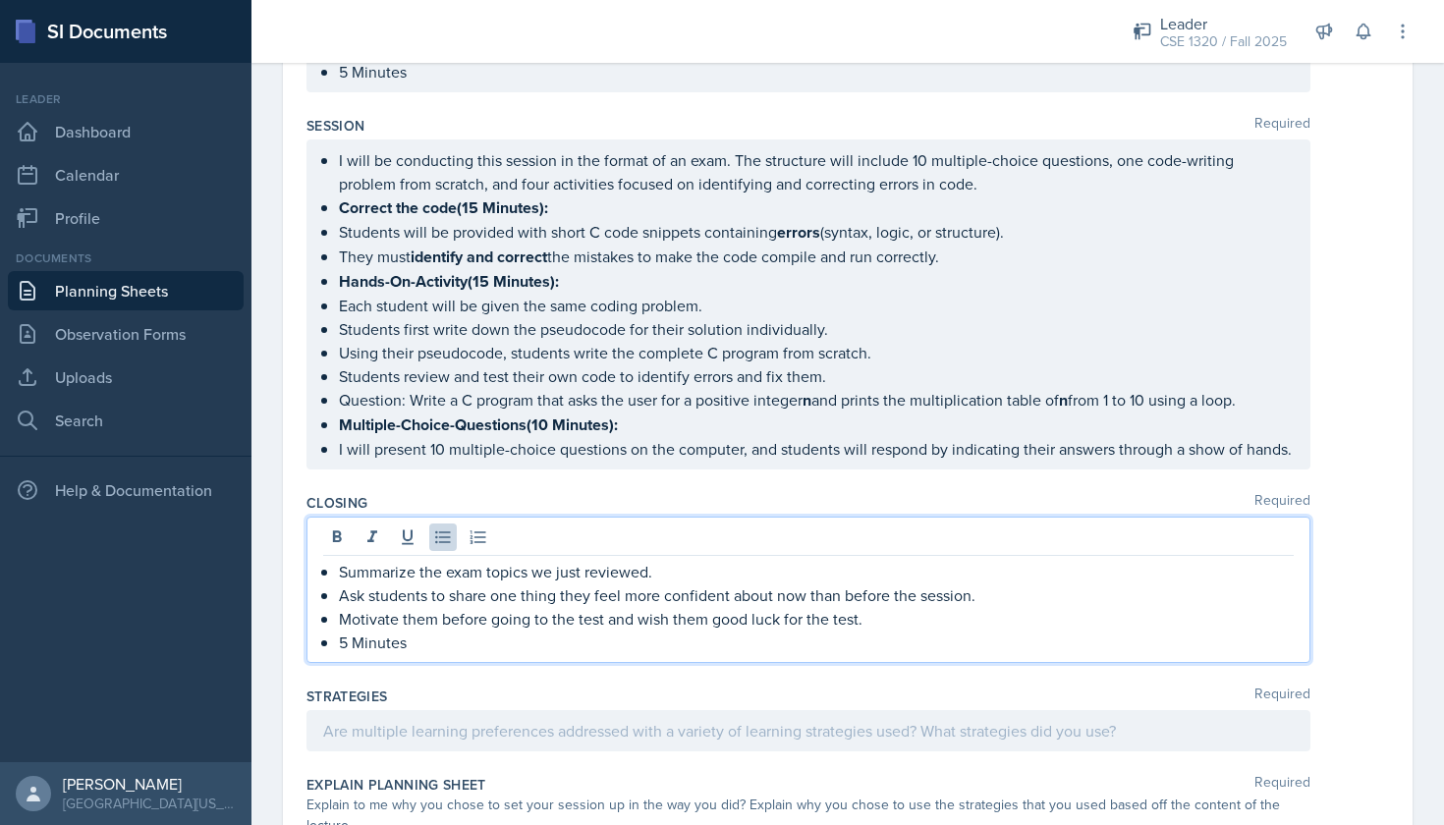
scroll to position [2652, 0]
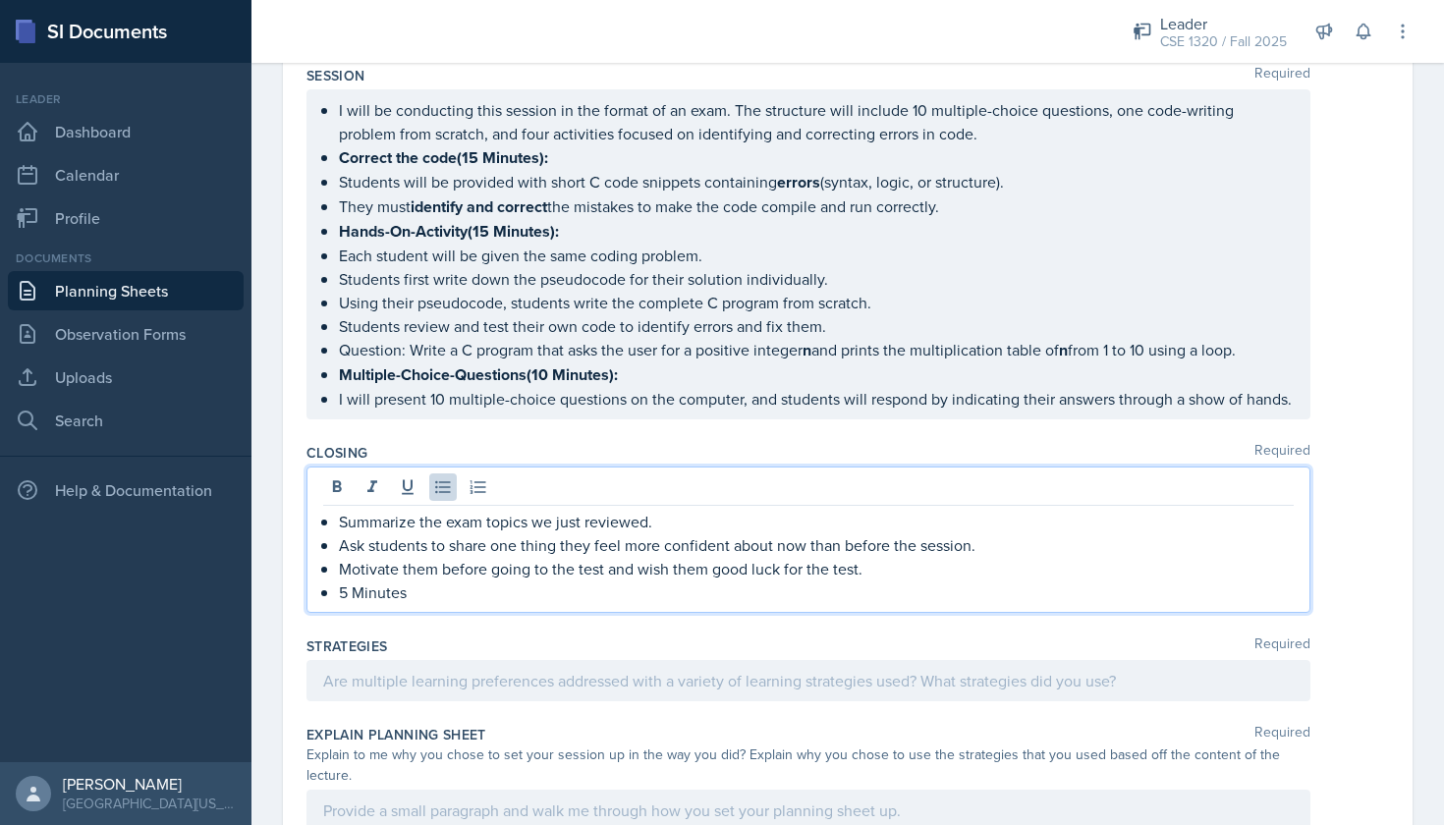
click at [469, 589] on p "5 Minutes" at bounding box center [816, 593] width 955 height 24
click at [467, 667] on div at bounding box center [808, 680] width 1004 height 41
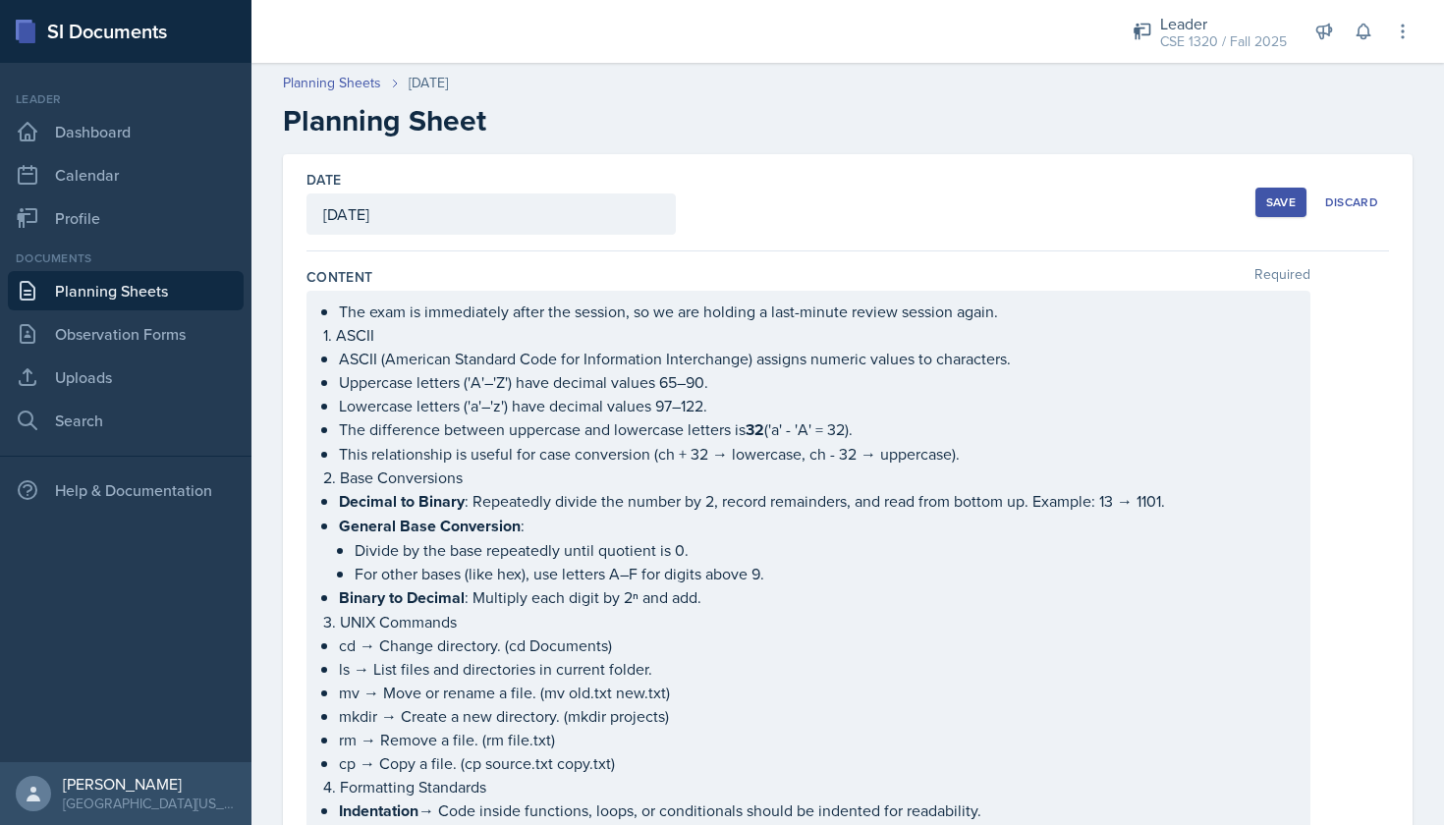
scroll to position [0, 0]
click at [1272, 207] on div "Save" at bounding box center [1280, 202] width 29 height 16
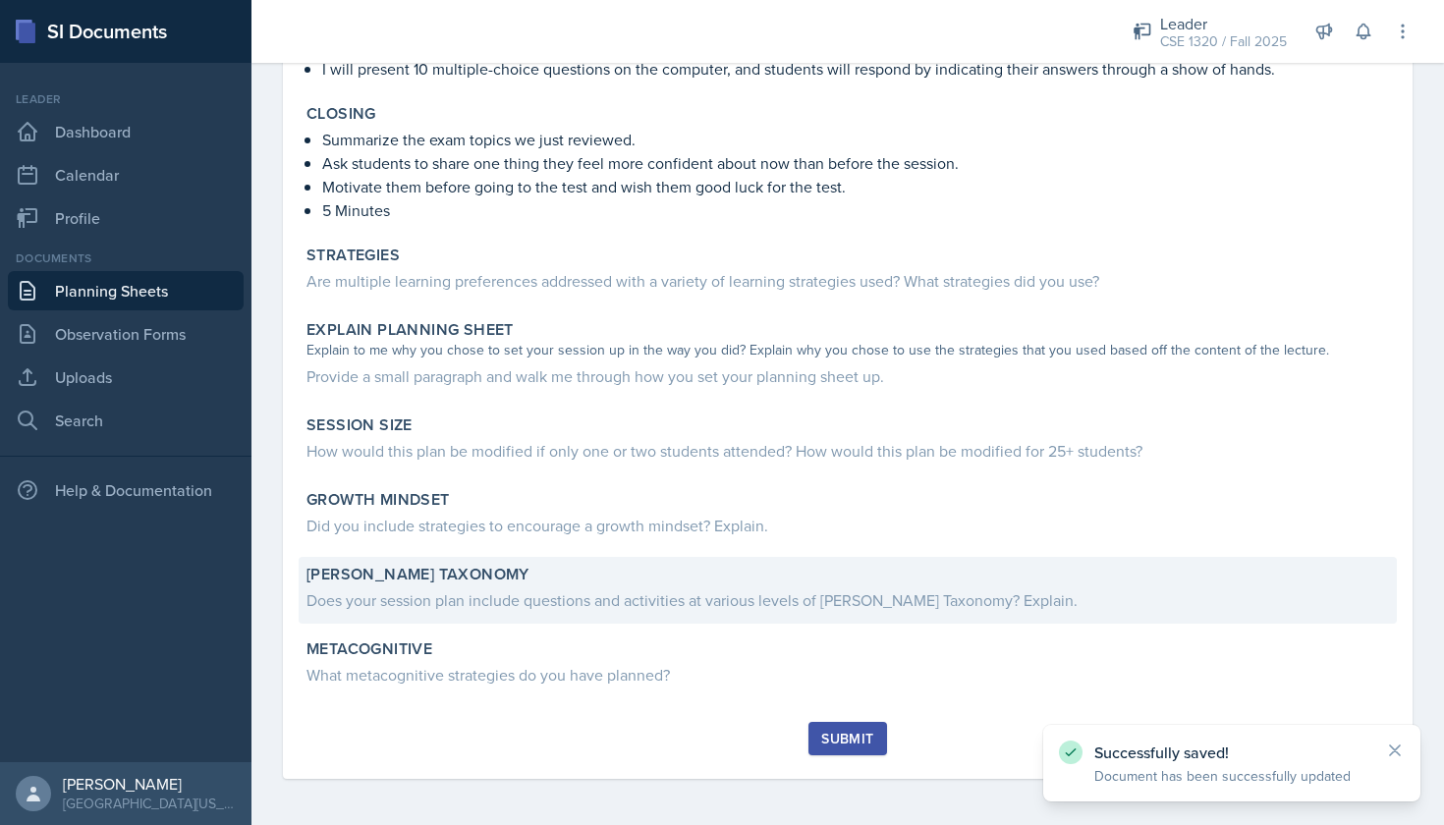
scroll to position [2889, 0]
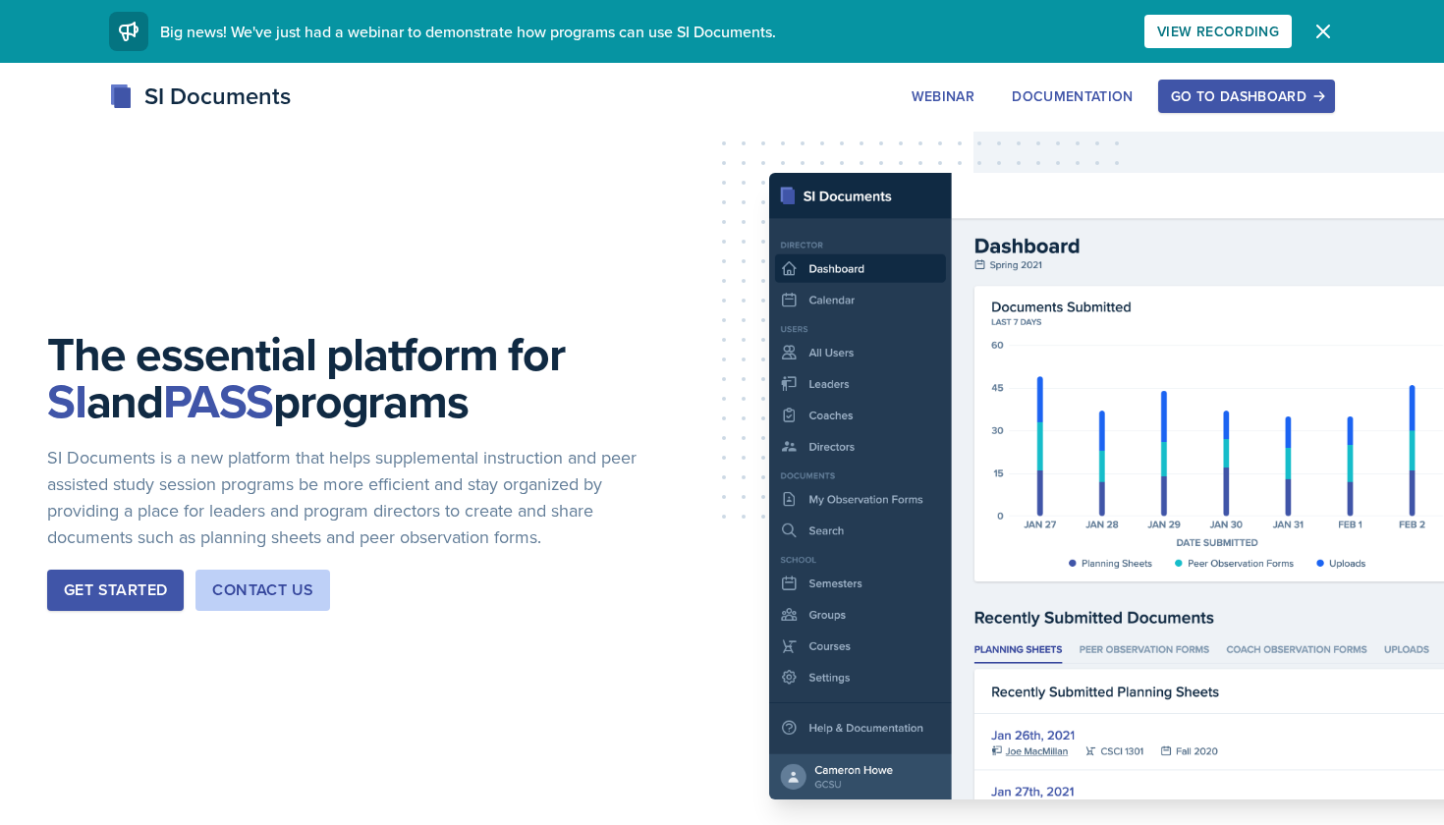
click at [72, 599] on div "Get Started" at bounding box center [115, 591] width 103 height 24
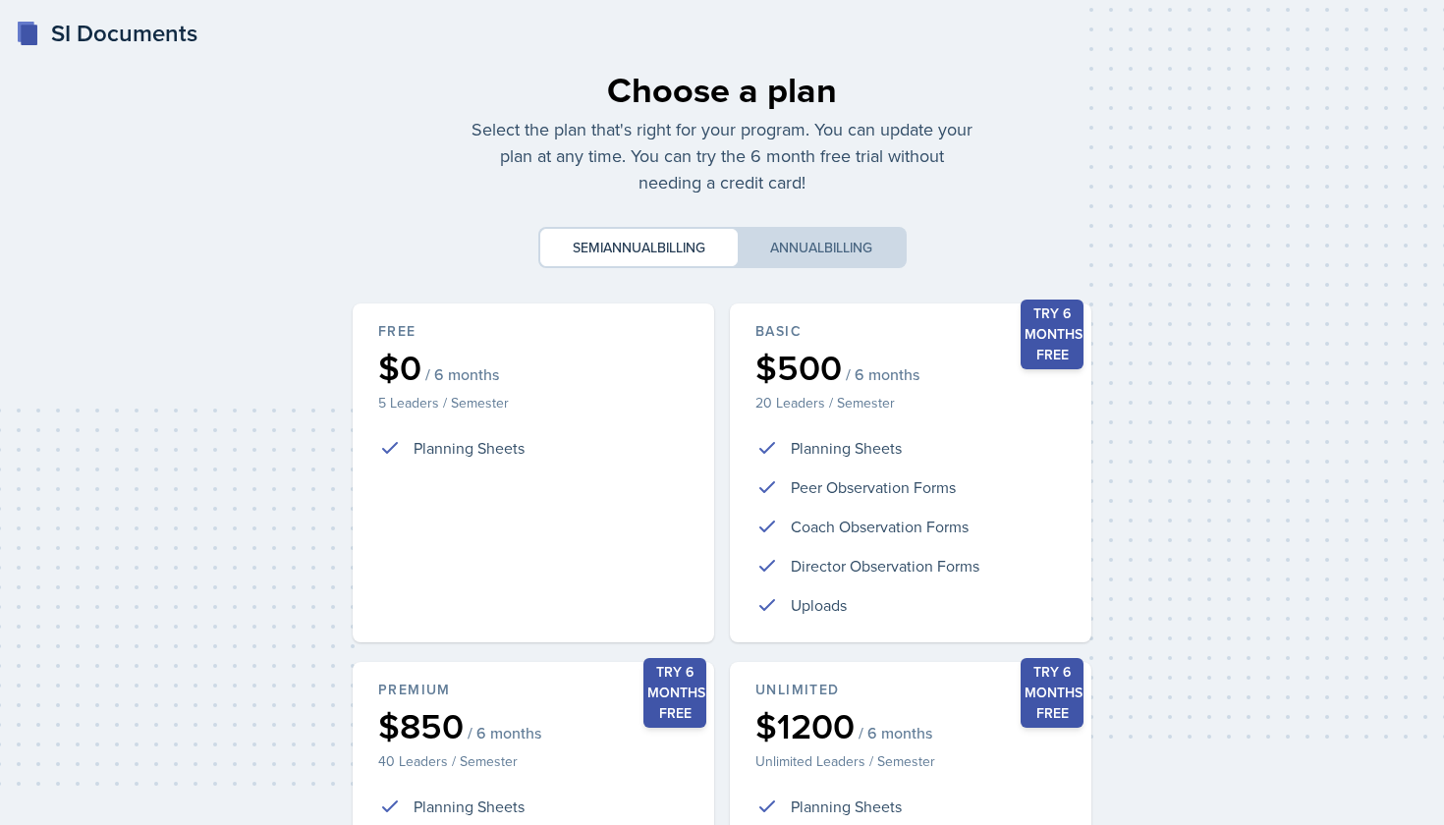
click at [786, 268] on div "Choose a plan Select the plan that's right for your program. You can update you…" at bounding box center [722, 582] width 754 height 1070
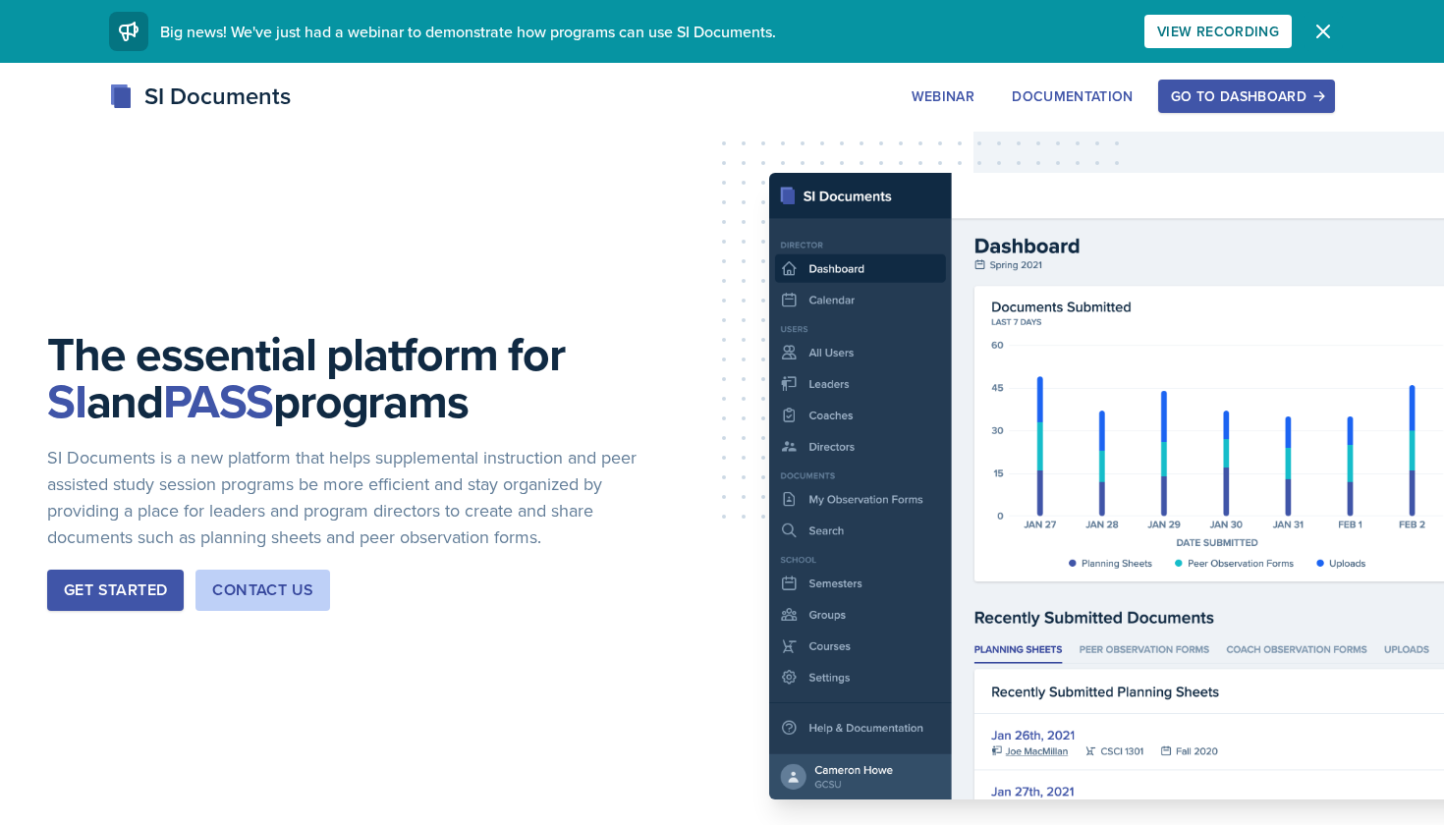
click at [1312, 28] on icon "button" at bounding box center [1323, 32] width 24 height 24
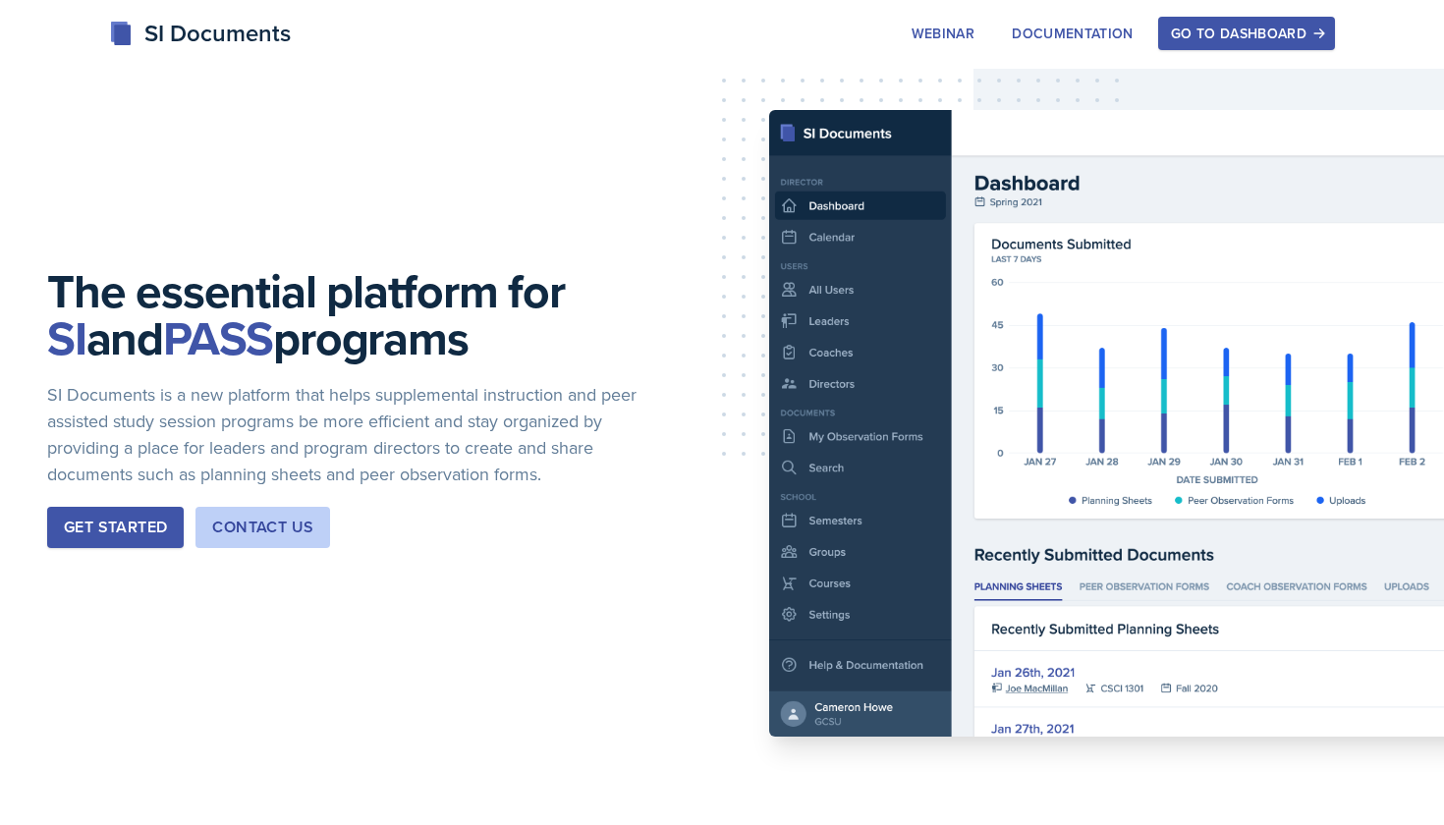
click at [1261, 37] on div "Go to Dashboard" at bounding box center [1246, 34] width 151 height 16
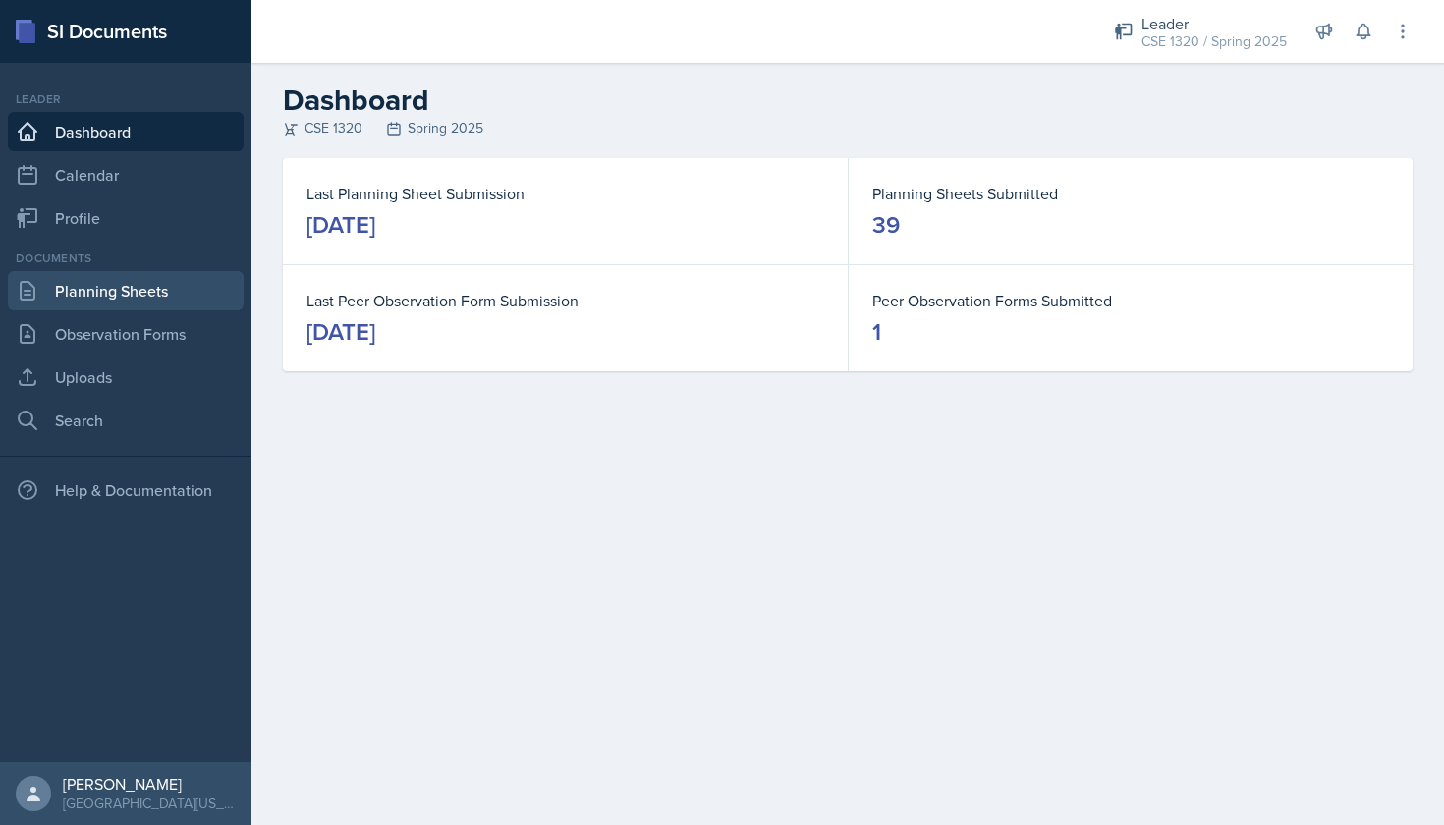
click at [158, 296] on link "Planning Sheets" at bounding box center [126, 290] width 236 height 39
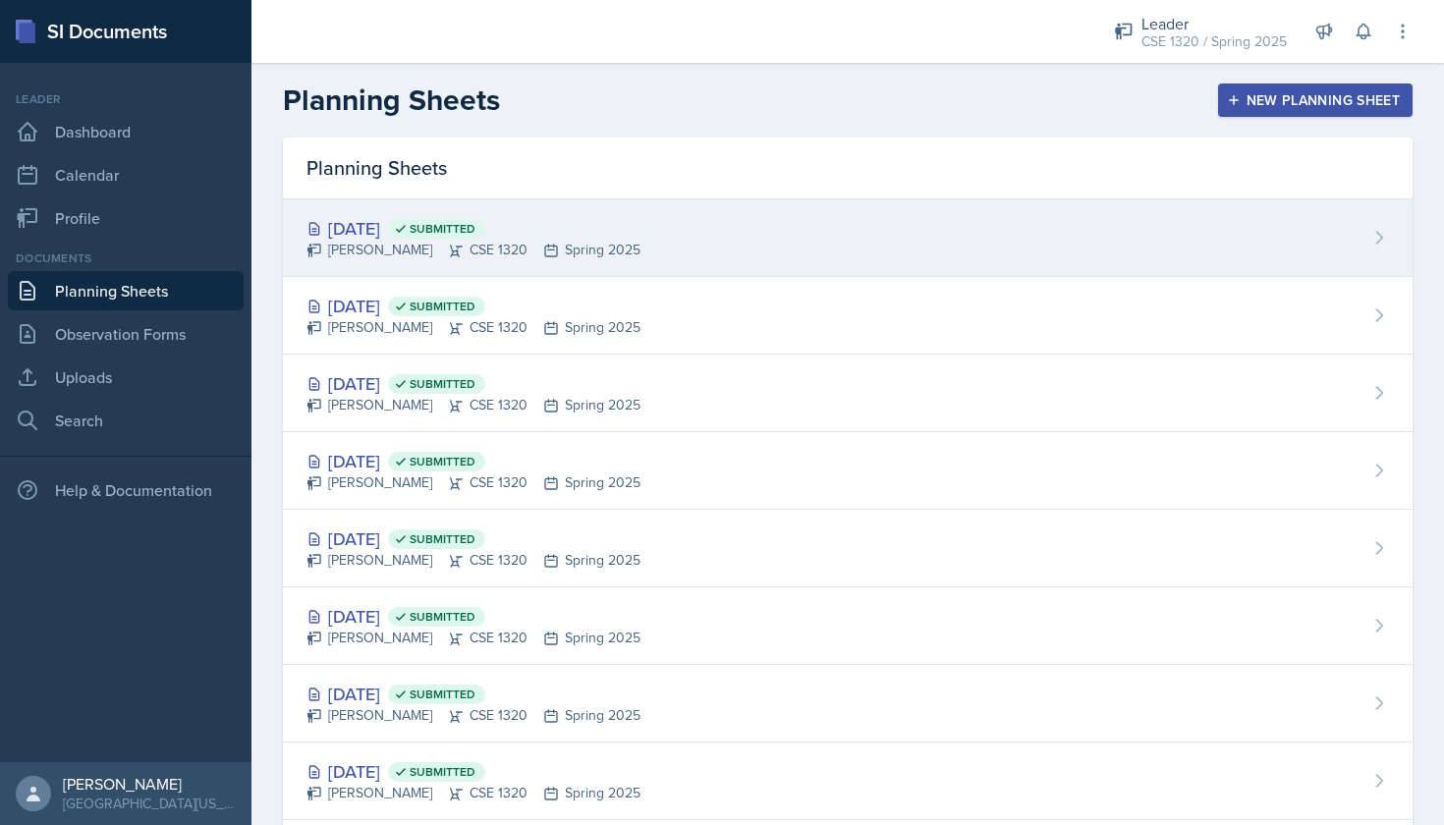
click at [710, 234] on div "[DATE] Submitted [PERSON_NAME] CSE 1320 Spring 2025" at bounding box center [848, 238] width 1130 height 78
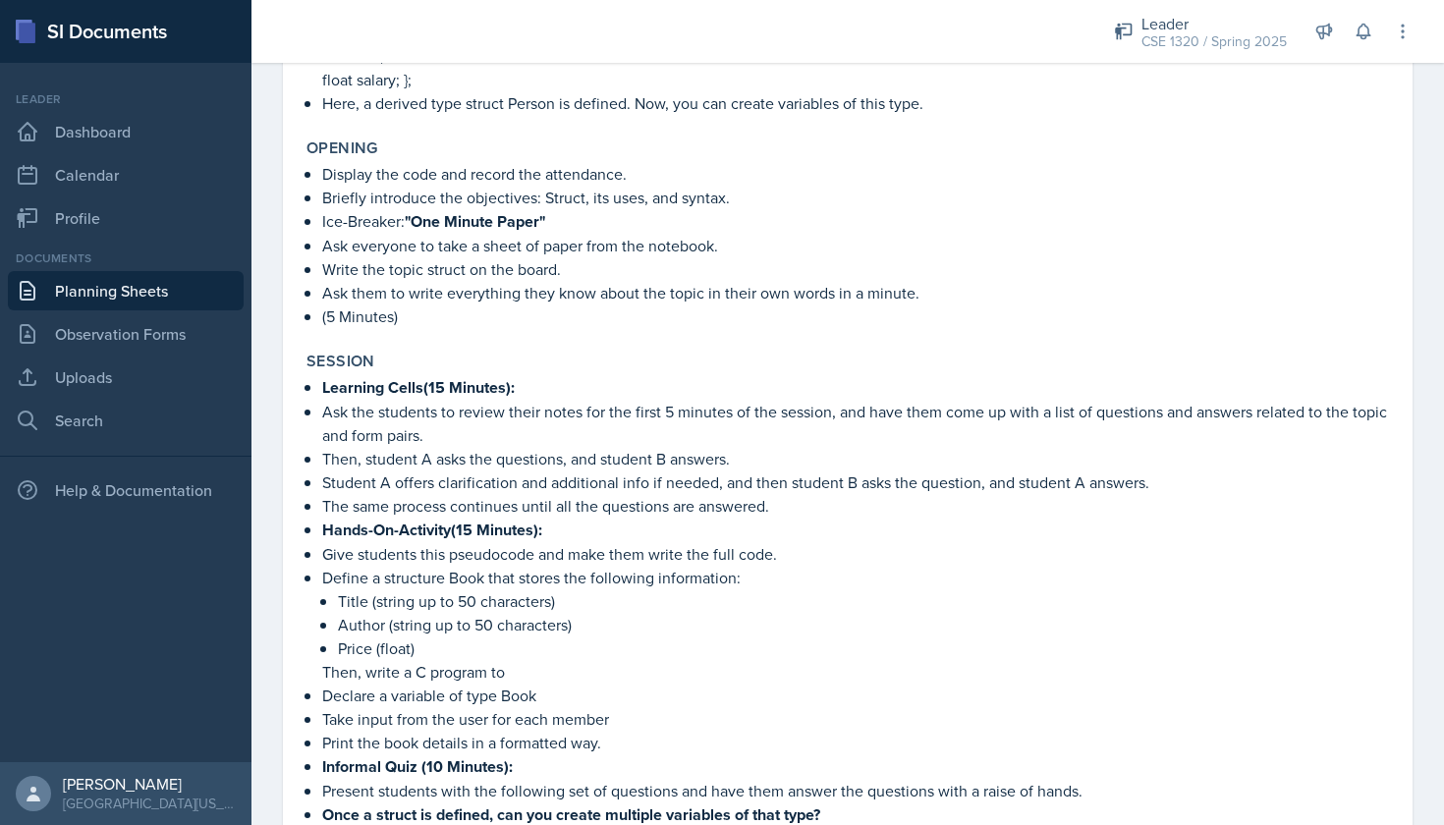
scroll to position [626, 0]
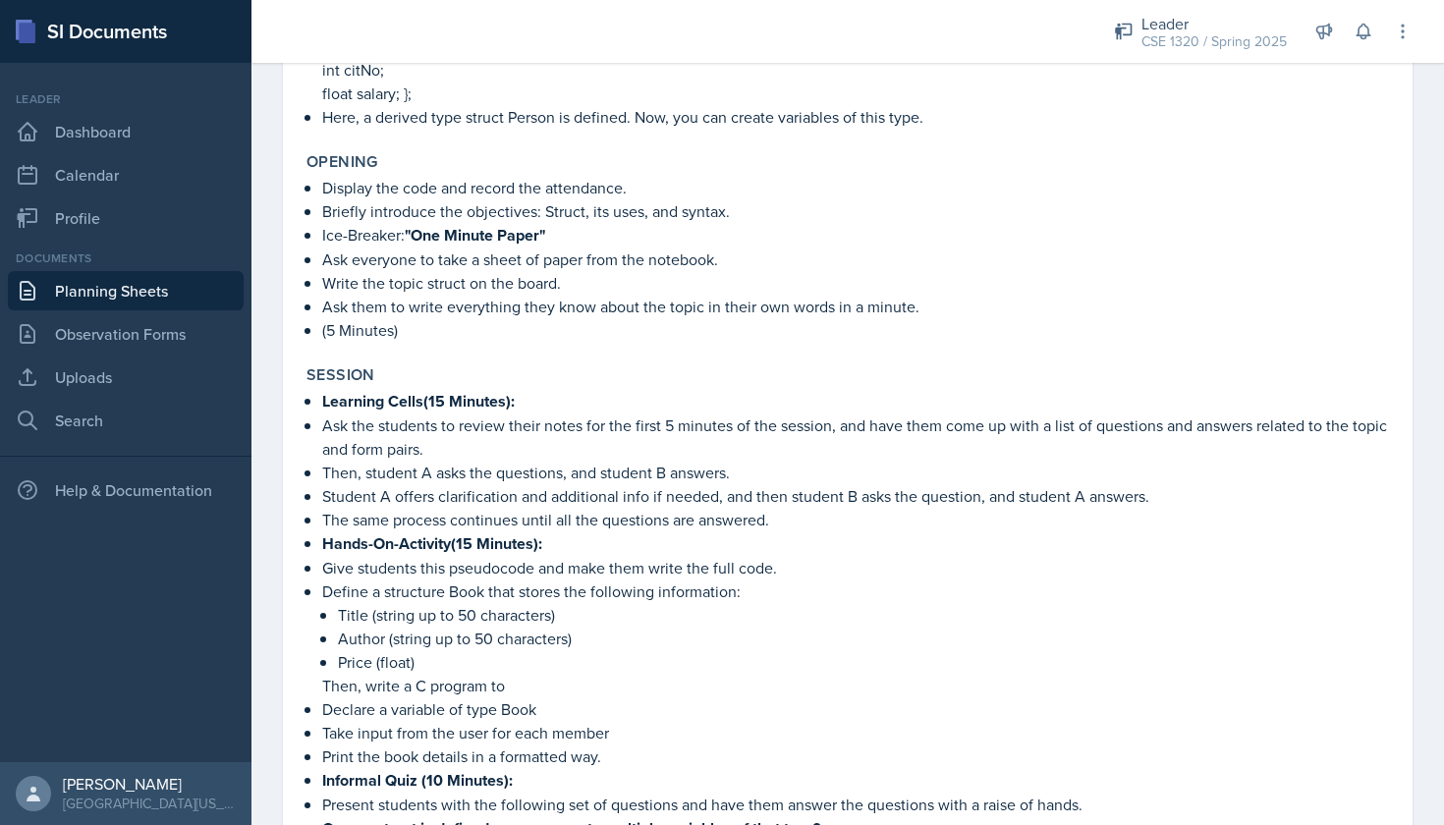
click at [125, 285] on link "Planning Sheets" at bounding box center [126, 290] width 236 height 39
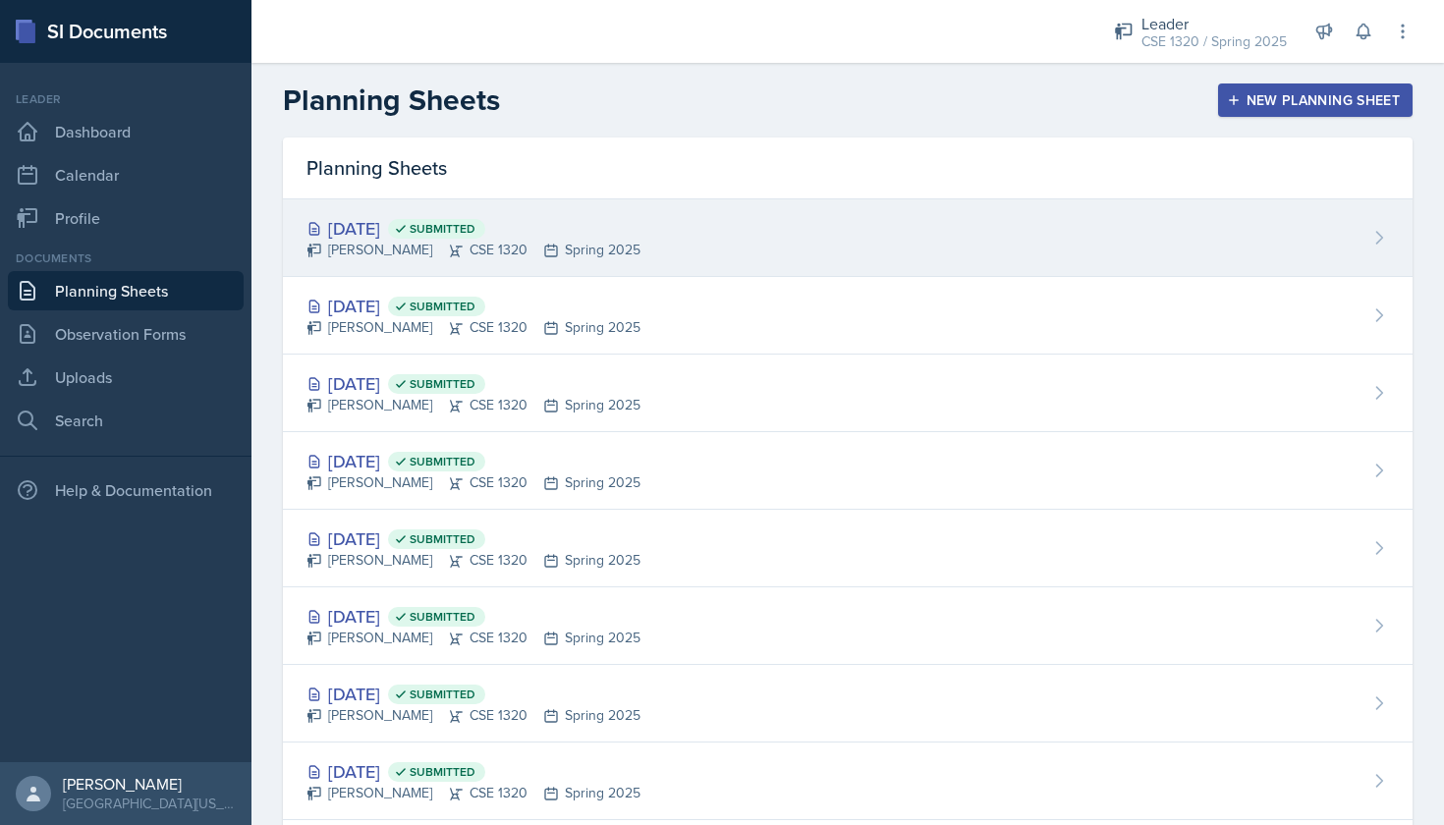
click at [762, 240] on div "[DATE] Submitted [PERSON_NAME] CSE 1320 Spring 2025" at bounding box center [848, 238] width 1130 height 78
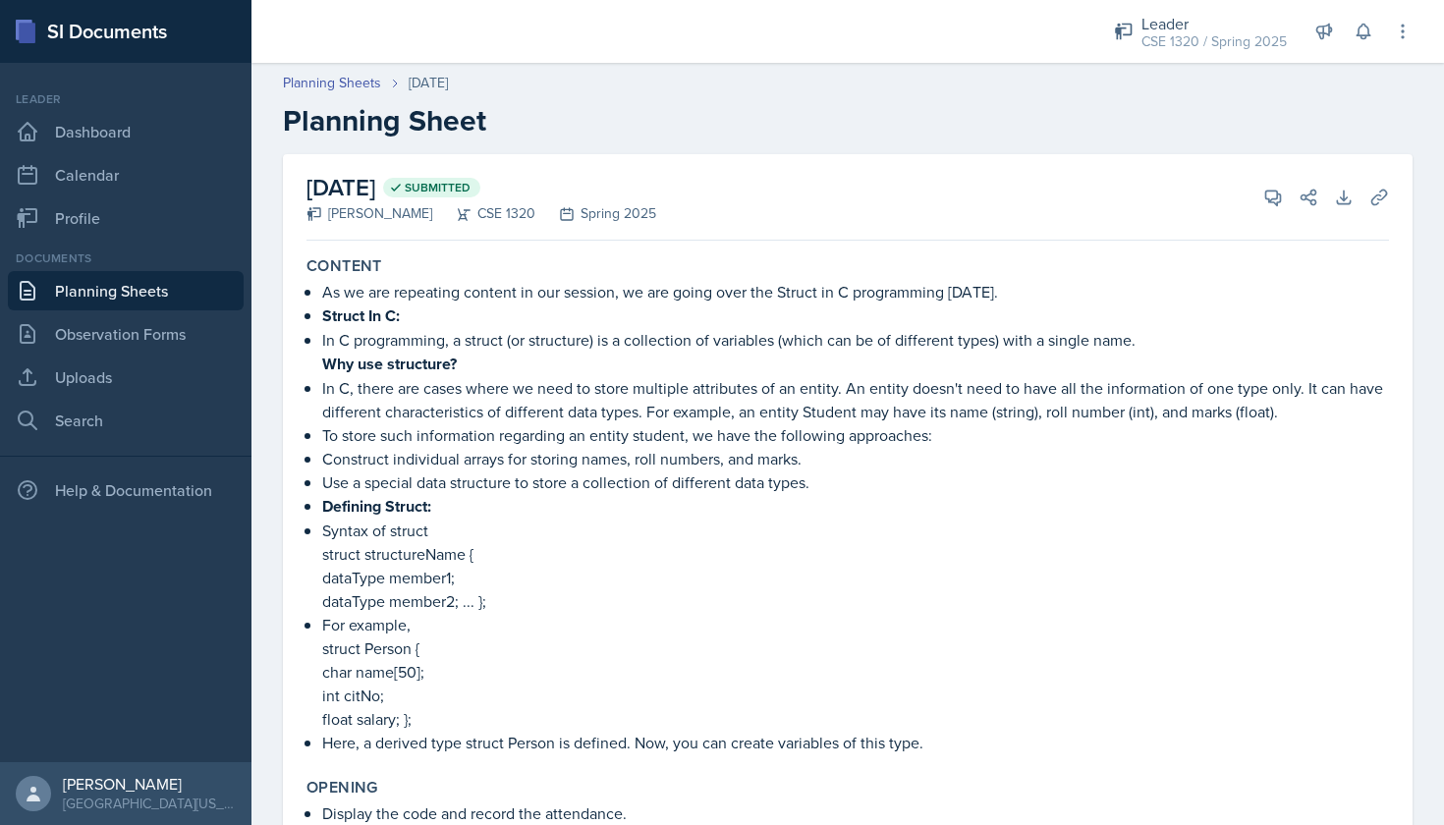
click at [188, 285] on link "Planning Sheets" at bounding box center [126, 290] width 236 height 39
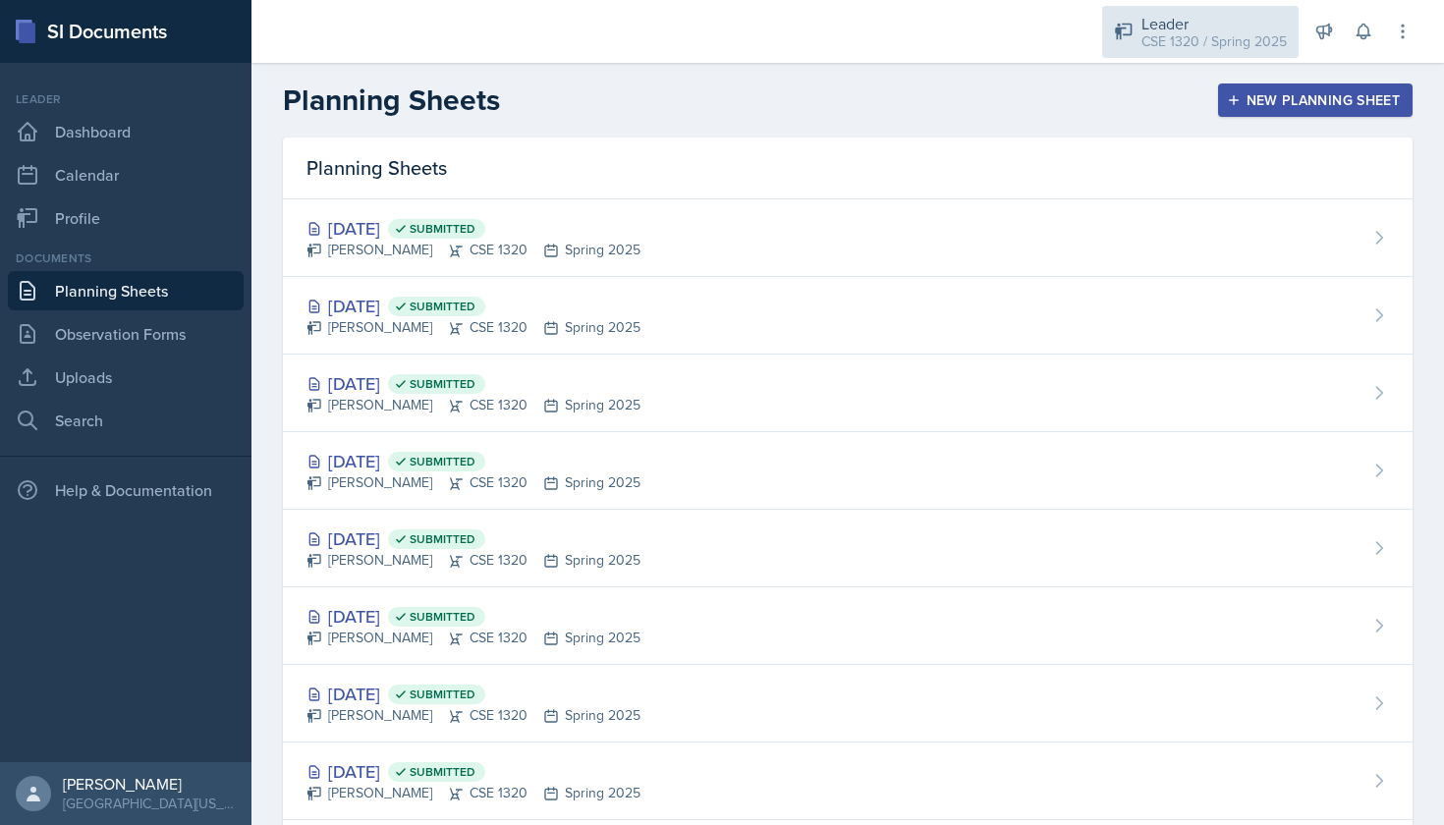
click at [1172, 45] on div "CSE 1320 / Spring 2025" at bounding box center [1213, 41] width 145 height 21
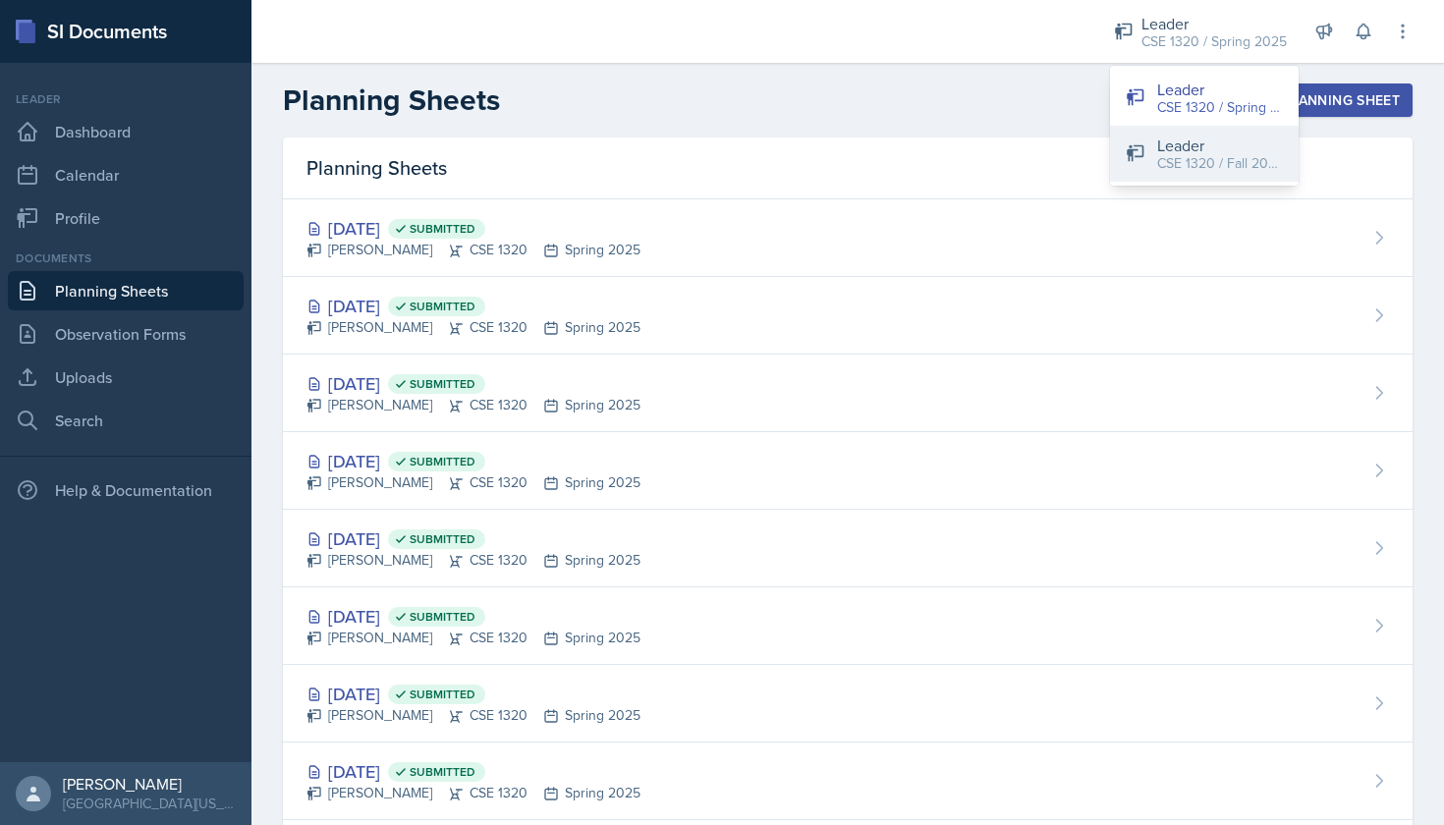
click at [1172, 145] on div "Leader" at bounding box center [1220, 146] width 126 height 24
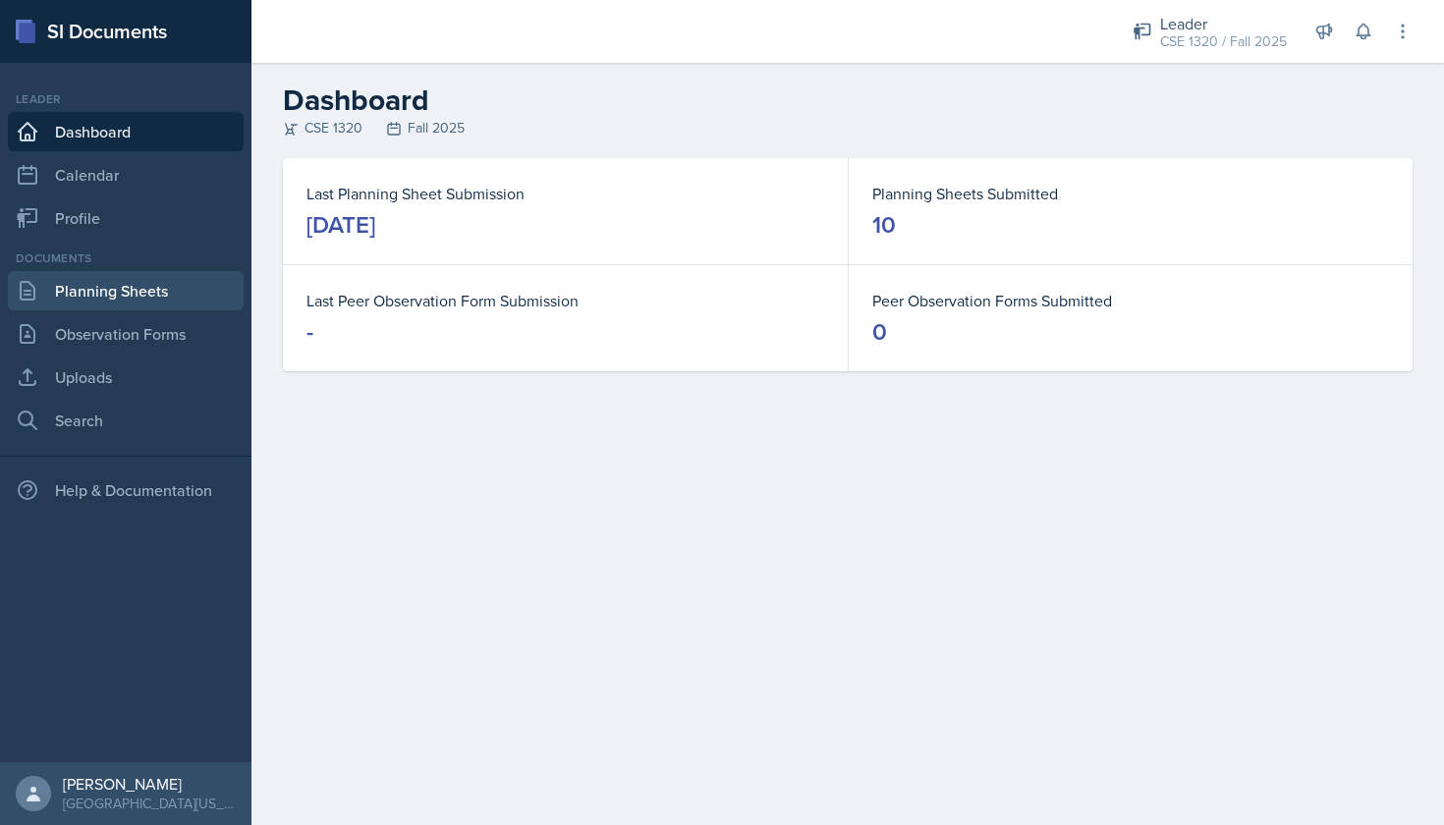
click at [129, 292] on link "Planning Sheets" at bounding box center [126, 290] width 236 height 39
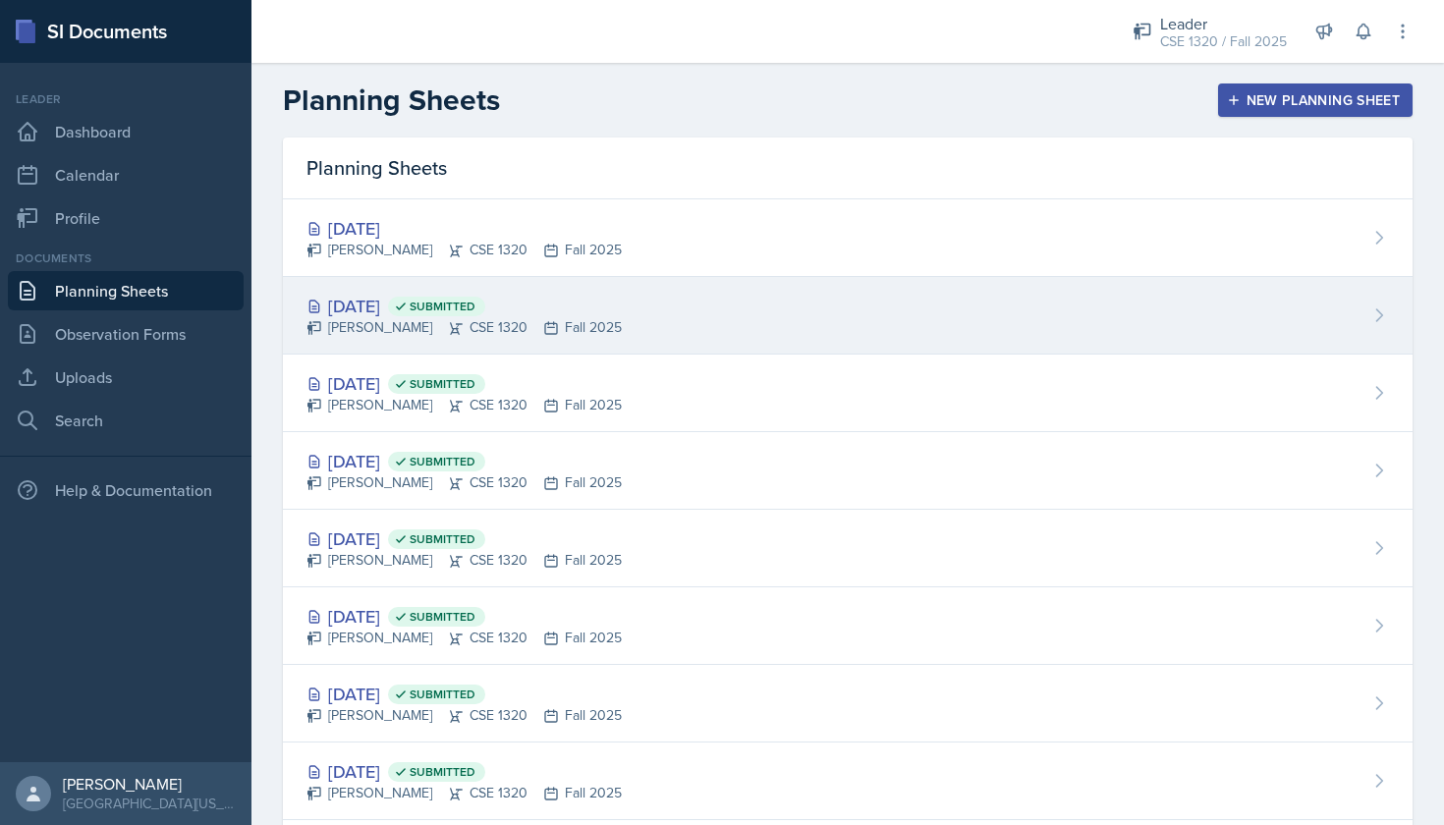
click at [732, 315] on div "[DATE] Submitted [PERSON_NAME] CSE 1320 Fall 2025" at bounding box center [848, 316] width 1130 height 78
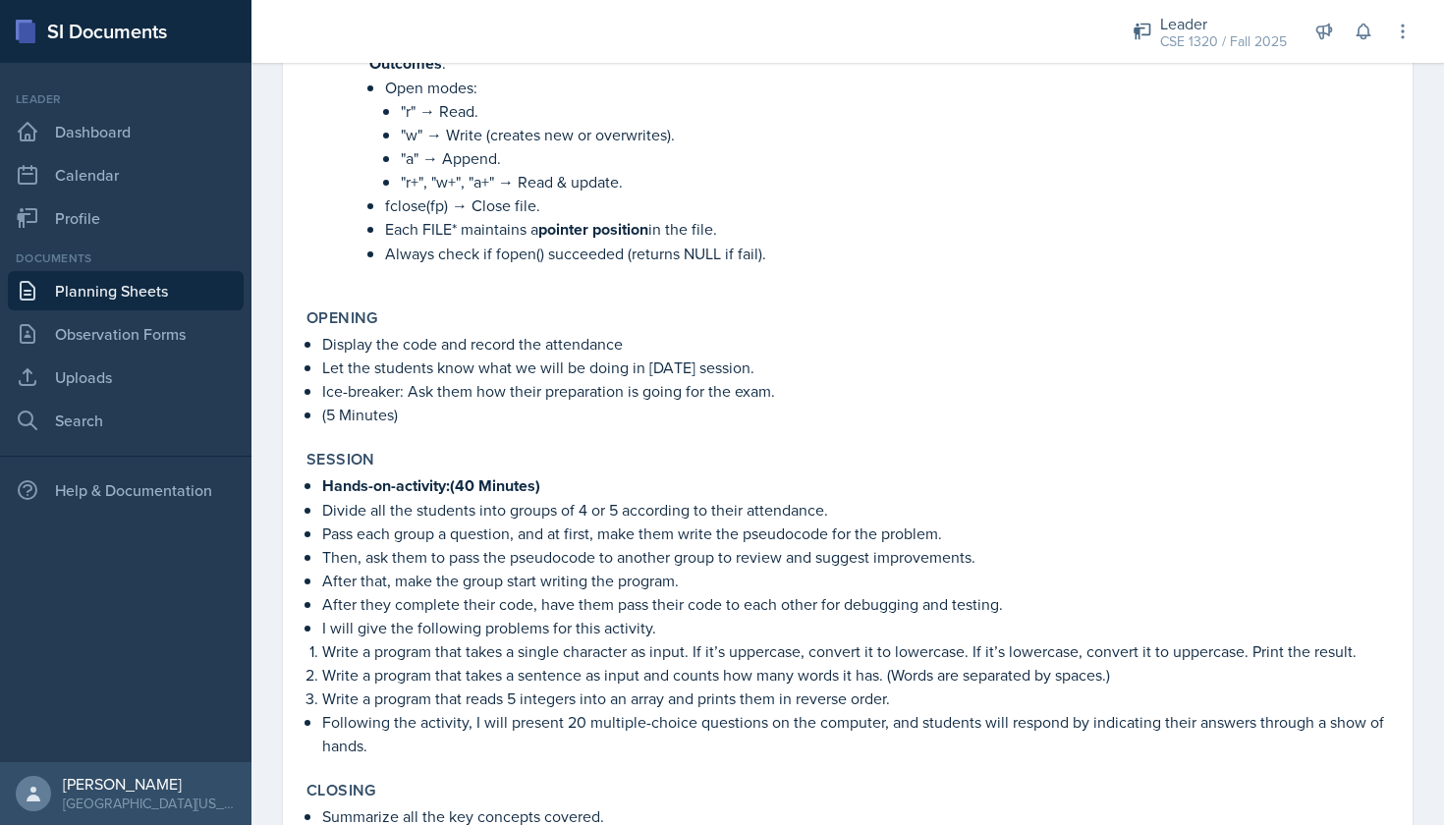
scroll to position [2258, 0]
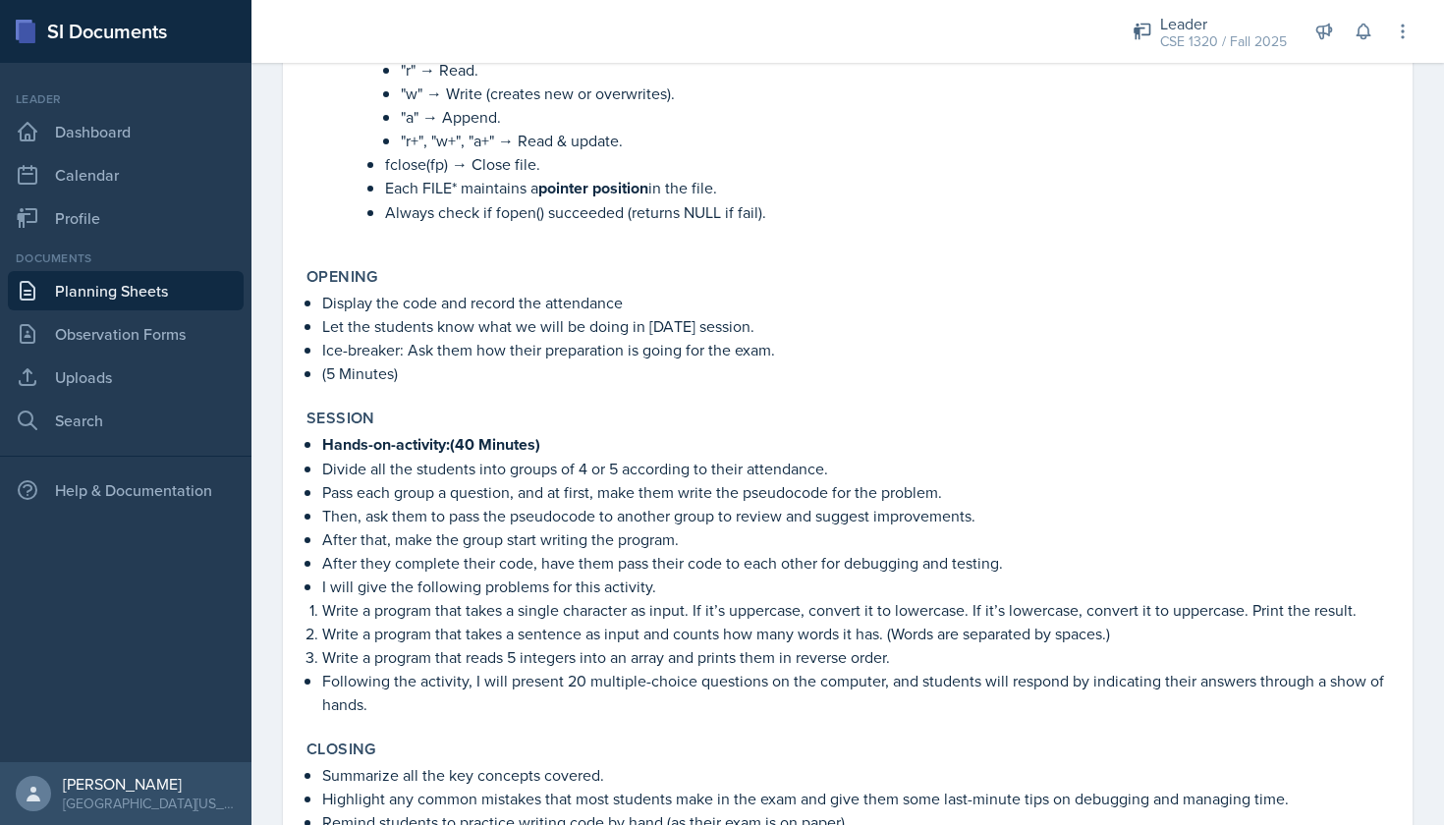
drag, startPoint x: 762, startPoint y: 330, endPoint x: 303, endPoint y: 307, distance: 460.3
click at [303, 307] on div "Opening Display the code and record the attendance Let the students know what w…" at bounding box center [848, 326] width 1098 height 134
copy ul "Display the code and record the attendance Let the students know what we will b…"
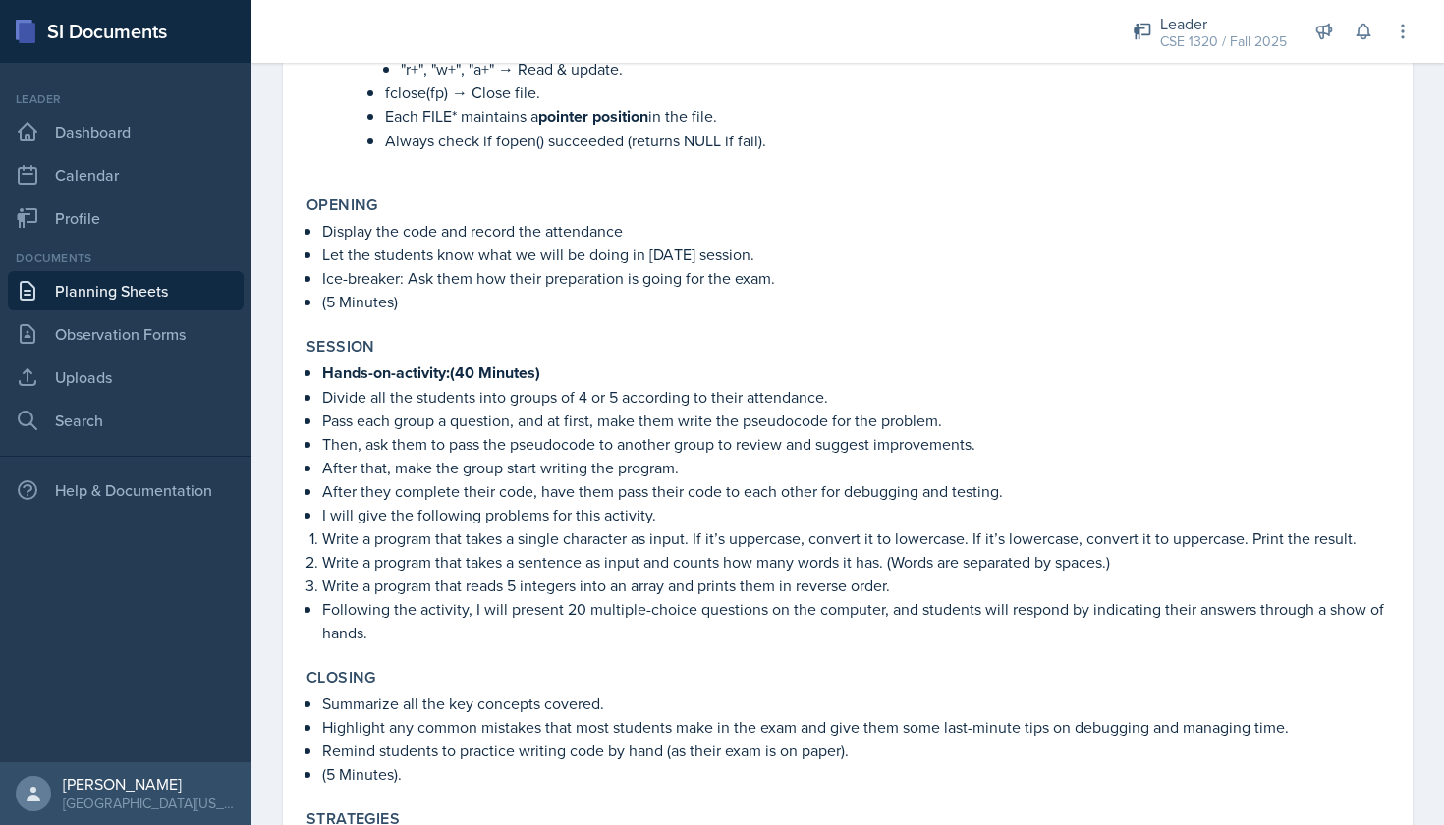
scroll to position [2338, 0]
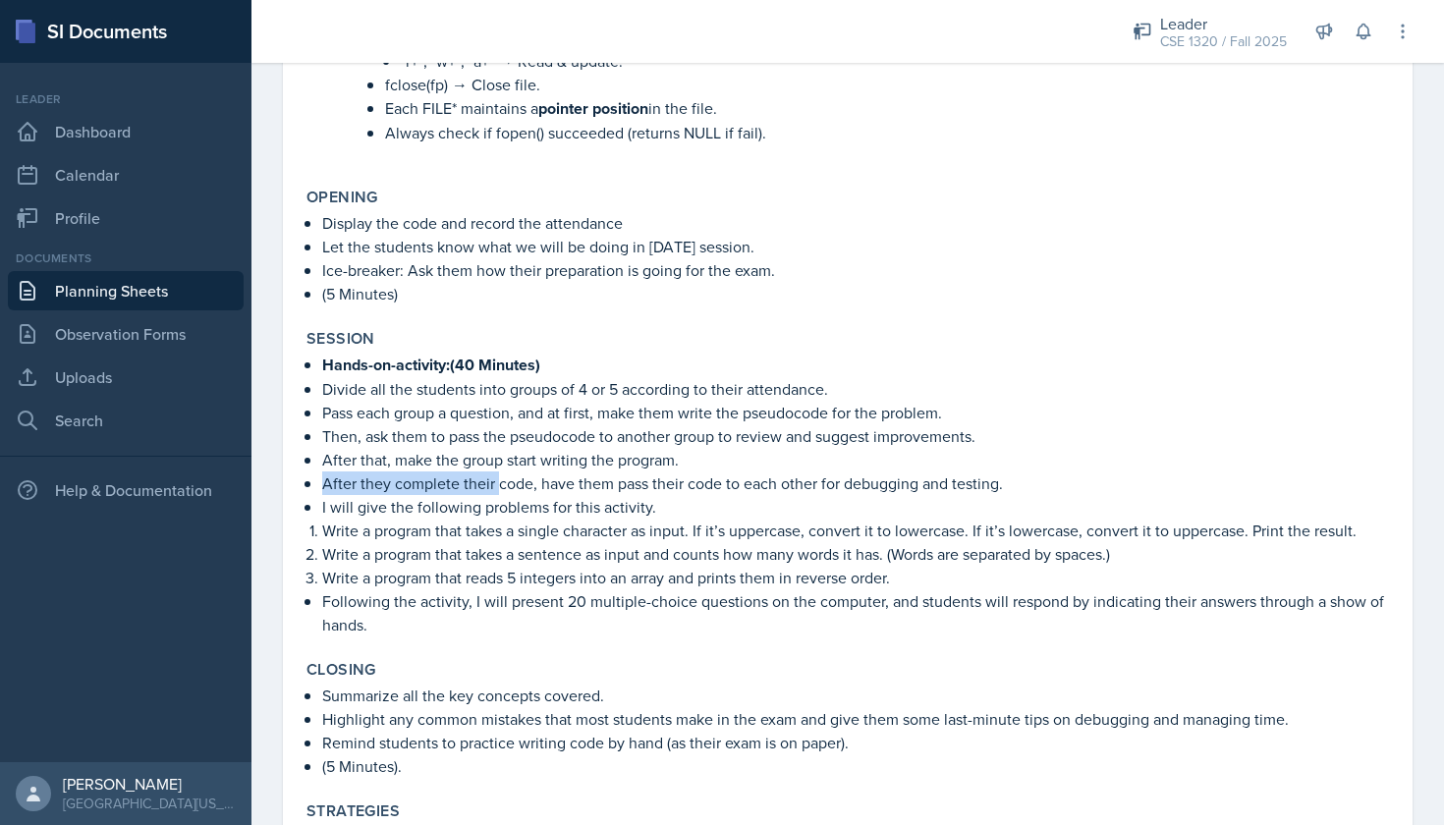
drag, startPoint x: 694, startPoint y: 460, endPoint x: 495, endPoint y: 472, distance: 198.8
click at [495, 472] on ul "Hands-on-activity:(40 Minutes) Divide all the students into groups of 4 or 5 ac…" at bounding box center [855, 436] width 1067 height 166
click at [759, 458] on p "After that, make the group start writing the program." at bounding box center [855, 460] width 1067 height 24
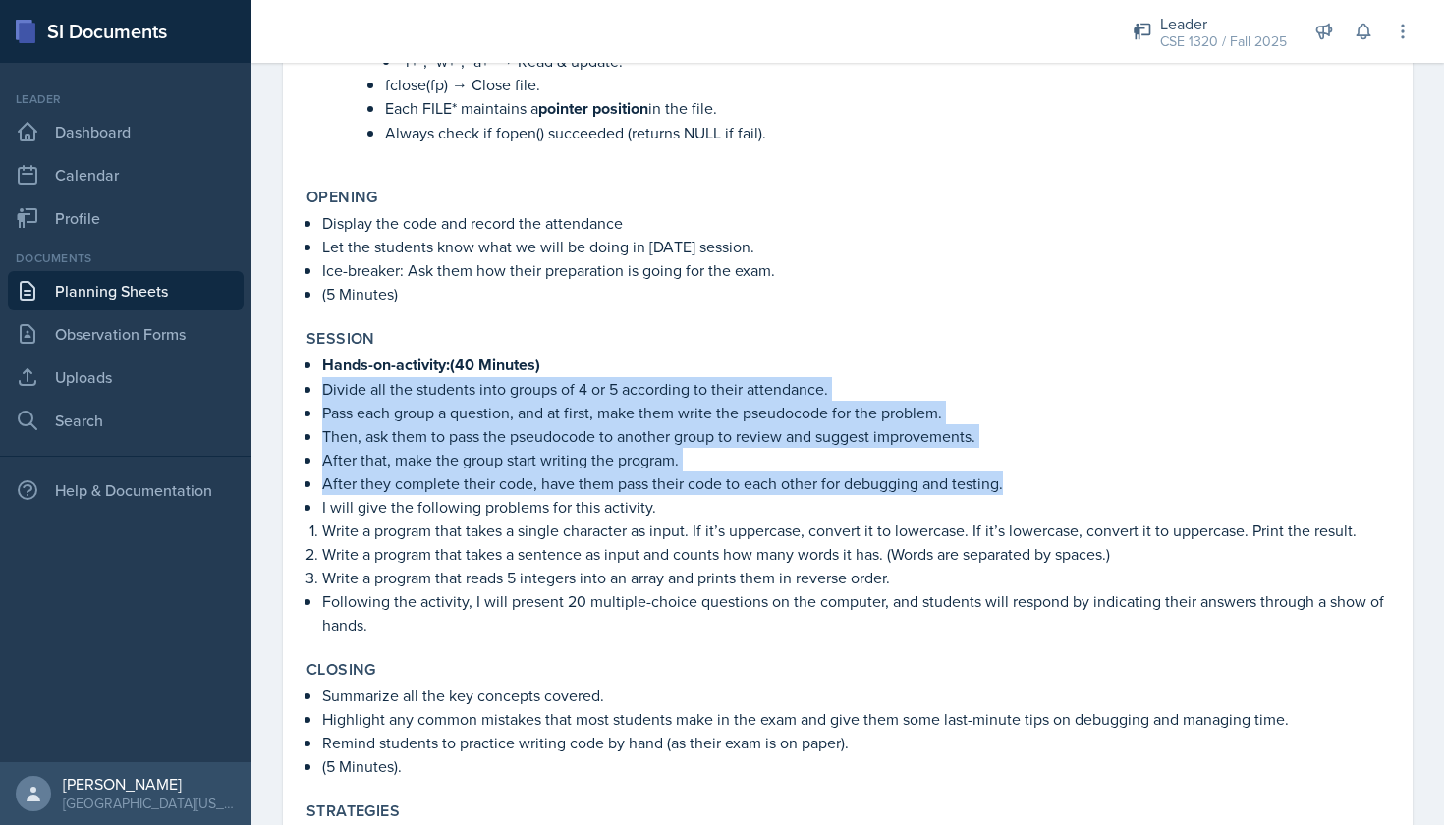
drag, startPoint x: 1010, startPoint y: 483, endPoint x: 315, endPoint y: 380, distance: 702.1
click at [315, 380] on div "Hands-on-activity:(40 Minutes) Divide all the students into groups of 4 or 5 ac…" at bounding box center [847, 495] width 1083 height 284
copy ul "Divide all the students into groups of 4 or 5 according to their attendance. Pa…"
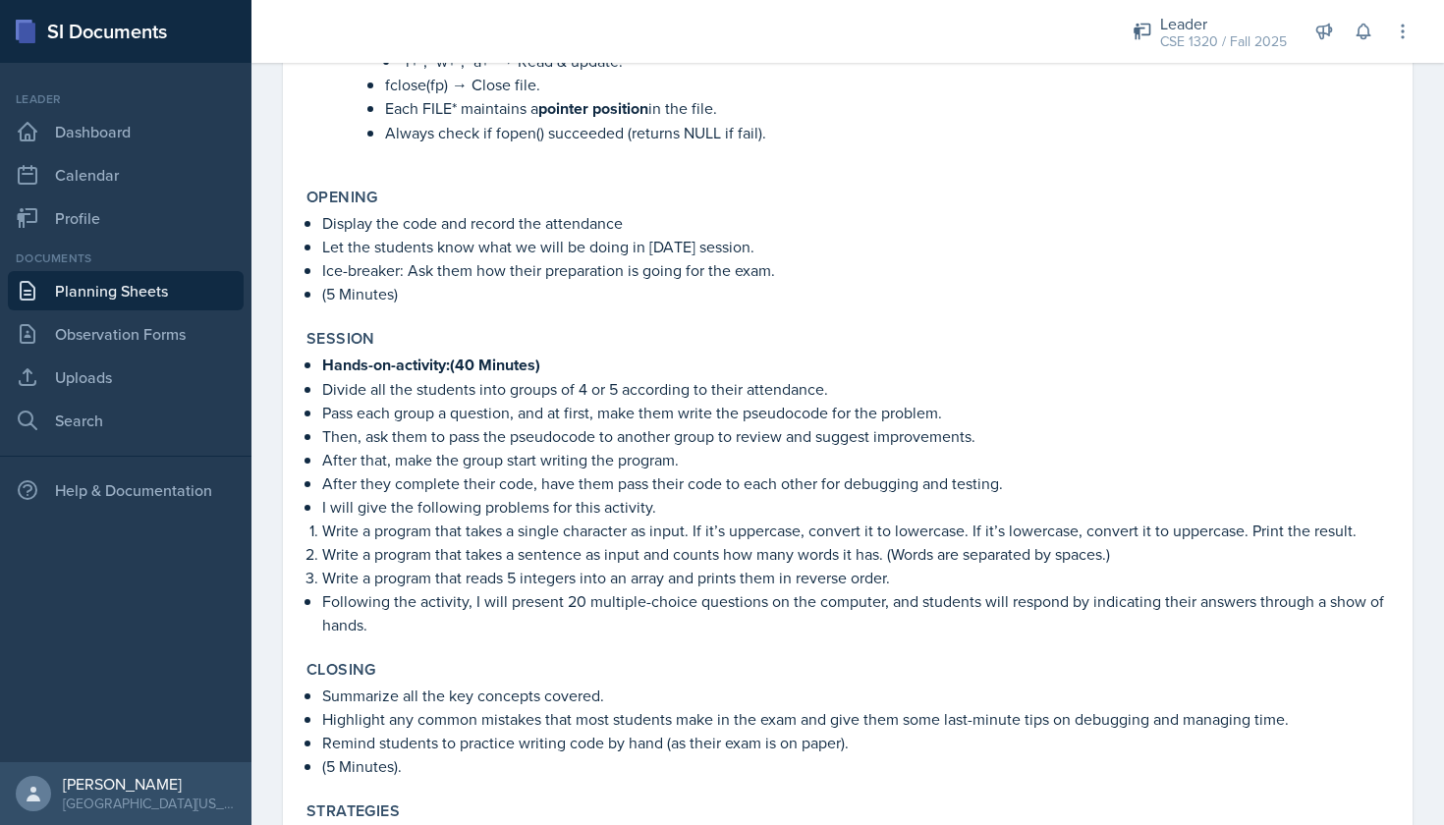
click at [553, 581] on p "Write a program that reads 5 integers into an array and prints them in reverse …" at bounding box center [855, 578] width 1067 height 24
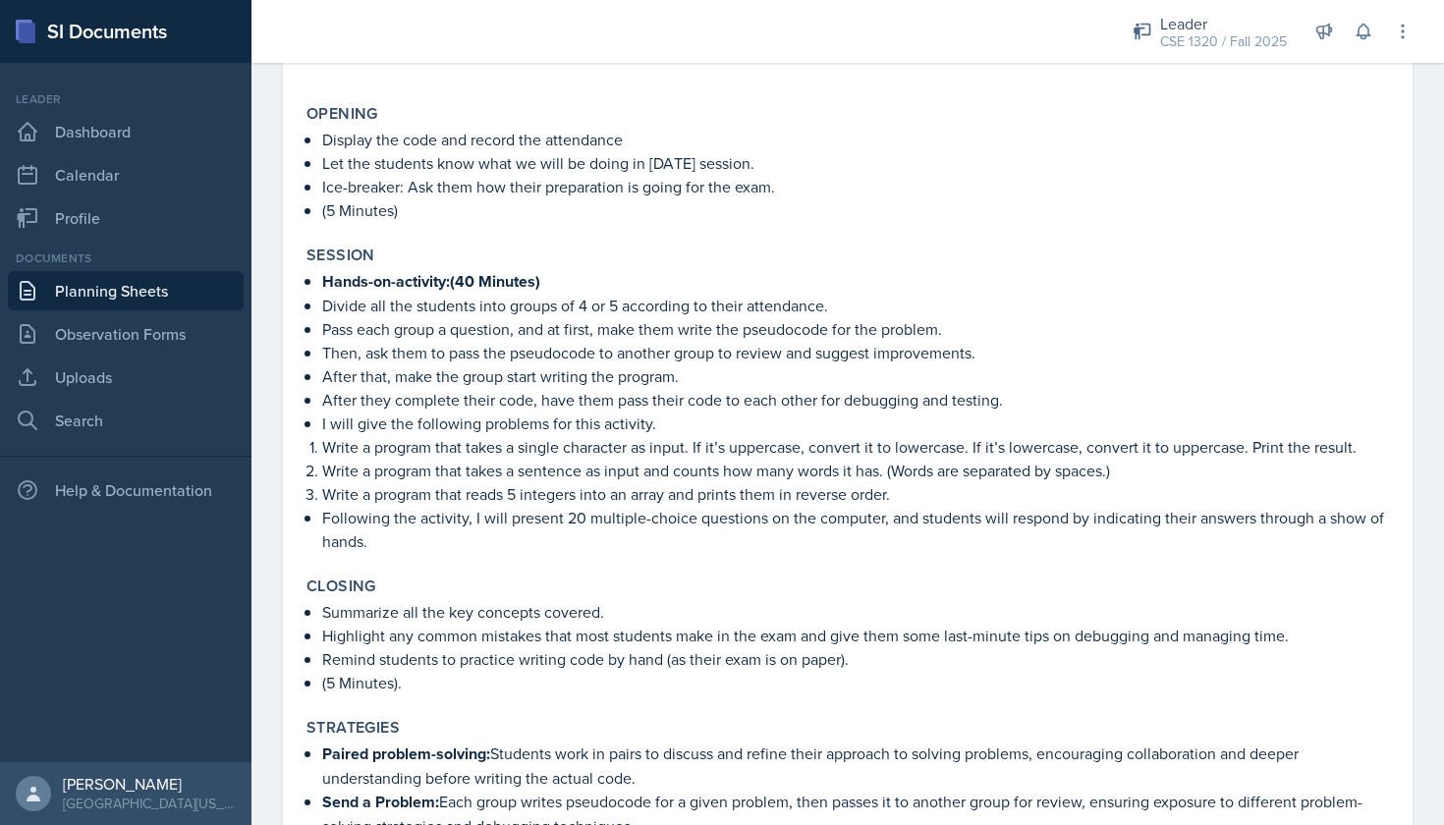
scroll to position [2430, 0]
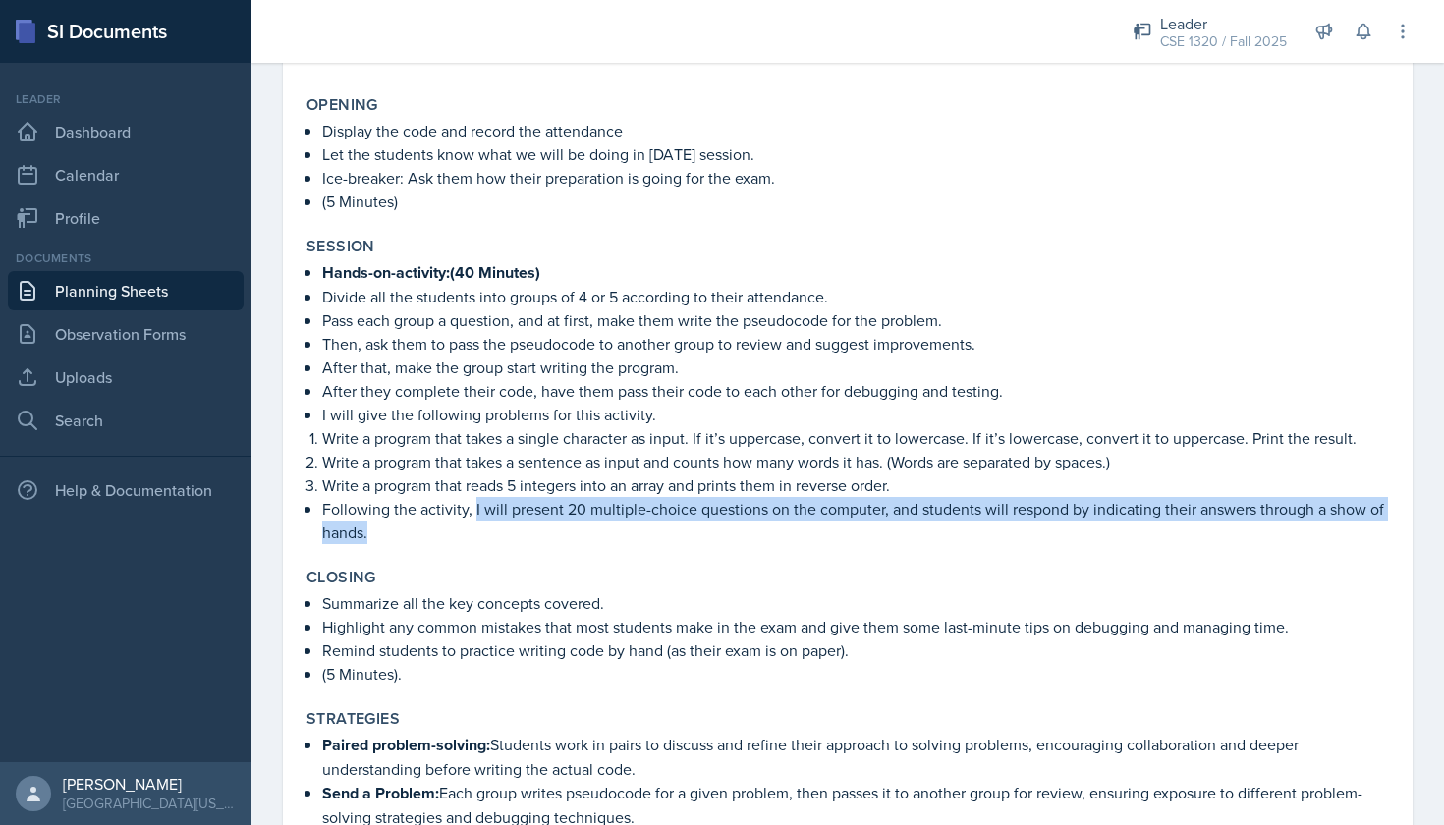
drag, startPoint x: 473, startPoint y: 504, endPoint x: 605, endPoint y: 520, distance: 132.6
click at [605, 520] on p "Following the activity, I will present 20 multiple-choice questions on the comp…" at bounding box center [855, 520] width 1067 height 47
copy p "I will present 20 multiple-choice questions on the computer, and students will …"
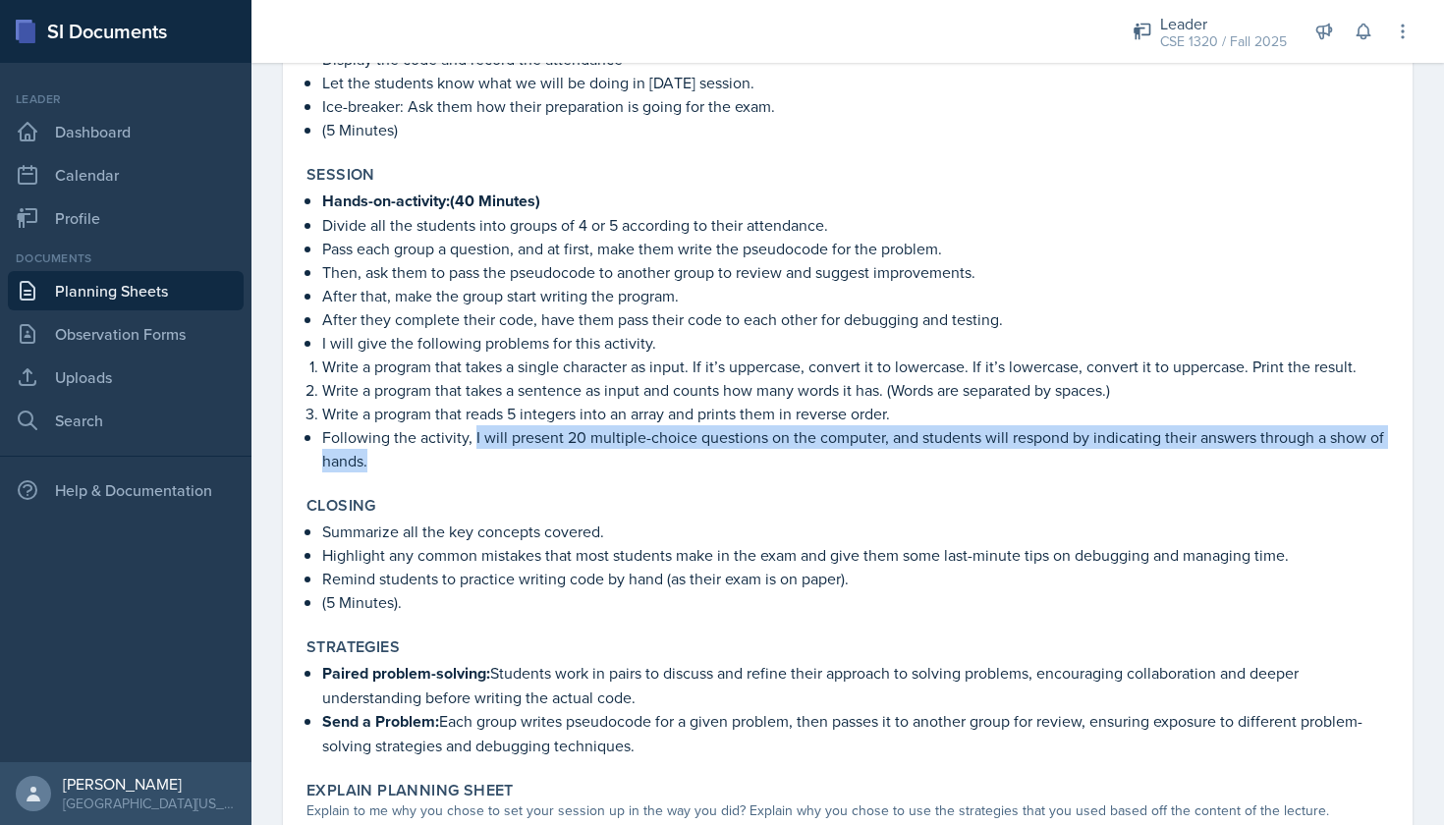
scroll to position [2506, 0]
